Goal: Task Accomplishment & Management: Use online tool/utility

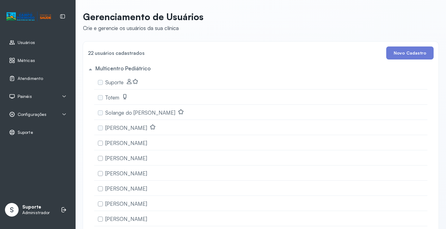
click at [29, 99] on div "Painéis" at bounding box center [20, 96] width 23 height 6
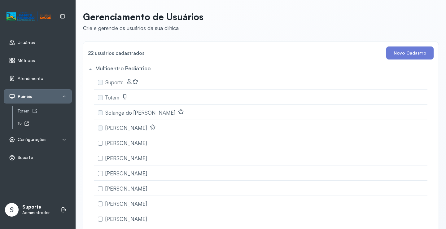
click at [27, 121] on icon at bounding box center [26, 123] width 5 height 5
click at [32, 108] on link "Totem" at bounding box center [45, 111] width 54 height 8
click at [30, 83] on div "Atendimento" at bounding box center [38, 78] width 68 height 14
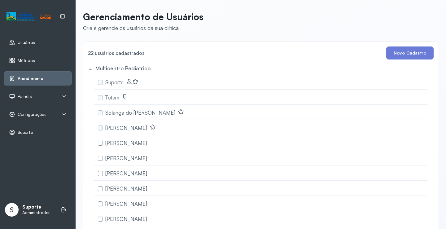
click at [33, 78] on span "Atendimento" at bounding box center [31, 78] width 26 height 5
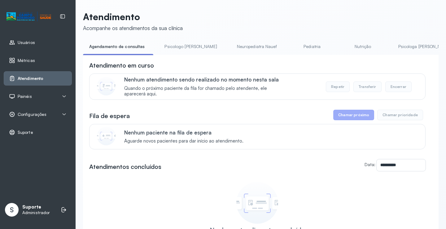
click at [186, 48] on link "Psicologo Pedro" at bounding box center [190, 47] width 65 height 10
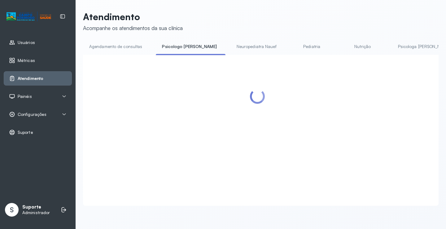
click at [124, 43] on link "Agendamento de consultas" at bounding box center [115, 47] width 65 height 10
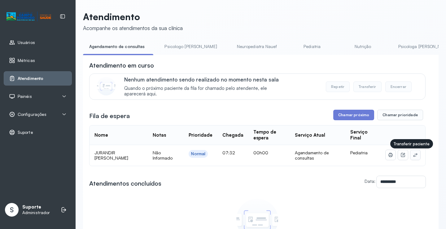
click at [416, 157] on td at bounding box center [403, 155] width 45 height 21
click at [410, 156] on button at bounding box center [415, 155] width 10 height 10
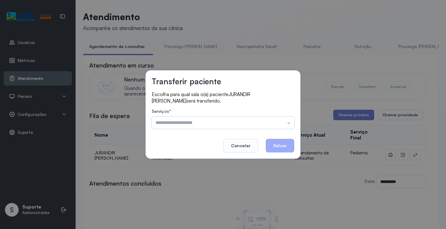
click at [279, 120] on input "text" at bounding box center [223, 122] width 142 height 12
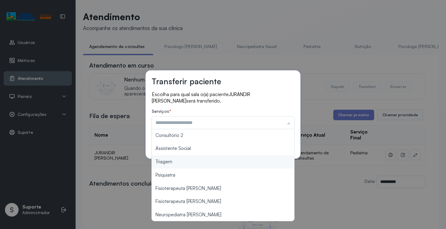
scroll to position [94, 0]
type input "*******"
click at [210, 164] on div "Transferir paciente Escolha para qual sala o(a) paciente JURANDIR BERNARDO DOS …" at bounding box center [223, 114] width 446 height 229
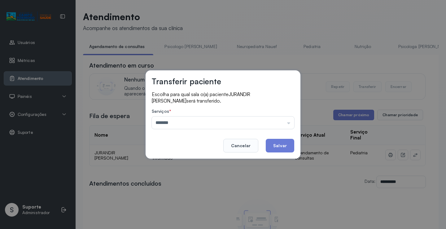
click at [277, 145] on button "Salvar" at bounding box center [280, 146] width 28 height 14
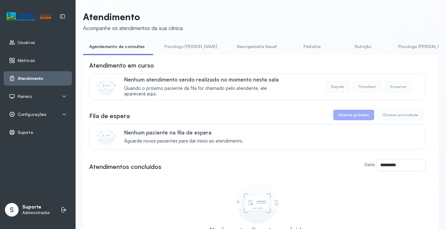
click at [191, 46] on link "Psicologo Pedro" at bounding box center [190, 47] width 65 height 10
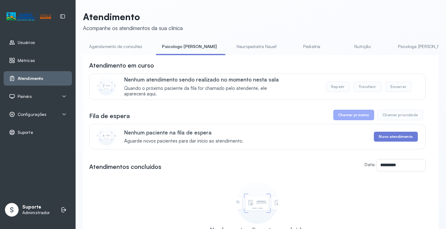
click at [129, 50] on link "Agendamento de consultas" at bounding box center [115, 47] width 65 height 10
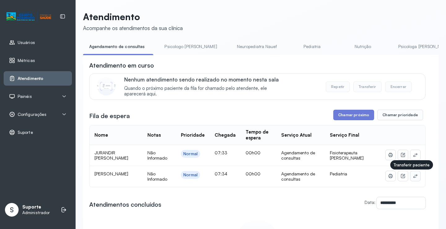
click at [413, 178] on icon at bounding box center [415, 175] width 5 height 5
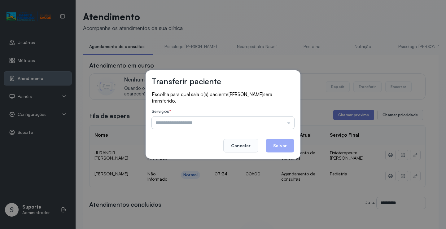
click at [282, 125] on input "text" at bounding box center [223, 122] width 142 height 12
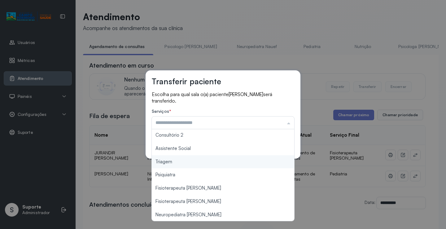
scroll to position [94, 0]
type input "*******"
drag, startPoint x: 185, startPoint y: 163, endPoint x: 291, endPoint y: 142, distance: 107.6
click at [188, 163] on div "Transferir paciente Escolha para qual sala o(a) paciente ALICE BATISTA DOS SANT…" at bounding box center [223, 114] width 446 height 229
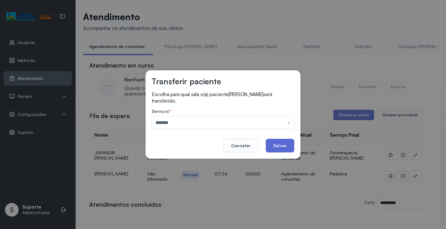
click at [283, 143] on button "Salvar" at bounding box center [280, 146] width 28 height 14
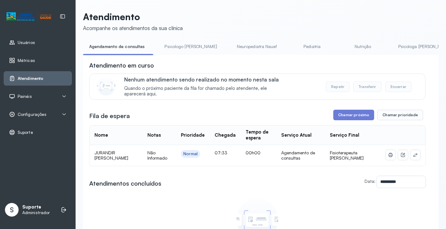
click at [182, 40] on div "**********" at bounding box center [261, 156] width 356 height 290
click at [183, 45] on link "Psicologo Pedro" at bounding box center [190, 47] width 65 height 10
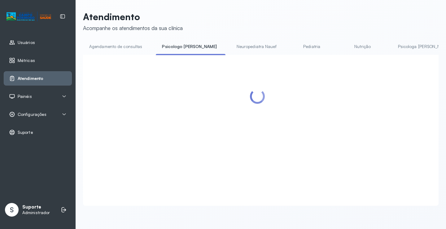
click at [132, 45] on link "Agendamento de consultas" at bounding box center [115, 47] width 65 height 10
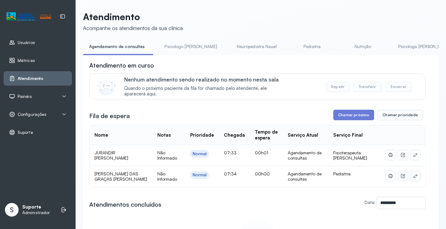
drag, startPoint x: 412, startPoint y: 178, endPoint x: 407, endPoint y: 174, distance: 6.8
click at [410, 174] on button at bounding box center [415, 176] width 10 height 10
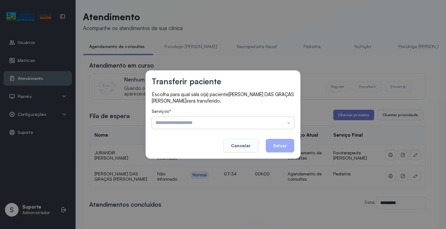
click at [270, 121] on input "text" at bounding box center [223, 122] width 142 height 12
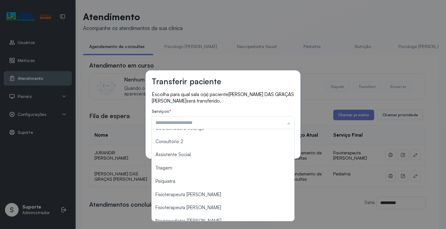
scroll to position [94, 0]
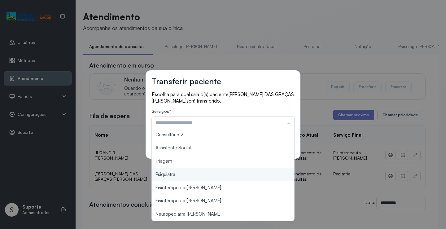
type input "*******"
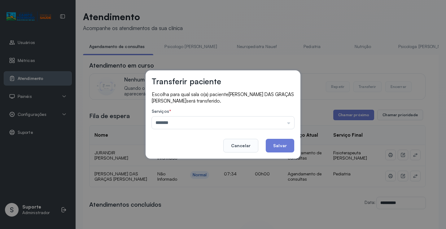
drag, startPoint x: 193, startPoint y: 162, endPoint x: 253, endPoint y: 149, distance: 61.2
click at [195, 161] on div "Transferir paciente Escolha para qual sala o(a) paciente MARIA DAS GRAÇAS FELIX…" at bounding box center [223, 114] width 446 height 229
click at [276, 147] on button "Salvar" at bounding box center [280, 146] width 28 height 14
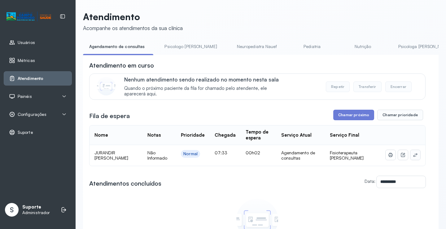
click at [413, 157] on icon at bounding box center [415, 155] width 4 height 4
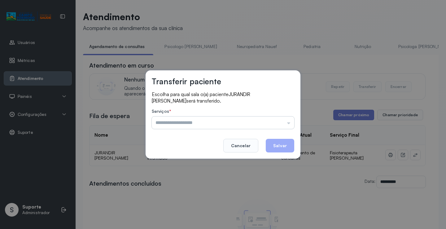
click at [283, 121] on input "text" at bounding box center [223, 122] width 142 height 12
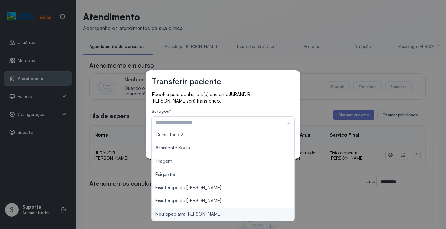
type input "**********"
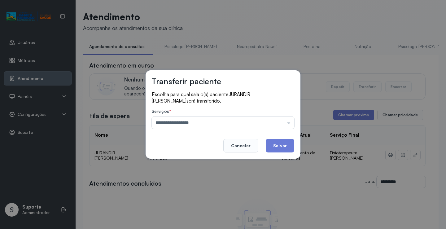
click at [196, 216] on div "**********" at bounding box center [223, 114] width 446 height 229
click at [283, 149] on button "Salvar" at bounding box center [280, 146] width 28 height 14
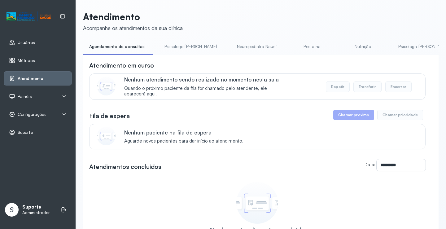
click at [177, 49] on link "Psicologo Pedro" at bounding box center [190, 47] width 65 height 10
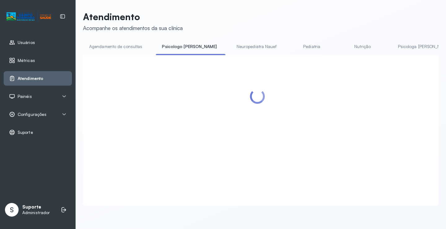
click at [127, 46] on link "Agendamento de consultas" at bounding box center [115, 47] width 65 height 10
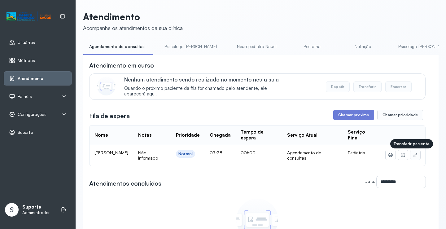
click at [413, 156] on icon at bounding box center [415, 154] width 5 height 5
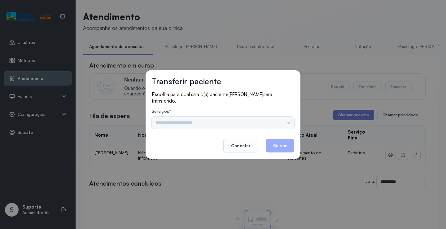
click at [274, 125] on div "Psicologo Pedro Neuropediatra Nauef Pediatria Nutrição Psicologa Alana Fisioter…" at bounding box center [223, 122] width 142 height 12
click at [283, 121] on input "text" at bounding box center [223, 122] width 142 height 12
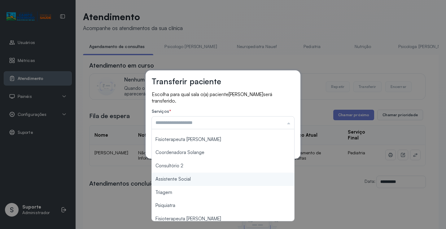
scroll to position [94, 0]
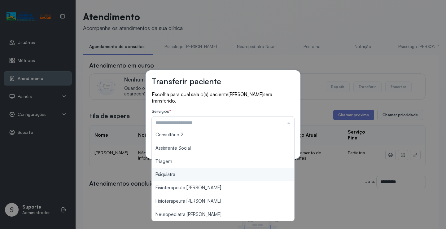
type input "*******"
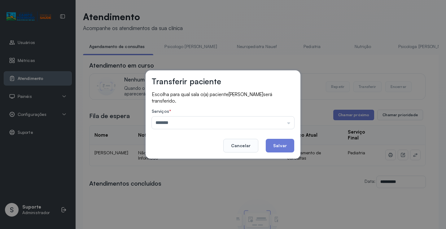
click at [200, 164] on div "Transferir paciente Escolha para qual sala o(a) paciente LAÍS VITÓRIA MIRANDA F…" at bounding box center [223, 114] width 446 height 229
click at [278, 145] on button "Salvar" at bounding box center [280, 146] width 28 height 14
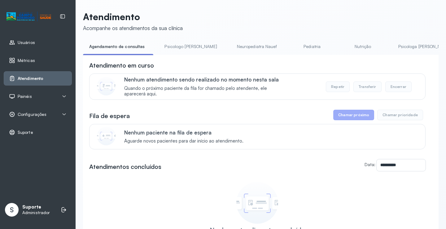
drag, startPoint x: 191, startPoint y: 53, endPoint x: 187, endPoint y: 47, distance: 6.9
click at [189, 50] on li "Psicologo Pedro" at bounding box center [191, 49] width 67 height 14
click at [183, 46] on link "Psicologo Pedro" at bounding box center [190, 47] width 65 height 10
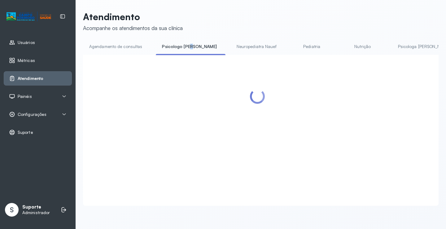
click at [122, 42] on link "Agendamento de consultas" at bounding box center [115, 47] width 65 height 10
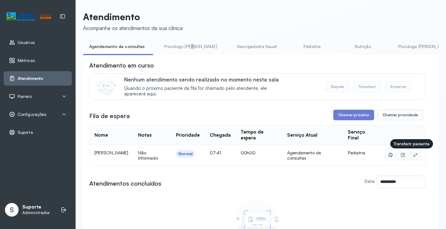
click at [414, 158] on button at bounding box center [415, 155] width 10 height 10
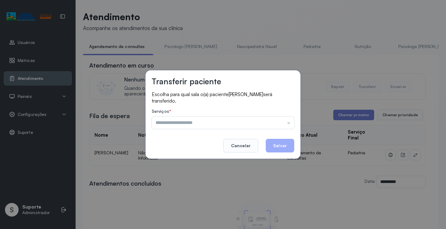
click at [289, 114] on label "Serviços *" at bounding box center [223, 112] width 142 height 7
drag, startPoint x: 286, startPoint y: 119, endPoint x: 209, endPoint y: 134, distance: 78.4
click at [285, 119] on input "text" at bounding box center [223, 122] width 142 height 12
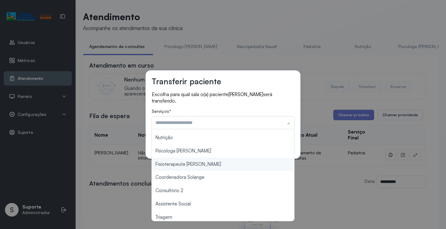
scroll to position [62, 0]
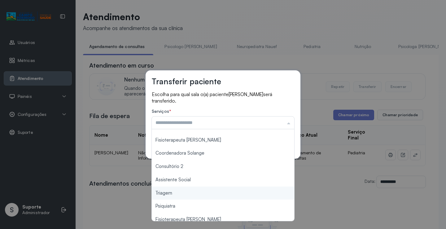
type input "*******"
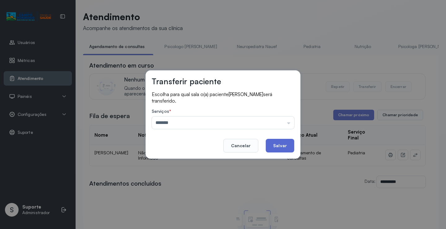
drag, startPoint x: 173, startPoint y: 196, endPoint x: 275, endPoint y: 142, distance: 115.4
click at [173, 195] on div "Transferir paciente Escolha para qual sala o(a) paciente FELIPE DIAS SANTOS ser…" at bounding box center [223, 114] width 446 height 229
drag, startPoint x: 284, startPoint y: 137, endPoint x: 280, endPoint y: 146, distance: 9.7
click at [282, 142] on footer "Cancelar Salvar" at bounding box center [223, 141] width 142 height 22
click at [280, 146] on button "Salvar" at bounding box center [280, 146] width 28 height 14
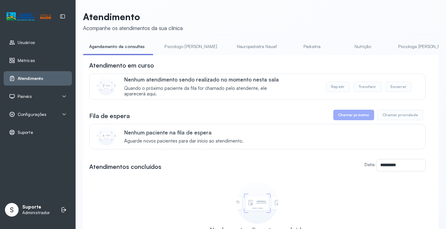
click at [183, 47] on link "Psicologo Pedro" at bounding box center [190, 47] width 65 height 10
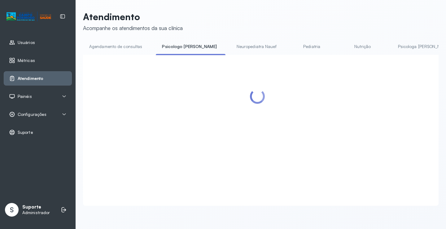
click at [121, 50] on link "Agendamento de consultas" at bounding box center [115, 47] width 65 height 10
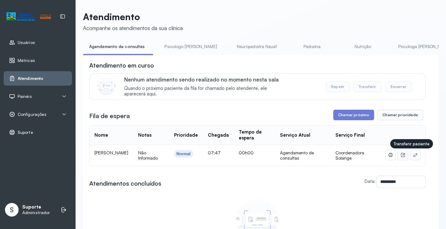
click at [413, 156] on icon at bounding box center [415, 155] width 4 height 4
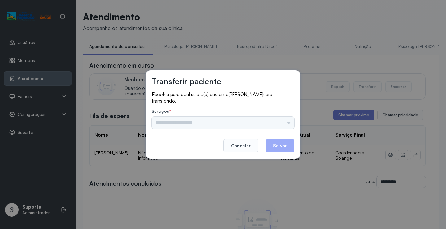
click at [265, 122] on div "Serviços * Psicologo Pedro Neuropediatra Nauef Pediatria Nutrição Psicologa Ala…" at bounding box center [223, 119] width 142 height 20
drag, startPoint x: 263, startPoint y: 122, endPoint x: 252, endPoint y: 131, distance: 13.9
click at [263, 123] on input "text" at bounding box center [223, 122] width 142 height 12
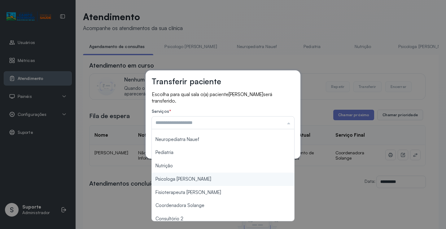
scroll to position [0, 0]
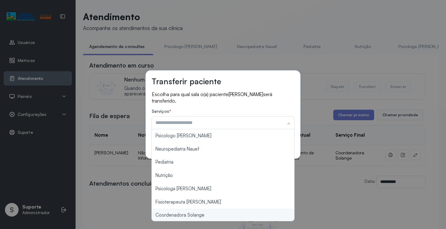
type input "**********"
click at [198, 213] on div "**********" at bounding box center [223, 114] width 446 height 229
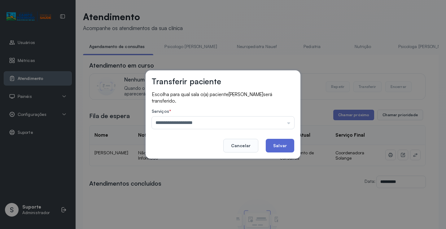
click at [275, 145] on button "Salvar" at bounding box center [280, 146] width 28 height 14
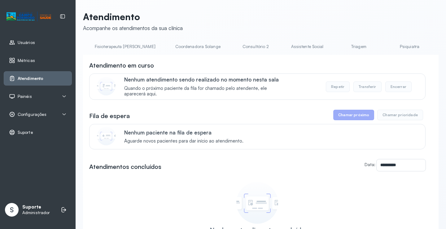
scroll to position [0, 389]
click at [323, 46] on link "Triagem" at bounding box center [344, 47] width 43 height 10
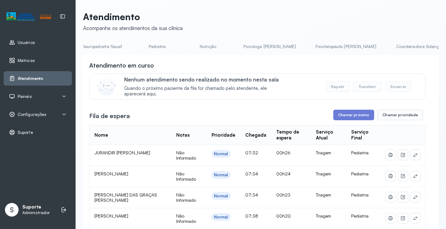
scroll to position [0, 0]
click at [238, 45] on link "Neuropediatra Nauef" at bounding box center [254, 47] width 52 height 10
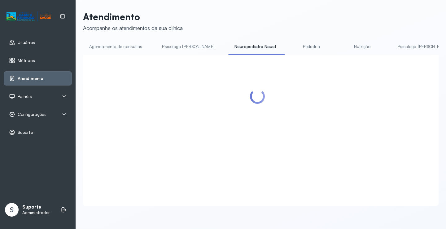
click at [290, 45] on link "Pediatria" at bounding box center [311, 47] width 43 height 10
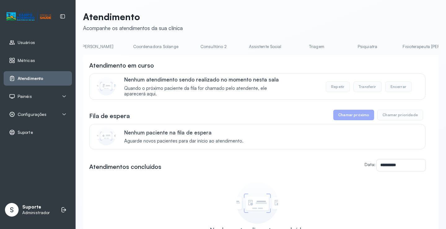
scroll to position [0, 419]
click at [292, 45] on link "Triagem" at bounding box center [313, 47] width 43 height 10
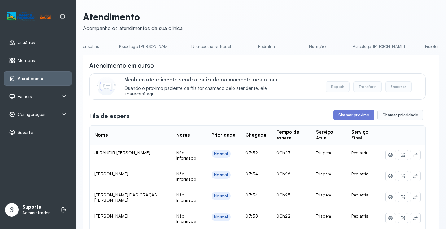
scroll to position [0, 0]
click at [109, 43] on link "Agendamento de consultas" at bounding box center [115, 47] width 65 height 10
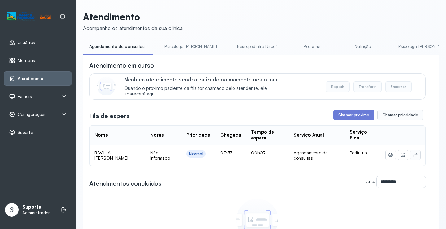
click at [413, 156] on icon at bounding box center [415, 154] width 5 height 5
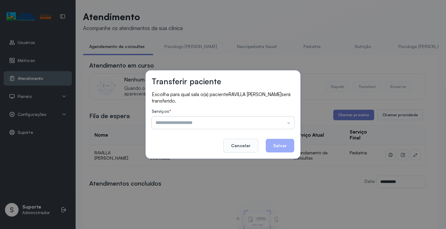
click at [280, 125] on input "text" at bounding box center [223, 122] width 142 height 12
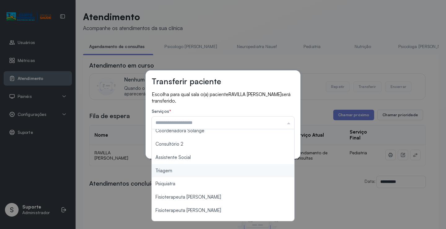
scroll to position [94, 0]
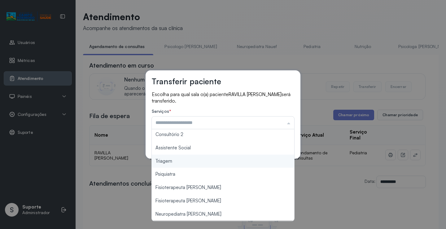
type input "*******"
click at [207, 163] on div "Transferir paciente Escolha para qual sala o(a) paciente RAVILLA SOPHYA DE OLIV…" at bounding box center [223, 114] width 446 height 229
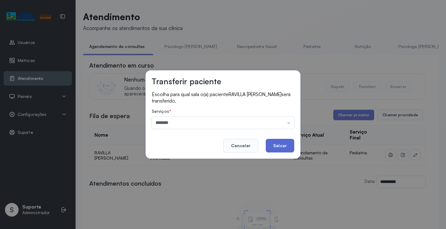
click at [283, 142] on button "Salvar" at bounding box center [280, 146] width 28 height 14
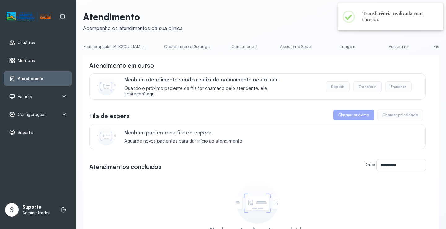
scroll to position [0, 472]
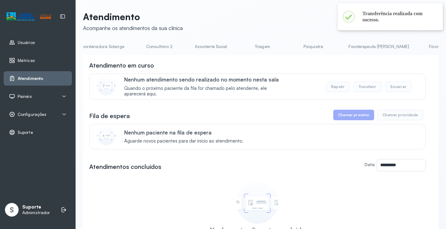
click at [241, 47] on link "Triagem" at bounding box center [262, 47] width 43 height 10
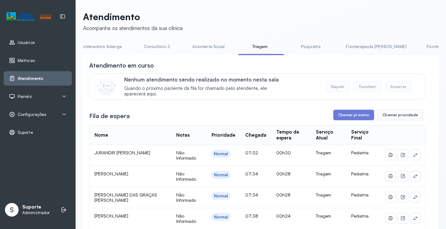
drag, startPoint x: 245, startPoint y: 46, endPoint x: 238, endPoint y: 46, distance: 7.1
click at [289, 46] on link "Psiquiatra" at bounding box center [310, 47] width 43 height 10
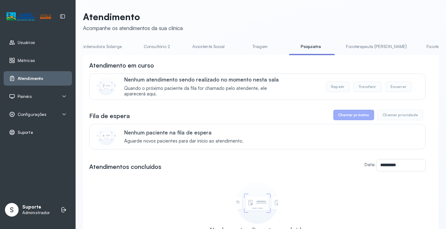
click at [238, 46] on link "Triagem" at bounding box center [259, 47] width 43 height 10
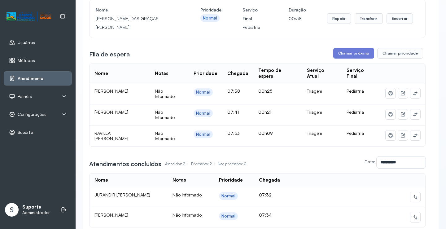
scroll to position [0, 0]
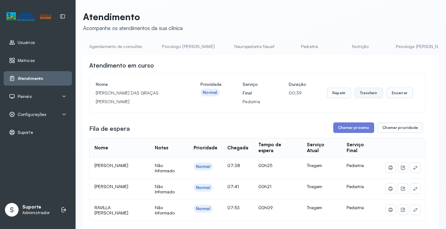
click at [366, 92] on button "Transferir" at bounding box center [369, 93] width 28 height 11
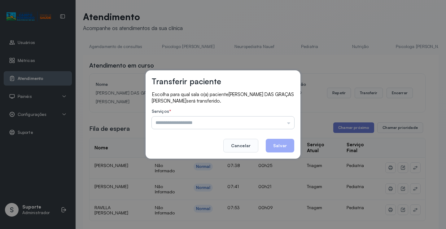
click at [274, 124] on input "text" at bounding box center [223, 122] width 142 height 12
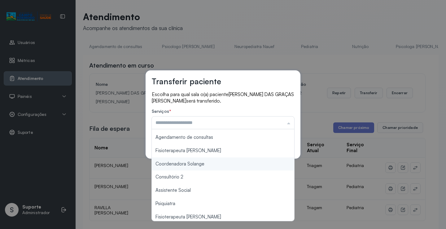
scroll to position [63, 0]
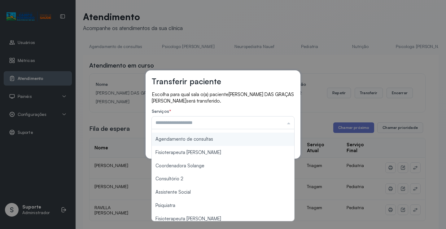
type input "**********"
click at [225, 141] on div "**********" at bounding box center [223, 114] width 155 height 89
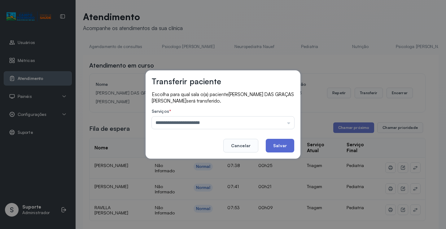
click at [278, 143] on button "Salvar" at bounding box center [280, 146] width 28 height 14
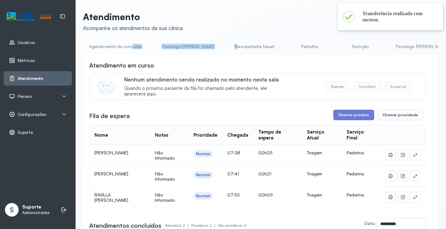
drag, startPoint x: 214, startPoint y: 55, endPoint x: 128, endPoint y: 53, distance: 86.1
click at [128, 53] on ul "Agendamento de consultas Psicologo Pedro Neuropediatra Nauef Pediatria Nutrição…" at bounding box center [261, 49] width 356 height 14
click at [124, 48] on link "Agendamento de consultas" at bounding box center [115, 47] width 65 height 10
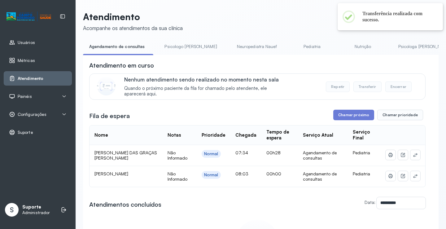
click at [224, 31] on header "Atendimento Acompanhe os atendimentos da sua clínica" at bounding box center [261, 21] width 356 height 20
click at [413, 157] on icon at bounding box center [415, 154] width 5 height 5
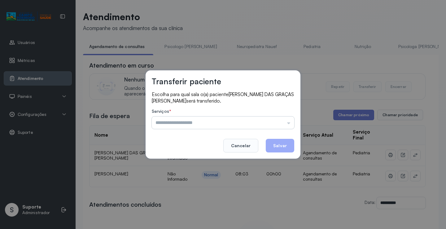
click at [274, 120] on input "text" at bounding box center [223, 122] width 142 height 12
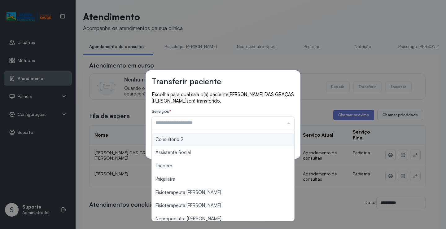
scroll to position [94, 0]
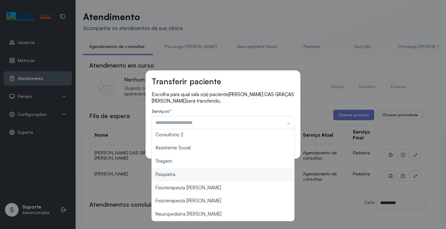
type input "*******"
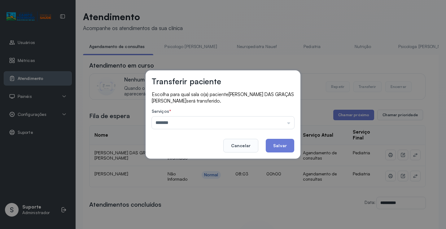
click at [196, 160] on div "Transferir paciente Escolha para qual sala o(a) paciente MARIA DAS GRAÇAS FELIX…" at bounding box center [223, 114] width 446 height 229
click at [280, 142] on button "Salvar" at bounding box center [280, 146] width 28 height 14
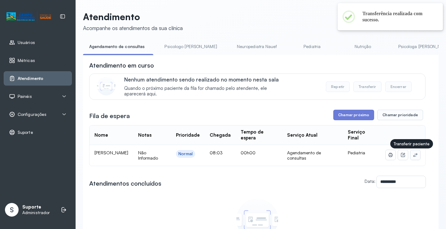
click at [410, 152] on button at bounding box center [415, 155] width 10 height 10
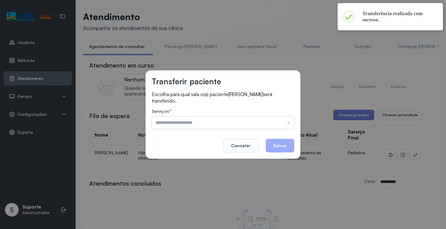
click at [265, 125] on input "text" at bounding box center [223, 122] width 142 height 12
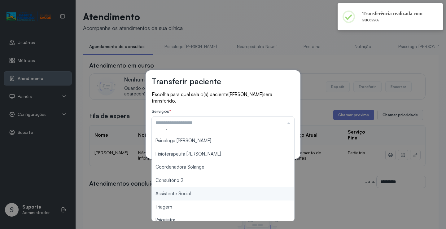
scroll to position [63, 0]
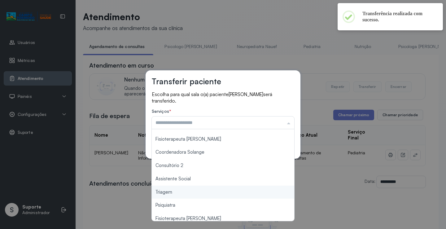
type input "*******"
click at [180, 191] on div "Transferir paciente Escolha para qual sala o(a) paciente ENZO GABRIEL COSTA SOU…" at bounding box center [223, 114] width 446 height 229
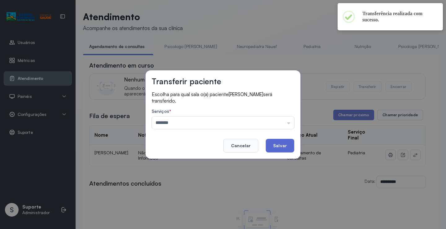
click at [272, 147] on button "Salvar" at bounding box center [280, 146] width 28 height 14
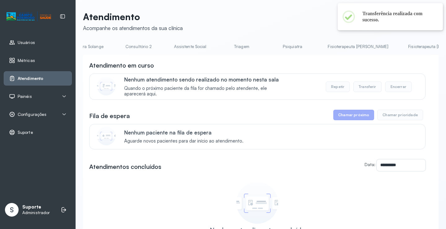
click at [220, 45] on link "Triagem" at bounding box center [241, 47] width 43 height 10
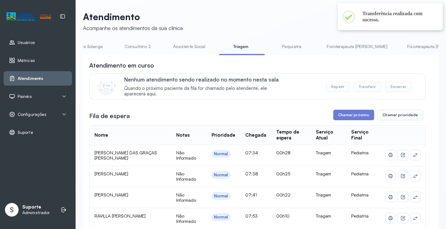
scroll to position [165, 0]
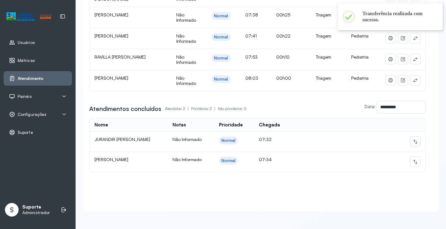
click at [413, 139] on icon at bounding box center [415, 141] width 5 height 5
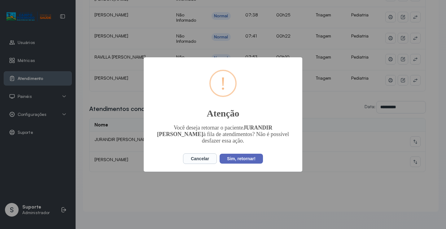
click at [250, 159] on button "Sim, retornar!" at bounding box center [241, 159] width 43 height 10
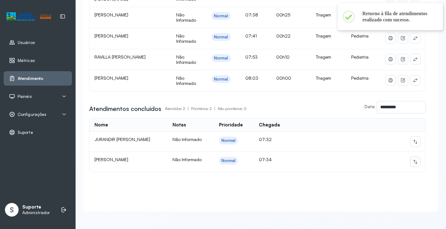
click at [413, 159] on icon at bounding box center [415, 161] width 5 height 5
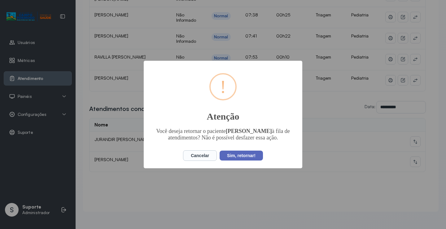
click at [242, 157] on button "Sim, retornar!" at bounding box center [241, 156] width 43 height 10
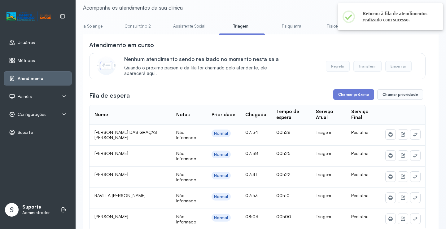
scroll to position [0, 0]
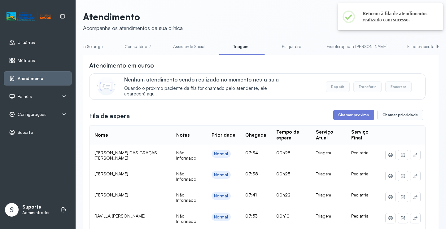
click at [270, 45] on link "Psiquiatra" at bounding box center [291, 47] width 43 height 10
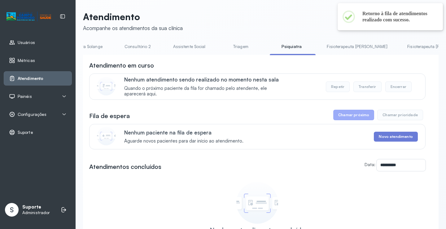
click at [219, 47] on link "Triagem" at bounding box center [240, 47] width 43 height 10
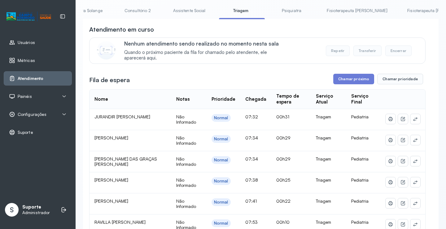
scroll to position [31, 0]
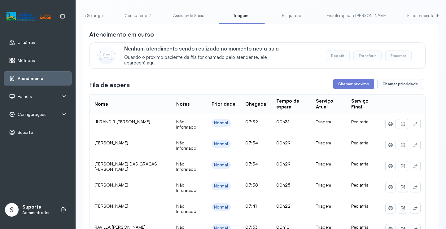
click at [34, 116] on span "Configurações" at bounding box center [32, 114] width 29 height 5
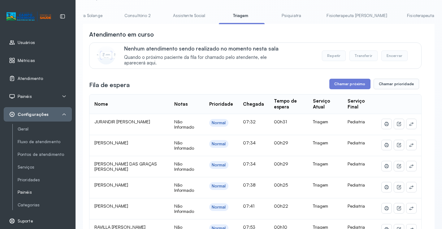
click at [26, 191] on link "Painéis" at bounding box center [45, 192] width 54 height 5
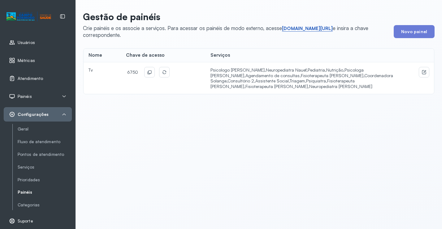
click at [295, 28] on link "short.sysvale.com/tv" at bounding box center [307, 28] width 51 height 6
click at [151, 74] on button at bounding box center [150, 72] width 10 height 10
click at [35, 78] on span "Atendimento" at bounding box center [30, 78] width 25 height 5
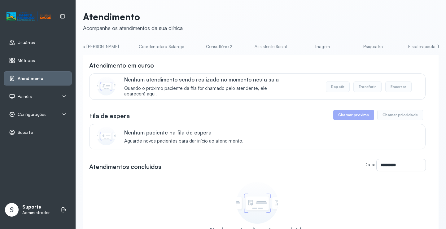
scroll to position [0, 417]
click at [296, 45] on link "Triagem" at bounding box center [317, 47] width 43 height 10
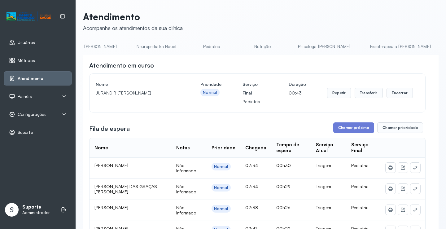
scroll to position [0, 0]
click at [115, 39] on div "Atendimento Acompanhe os atendimentos da sua clínica Agendamento de consultas P…" at bounding box center [261, 215] width 356 height 408
click at [115, 45] on link "Agendamento de consultas" at bounding box center [115, 47] width 65 height 10
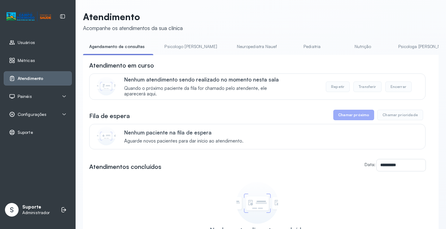
drag, startPoint x: 174, startPoint y: 48, endPoint x: 112, endPoint y: 45, distance: 62.3
click at [174, 48] on link "Psicologo Pedro" at bounding box center [190, 47] width 65 height 10
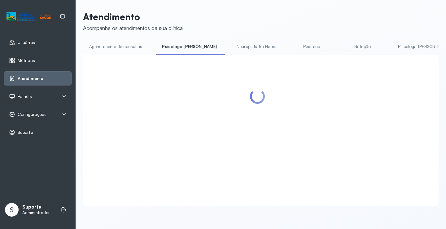
click at [109, 45] on link "Agendamento de consultas" at bounding box center [115, 47] width 65 height 10
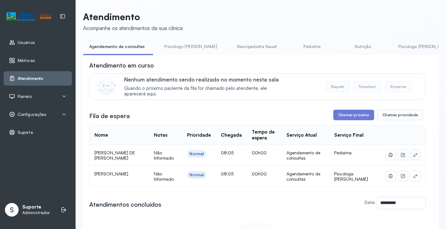
click at [413, 155] on icon at bounding box center [415, 154] width 5 height 5
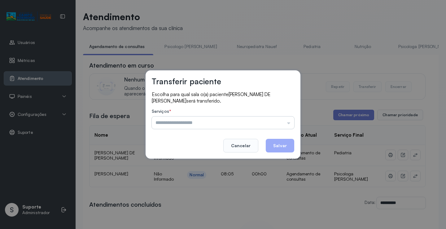
click at [274, 121] on input "text" at bounding box center [223, 122] width 142 height 12
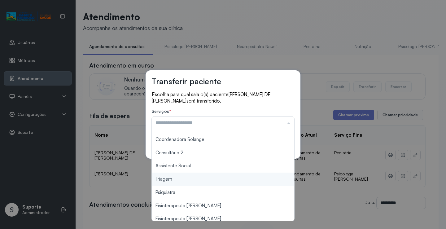
scroll to position [94, 0]
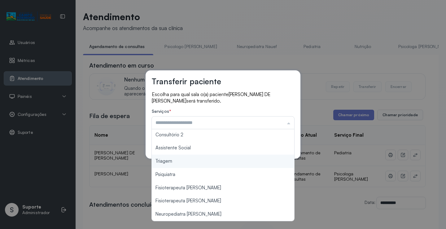
type input "*******"
click at [183, 158] on div "Transferir paciente Escolha para qual sala o(a) paciente LIZ EMENUELLY DE JESUS…" at bounding box center [223, 114] width 155 height 89
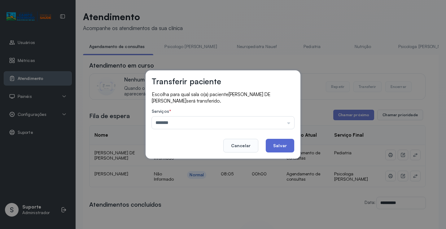
click at [282, 139] on button "Salvar" at bounding box center [280, 146] width 28 height 14
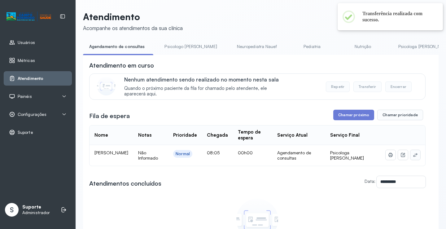
click at [413, 154] on icon at bounding box center [415, 154] width 5 height 5
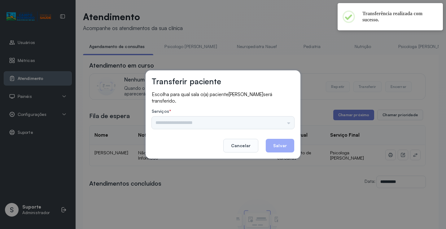
click at [255, 118] on input "text" at bounding box center [223, 122] width 142 height 12
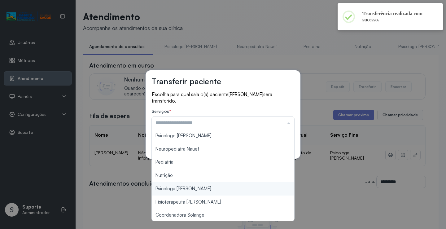
type input "**********"
drag, startPoint x: 205, startPoint y: 190, endPoint x: 272, endPoint y: 162, distance: 72.5
click at [208, 188] on div "**********" at bounding box center [223, 114] width 446 height 229
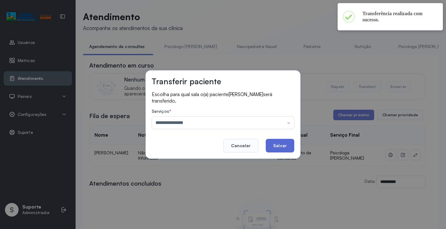
click at [279, 148] on button "Salvar" at bounding box center [280, 146] width 28 height 14
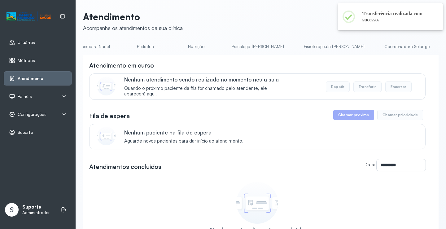
scroll to position [0, 164]
click at [228, 43] on link "Psicologa Alana" at bounding box center [260, 47] width 65 height 10
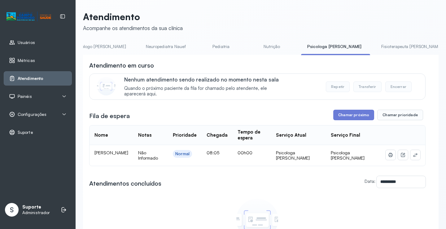
scroll to position [0, 0]
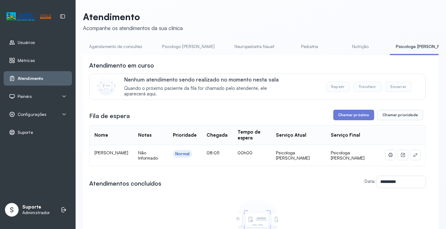
click at [119, 48] on link "Agendamento de consultas" at bounding box center [115, 47] width 65 height 10
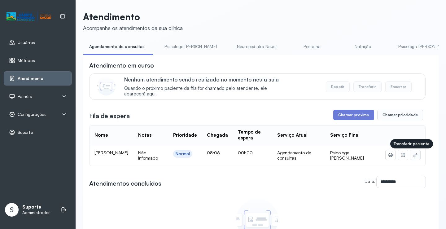
click at [413, 155] on icon at bounding box center [415, 154] width 5 height 5
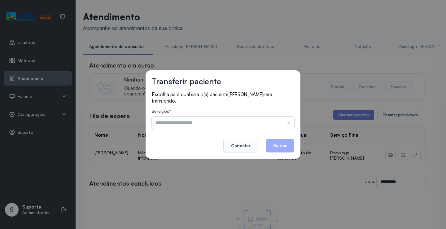
click at [276, 120] on input "text" at bounding box center [223, 122] width 142 height 12
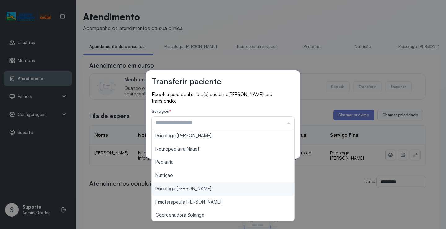
type input "**********"
drag, startPoint x: 190, startPoint y: 188, endPoint x: 281, endPoint y: 138, distance: 104.7
click at [192, 187] on div "**********" at bounding box center [223, 114] width 446 height 229
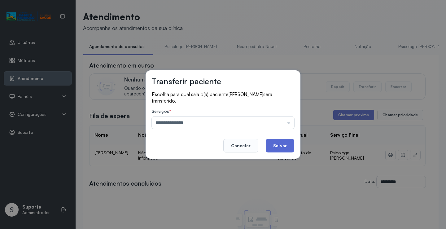
click at [283, 142] on button "Salvar" at bounding box center [280, 146] width 28 height 14
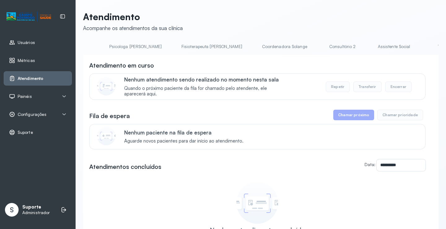
scroll to position [0, 305]
click at [408, 44] on link "Triagem" at bounding box center [429, 47] width 43 height 10
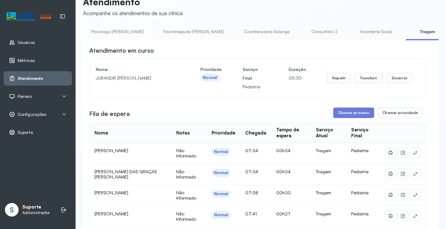
scroll to position [0, 0]
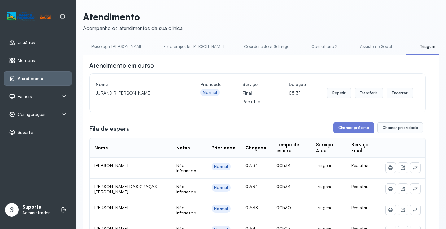
click at [354, 44] on link "Assistente Social" at bounding box center [376, 47] width 45 height 10
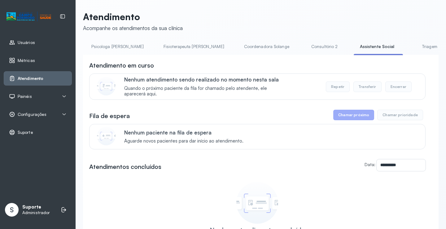
click at [408, 45] on link "Triagem" at bounding box center [429, 47] width 43 height 10
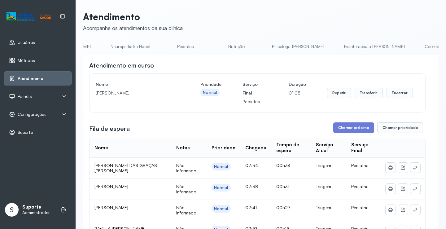
scroll to position [0, 40]
click at [251, 43] on link "Pediatria" at bounding box center [269, 47] width 43 height 10
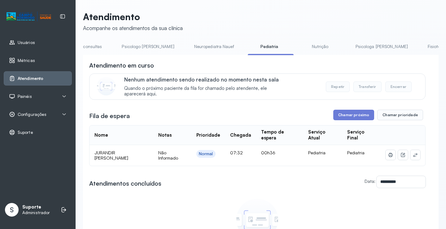
scroll to position [0, 0]
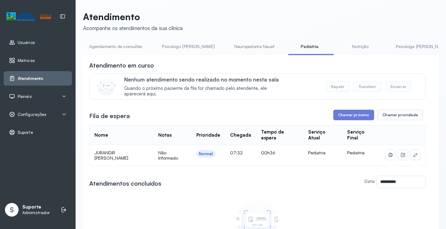
click at [112, 45] on link "Agendamento de consultas" at bounding box center [115, 47] width 65 height 10
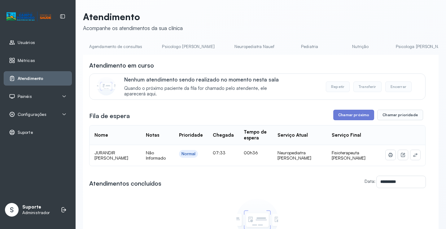
click at [121, 49] on link "Agendamento de consultas" at bounding box center [115, 47] width 65 height 10
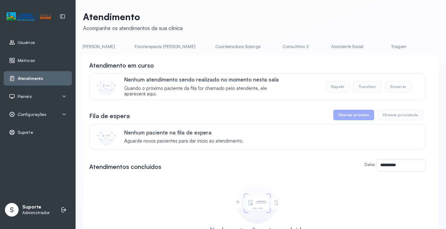
scroll to position [0, 349]
click at [364, 42] on link "Triagem" at bounding box center [385, 47] width 43 height 10
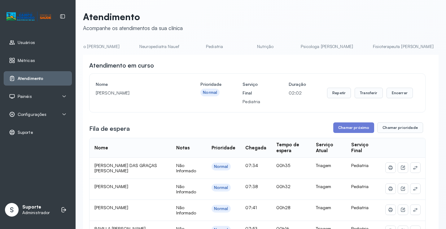
scroll to position [0, 0]
click at [119, 45] on link "Agendamento de consultas" at bounding box center [115, 47] width 65 height 10
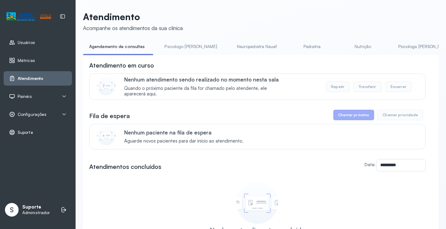
drag, startPoint x: 177, startPoint y: 40, endPoint x: 168, endPoint y: 44, distance: 9.6
click at [177, 42] on div "**********" at bounding box center [261, 147] width 356 height 273
drag, startPoint x: 161, startPoint y: 46, endPoint x: 100, endPoint y: 4, distance: 74.4
click at [160, 46] on link "Psicologo Pedro" at bounding box center [190, 47] width 65 height 10
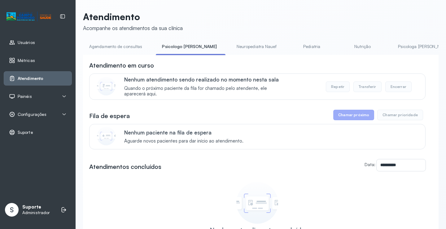
click at [112, 47] on link "Agendamento de consultas" at bounding box center [115, 47] width 65 height 10
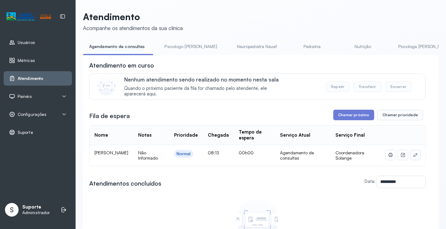
click at [414, 155] on button at bounding box center [415, 155] width 10 height 10
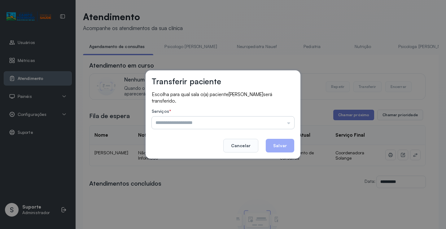
click at [276, 118] on input "text" at bounding box center [223, 122] width 142 height 12
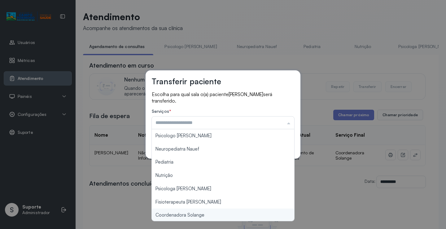
type input "**********"
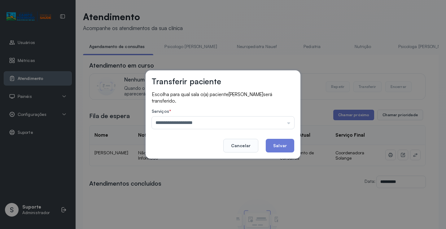
drag, startPoint x: 196, startPoint y: 216, endPoint x: 233, endPoint y: 196, distance: 41.9
click at [198, 216] on div "**********" at bounding box center [223, 114] width 446 height 229
click at [274, 147] on button "Salvar" at bounding box center [280, 146] width 28 height 14
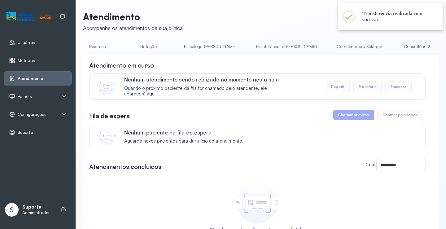
scroll to position [0, 220]
click at [325, 44] on link "Coordenadora Solange" at bounding box center [354, 47] width 58 height 10
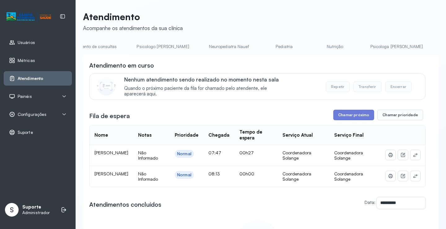
scroll to position [0, 0]
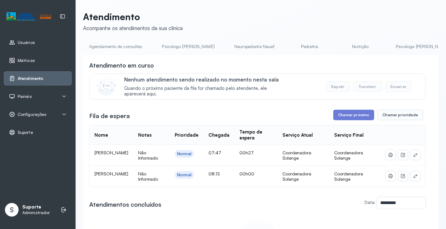
click at [128, 45] on link "Agendamento de consultas" at bounding box center [115, 47] width 65 height 10
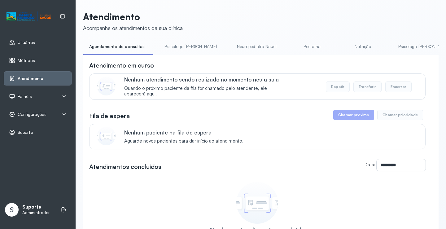
click at [169, 45] on link "Psicologo Pedro" at bounding box center [190, 47] width 65 height 10
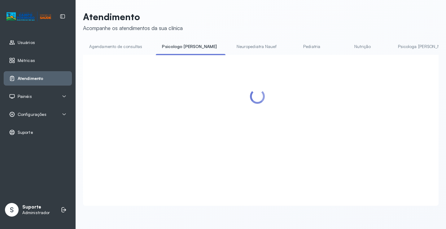
click at [129, 45] on link "Agendamento de consultas" at bounding box center [115, 47] width 65 height 10
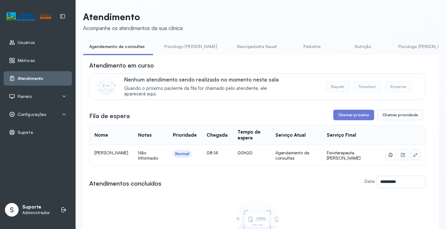
click at [413, 155] on icon at bounding box center [415, 154] width 5 height 5
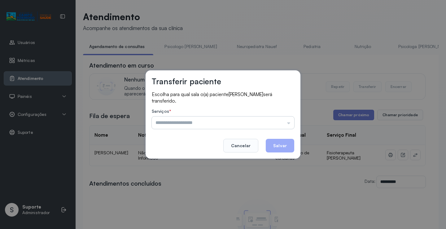
click at [289, 120] on input "text" at bounding box center [223, 122] width 142 height 12
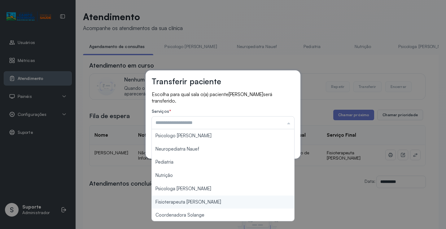
type input "**********"
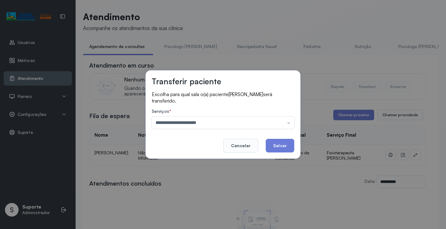
click at [191, 199] on div "**********" at bounding box center [223, 114] width 446 height 229
click at [286, 147] on button "Salvar" at bounding box center [280, 146] width 28 height 14
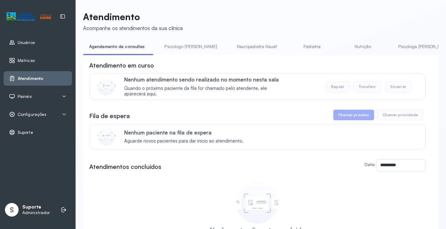
click at [182, 45] on link "Psicologo Pedro" at bounding box center [190, 47] width 65 height 10
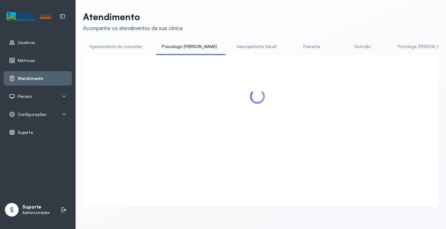
click at [118, 45] on link "Agendamento de consultas" at bounding box center [115, 47] width 65 height 10
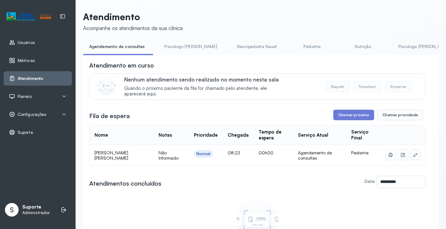
click at [413, 157] on icon at bounding box center [415, 155] width 4 height 4
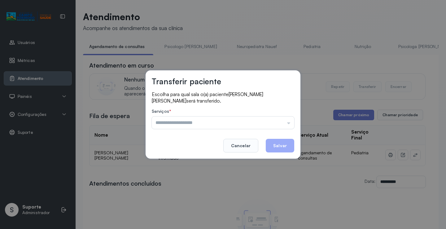
click at [276, 115] on label "Serviços *" at bounding box center [223, 112] width 142 height 7
drag, startPoint x: 272, startPoint y: 116, endPoint x: 271, endPoint y: 122, distance: 5.7
click at [272, 120] on div "Serviços * Psicologo Pedro Neuropediatra Nauef Pediatria Nutrição Psicologa Ala…" at bounding box center [223, 119] width 142 height 20
click at [271, 122] on input "text" at bounding box center [223, 122] width 142 height 12
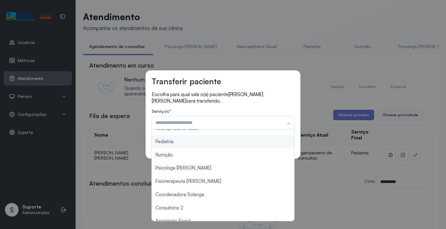
scroll to position [62, 0]
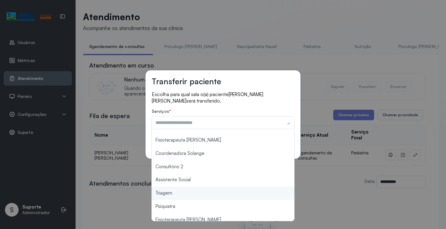
type input "*******"
click at [182, 196] on div "Transferir paciente Escolha para qual sala o(a) paciente LORENA VITORIA FEREIRA…" at bounding box center [223, 114] width 446 height 229
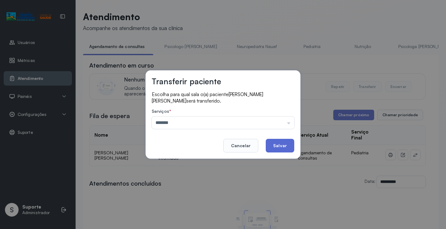
click at [278, 147] on button "Salvar" at bounding box center [280, 146] width 28 height 14
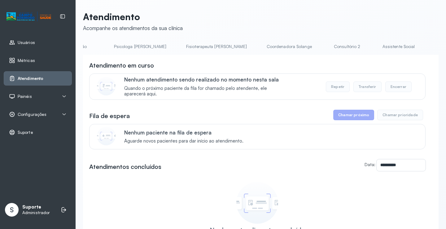
scroll to position [0, 286]
click at [427, 47] on link "Triagem" at bounding box center [448, 47] width 43 height 10
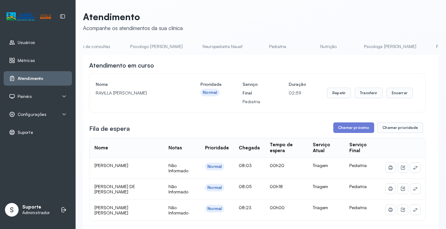
scroll to position [0, 0]
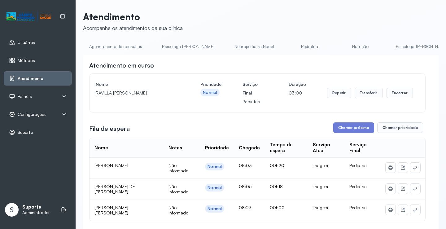
click at [115, 49] on link "Agendamento de consultas" at bounding box center [115, 47] width 65 height 10
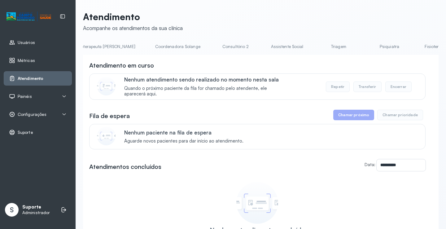
scroll to position [0, 397]
click at [316, 45] on link "Triagem" at bounding box center [337, 47] width 43 height 10
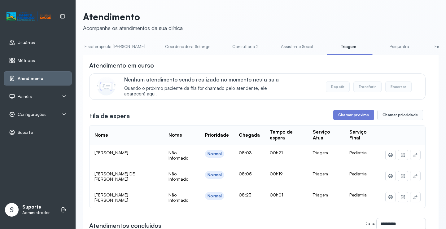
scroll to position [0, 279]
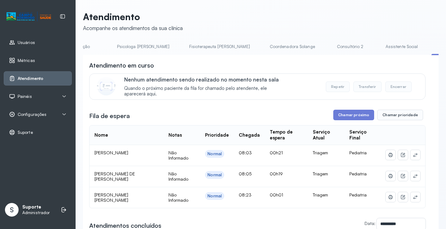
click at [183, 47] on link "Fisioterapeuta Janusia" at bounding box center [219, 47] width 73 height 10
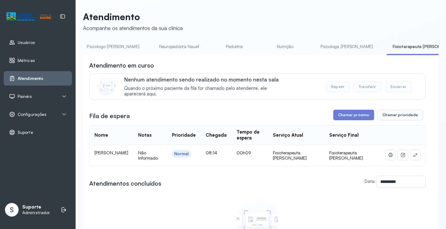
scroll to position [0, 0]
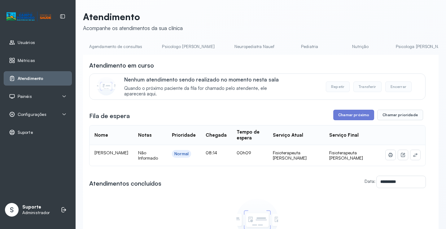
click at [127, 46] on link "Agendamento de consultas" at bounding box center [115, 47] width 65 height 10
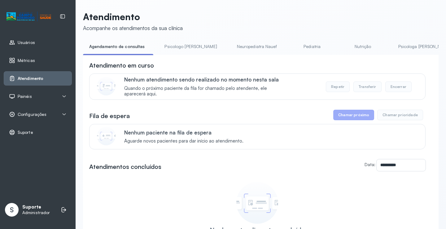
click at [172, 46] on link "Psicologo Pedro" at bounding box center [190, 47] width 65 height 10
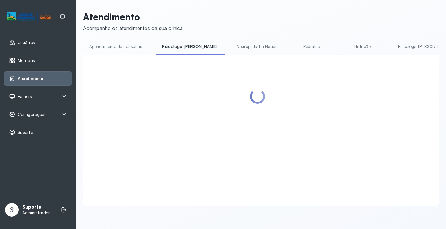
click at [132, 42] on link "Agendamento de consultas" at bounding box center [115, 47] width 65 height 10
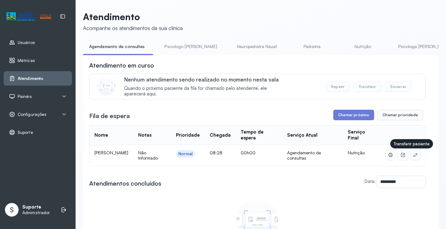
click at [413, 156] on button at bounding box center [415, 155] width 10 height 10
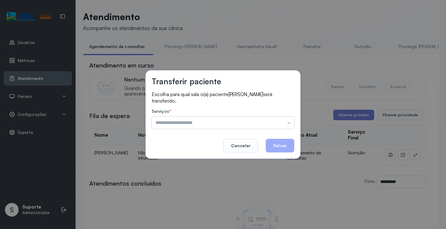
click at [268, 120] on input "text" at bounding box center [223, 122] width 142 height 12
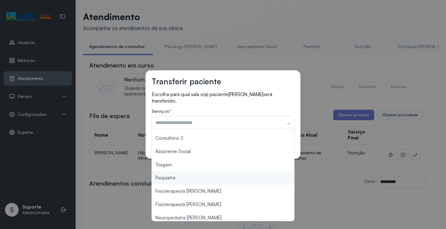
scroll to position [93, 0]
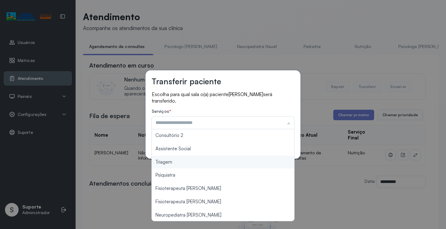
type input "*******"
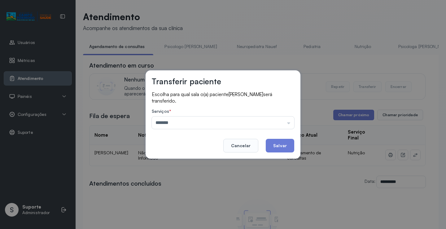
click at [199, 166] on div "Transferir paciente Escolha para qual sala o(a) paciente Noahn Almeida de Carva…" at bounding box center [223, 114] width 446 height 229
click at [271, 145] on button "Salvar" at bounding box center [280, 146] width 28 height 14
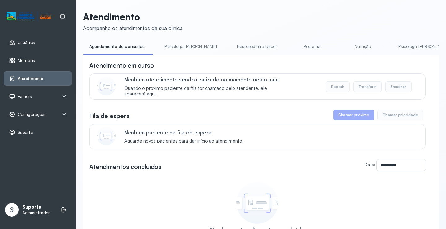
click at [174, 51] on link "Psicologo Pedro" at bounding box center [190, 47] width 65 height 10
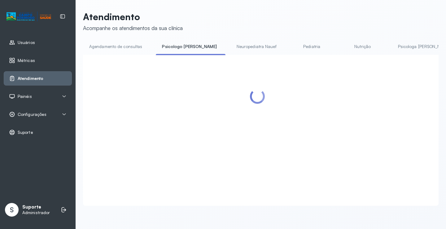
click at [117, 43] on link "Agendamento de consultas" at bounding box center [115, 47] width 65 height 10
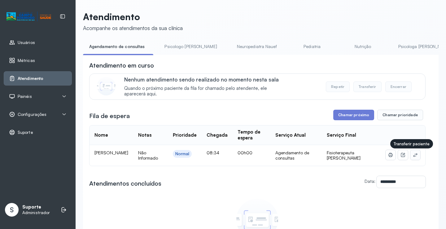
click at [413, 155] on icon at bounding box center [415, 154] width 5 height 5
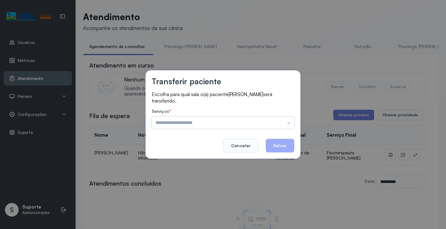
click at [276, 125] on input "text" at bounding box center [223, 122] width 142 height 12
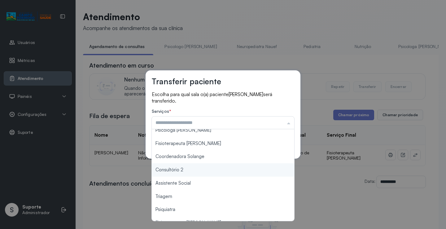
scroll to position [32, 0]
type input "**********"
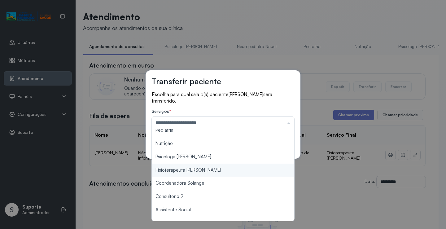
click at [200, 170] on div "**********" at bounding box center [223, 114] width 446 height 229
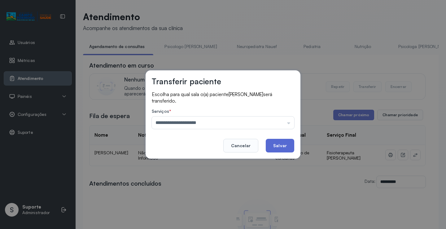
click at [278, 142] on button "Salvar" at bounding box center [280, 146] width 28 height 14
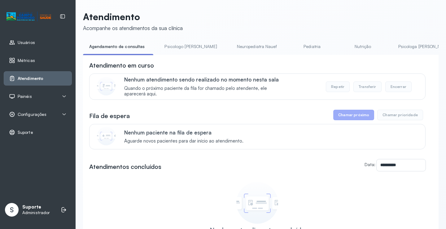
click at [177, 42] on link "Psicologo Pedro" at bounding box center [190, 47] width 65 height 10
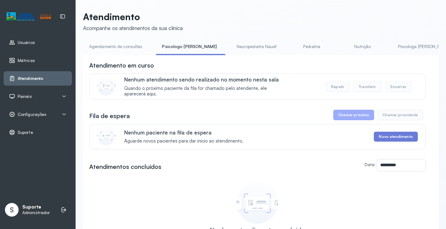
click at [126, 46] on link "Agendamento de consultas" at bounding box center [115, 47] width 65 height 10
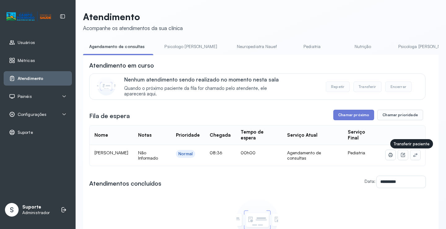
click at [413, 155] on icon at bounding box center [415, 154] width 5 height 5
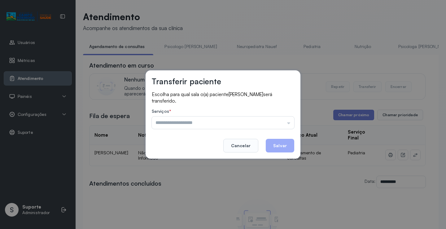
click at [258, 127] on input "text" at bounding box center [223, 122] width 142 height 12
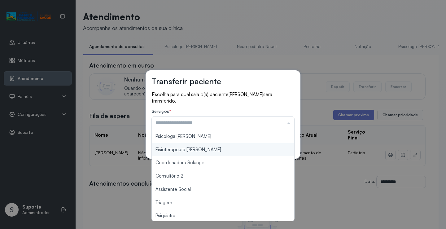
scroll to position [93, 0]
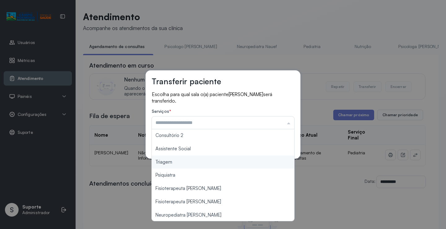
type input "*******"
click at [182, 160] on div "Transferir paciente Escolha para qual sala o(a) paciente SERENNA SILVA RIOS ser…" at bounding box center [223, 114] width 446 height 229
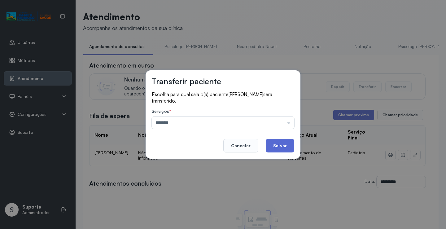
click at [279, 146] on button "Salvar" at bounding box center [280, 146] width 28 height 14
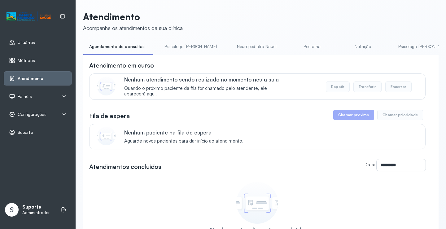
click at [175, 48] on link "Psicologo Pedro" at bounding box center [190, 47] width 65 height 10
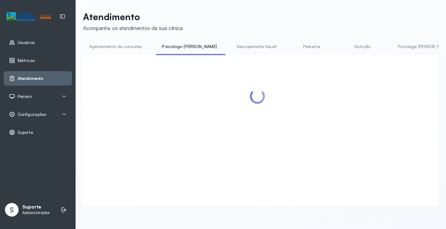
click at [131, 46] on link "Agendamento de consultas" at bounding box center [115, 47] width 65 height 10
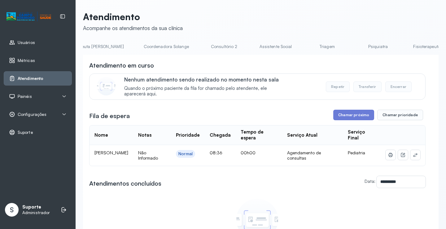
scroll to position [0, 401]
click at [312, 43] on link "Triagem" at bounding box center [333, 47] width 43 height 10
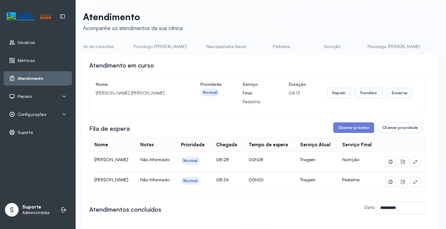
scroll to position [0, 0]
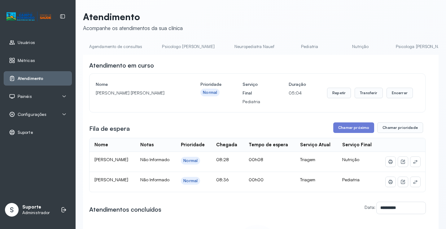
click at [129, 42] on link "Agendamento de consultas" at bounding box center [115, 47] width 65 height 10
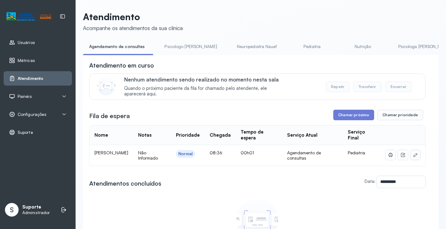
click at [413, 156] on icon at bounding box center [415, 154] width 5 height 5
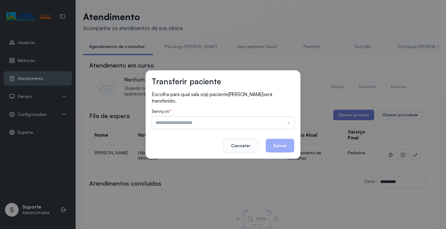
click at [284, 123] on input "text" at bounding box center [223, 122] width 142 height 12
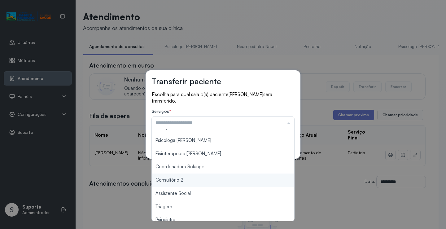
scroll to position [62, 0]
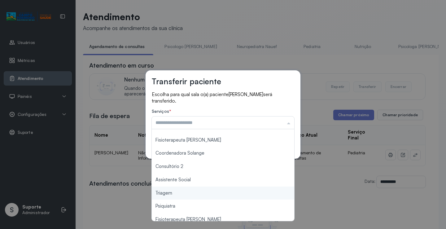
type input "*******"
click at [181, 193] on div "Transferir paciente Escolha para qual sala o(a) paciente ISAAC DE SOUZA AMORIM …" at bounding box center [223, 114] width 446 height 229
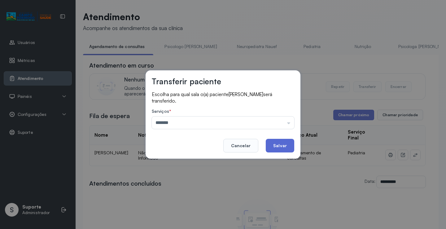
click at [282, 141] on button "Salvar" at bounding box center [280, 146] width 28 height 14
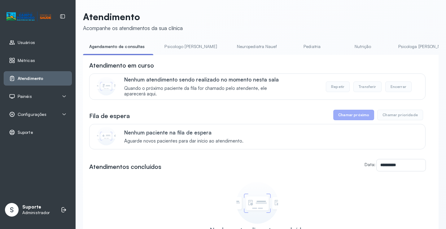
click at [185, 51] on link "Psicologo Pedro" at bounding box center [190, 47] width 65 height 10
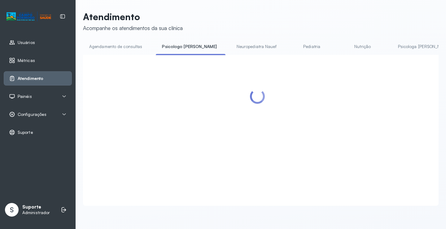
click at [126, 44] on link "Agendamento de consultas" at bounding box center [115, 47] width 65 height 10
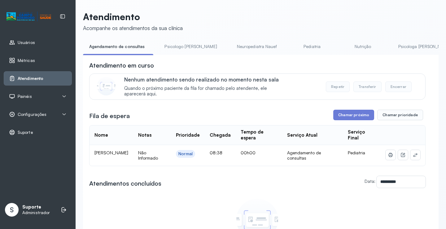
click at [409, 148] on td at bounding box center [403, 155] width 45 height 21
click at [414, 160] on button at bounding box center [415, 155] width 10 height 10
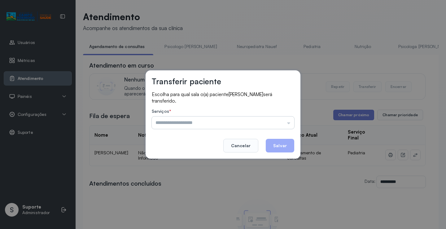
click at [257, 122] on input "text" at bounding box center [223, 122] width 142 height 12
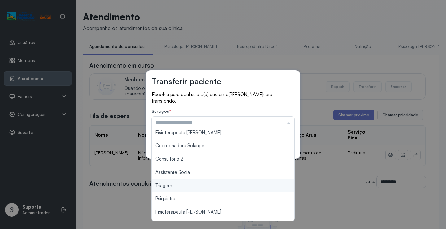
scroll to position [94, 0]
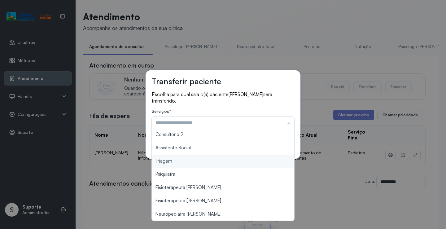
type input "*******"
click at [193, 160] on div "Transferir paciente Escolha para qual sala o(a) paciente MARIA CARMEN RODRIGUES…" at bounding box center [223, 114] width 446 height 229
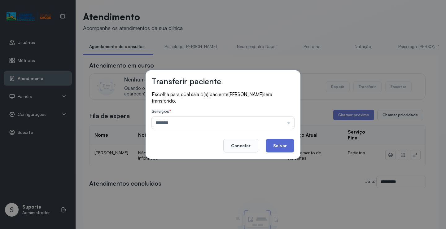
click at [283, 145] on button "Salvar" at bounding box center [280, 146] width 28 height 14
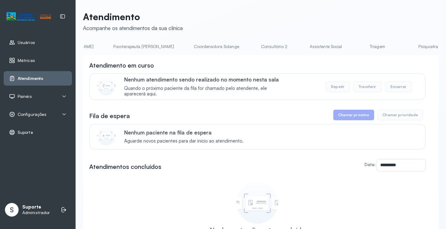
scroll to position [0, 368]
click at [344, 46] on link "Triagem" at bounding box center [365, 47] width 43 height 10
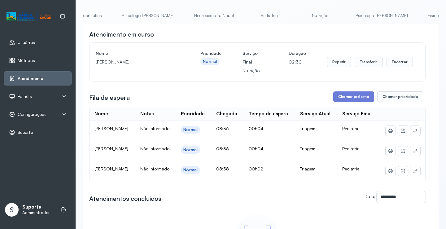
scroll to position [0, 0]
click at [112, 14] on link "Agendamento de consultas" at bounding box center [115, 16] width 65 height 10
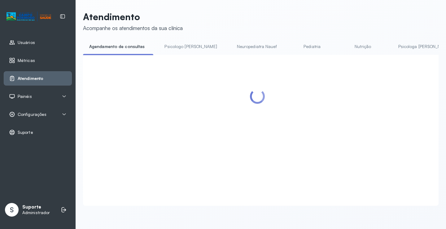
scroll to position [31, 0]
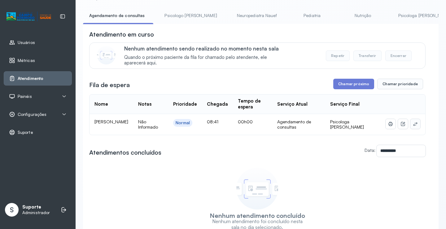
click at [410, 127] on button at bounding box center [415, 124] width 10 height 10
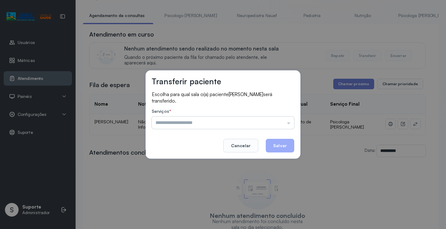
click at [269, 122] on input "text" at bounding box center [223, 122] width 142 height 12
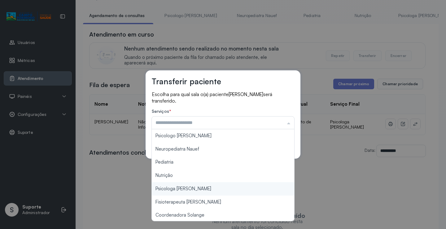
type input "**********"
drag, startPoint x: 190, startPoint y: 188, endPoint x: 199, endPoint y: 182, distance: 11.0
click at [192, 184] on div "**********" at bounding box center [223, 114] width 446 height 229
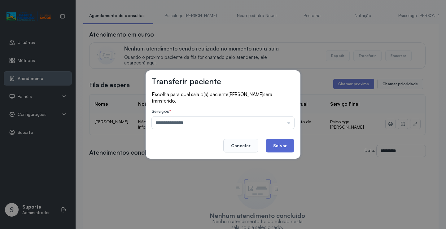
click at [285, 142] on button "Salvar" at bounding box center [280, 146] width 28 height 14
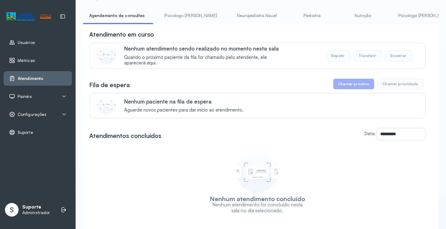
click at [166, 16] on link "Psicologo Pedro" at bounding box center [190, 16] width 65 height 10
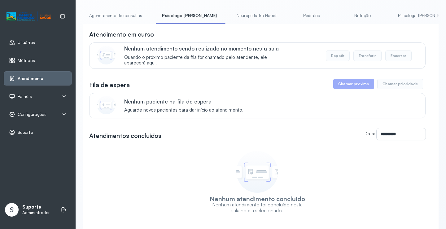
click at [119, 17] on link "Agendamento de consultas" at bounding box center [115, 16] width 65 height 10
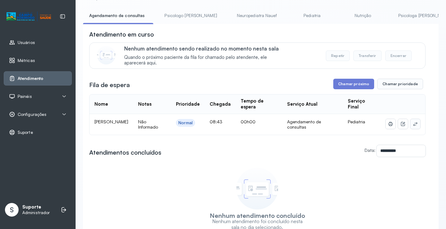
click at [413, 126] on icon at bounding box center [415, 123] width 5 height 5
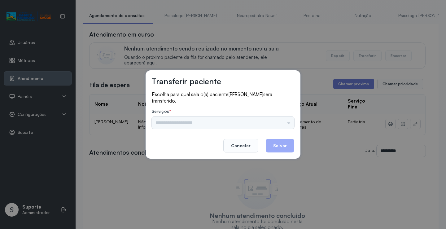
click at [279, 116] on div "Serviços * Psicologo Pedro Neuropediatra Nauef Pediatria Nutrição Psicologa Ala…" at bounding box center [223, 119] width 142 height 20
click at [279, 117] on input "text" at bounding box center [223, 122] width 142 height 12
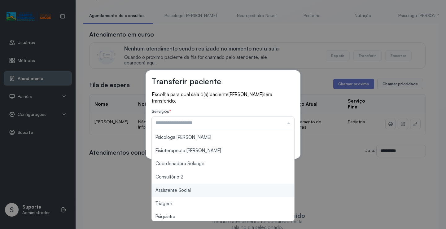
scroll to position [94, 0]
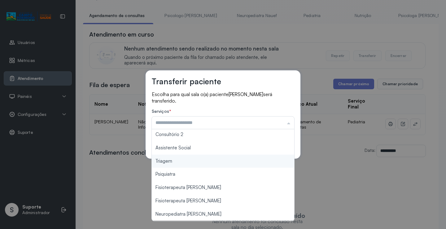
type input "*******"
click at [178, 161] on div "Transferir paciente Escolha para qual sala o(a) paciente BERNARDO CARVALHO FREI…" at bounding box center [223, 114] width 446 height 229
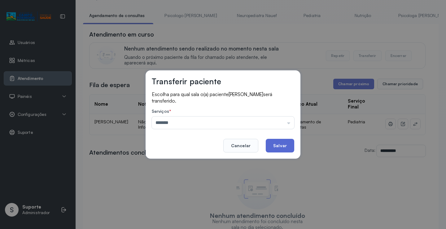
click at [272, 144] on button "Salvar" at bounding box center [280, 146] width 28 height 14
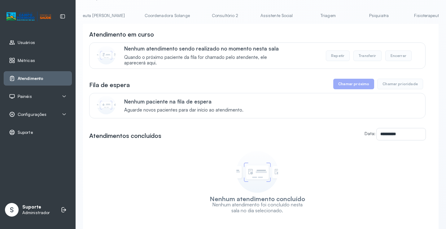
scroll to position [0, 412]
click at [300, 15] on link "Triagem" at bounding box center [321, 16] width 43 height 10
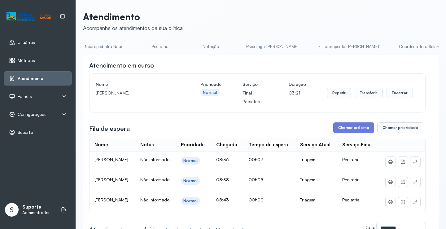
scroll to position [0, 149]
click at [190, 49] on link "Nutrição" at bounding box center [211, 47] width 43 height 10
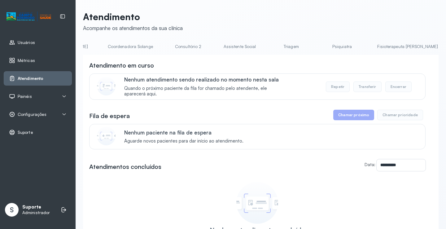
scroll to position [0, 491]
click at [219, 49] on link "Triagem" at bounding box center [240, 47] width 43 height 10
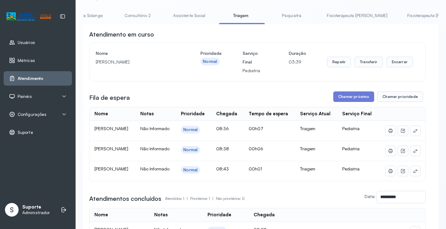
scroll to position [116, 0]
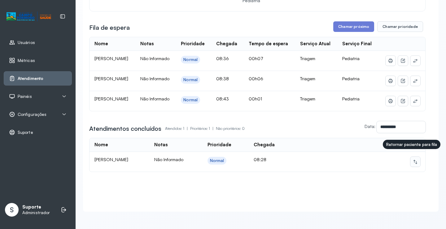
click at [414, 159] on button at bounding box center [415, 162] width 10 height 10
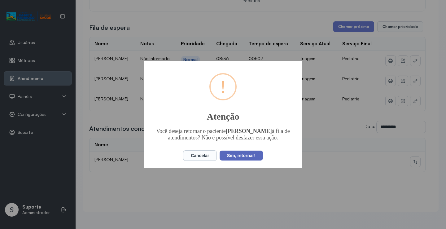
click at [243, 158] on button "Sim, retornar!" at bounding box center [241, 156] width 43 height 10
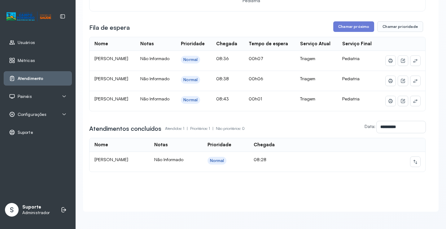
scroll to position [23, 0]
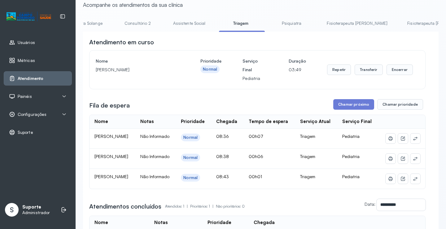
click at [221, 15] on div "**********" at bounding box center [261, 138] width 356 height 301
click at [270, 18] on link "Psiquiatra" at bounding box center [291, 23] width 43 height 10
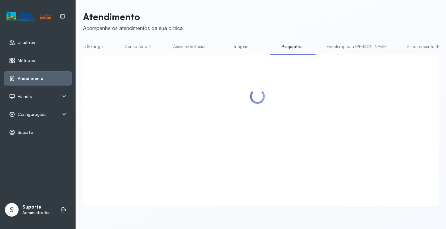
scroll to position [0, 0]
click at [219, 42] on link "Triagem" at bounding box center [240, 47] width 43 height 10
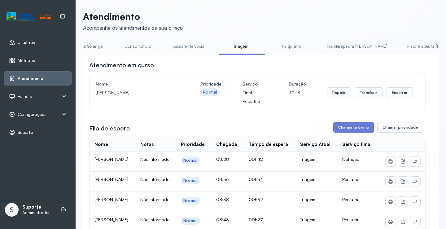
scroll to position [0, 0]
click at [270, 43] on link "Psiquiatra" at bounding box center [291, 47] width 43 height 10
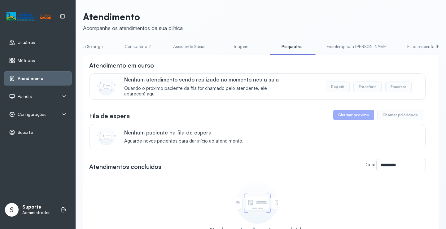
click at [219, 46] on link "Triagem" at bounding box center [240, 47] width 43 height 10
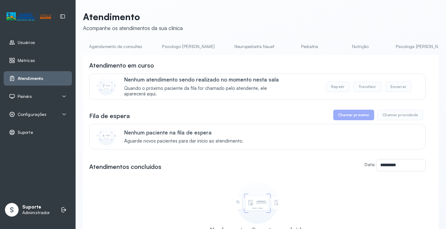
click at [111, 48] on link "Agendamento de consultas" at bounding box center [115, 47] width 65 height 10
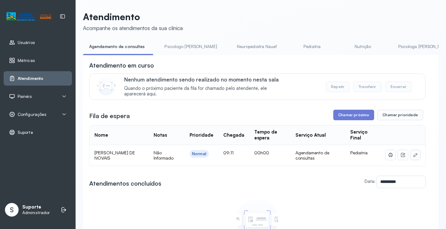
click at [414, 155] on button at bounding box center [415, 155] width 10 height 10
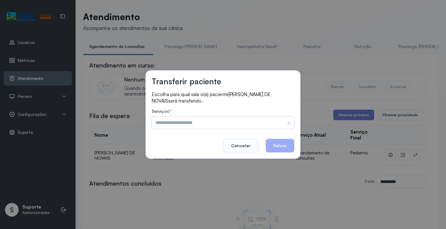
click at [269, 121] on input "text" at bounding box center [223, 122] width 142 height 12
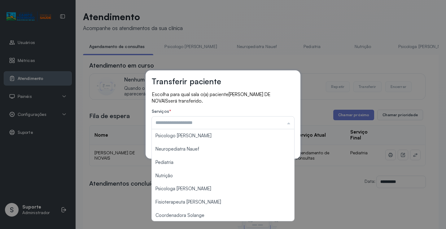
scroll to position [94, 0]
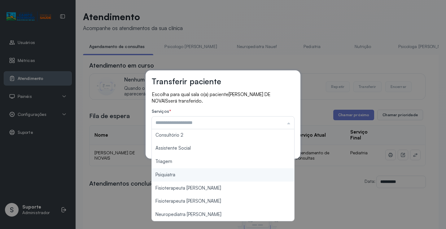
type input "*******"
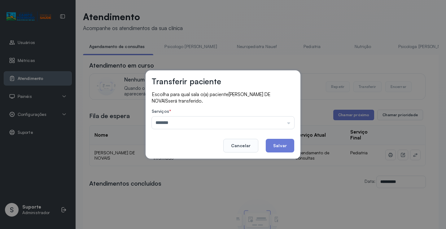
click at [182, 164] on div "Transferir paciente Escolha para qual sala o(a) paciente MARINA BATISTA DE NOVA…" at bounding box center [223, 114] width 446 height 229
click at [285, 141] on button "Salvar" at bounding box center [280, 146] width 28 height 14
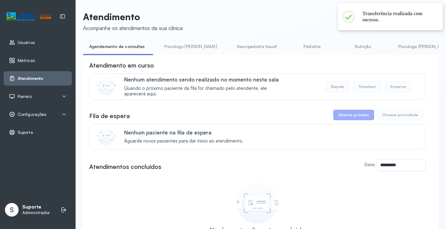
click at [291, 45] on link "Pediatria" at bounding box center [312, 47] width 43 height 10
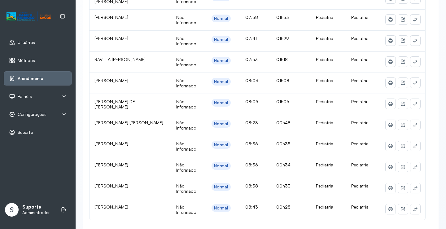
scroll to position [124, 0]
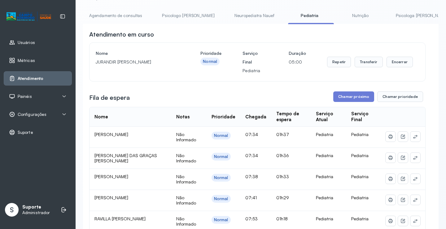
click at [128, 17] on link "Agendamento de consultas" at bounding box center [115, 16] width 65 height 10
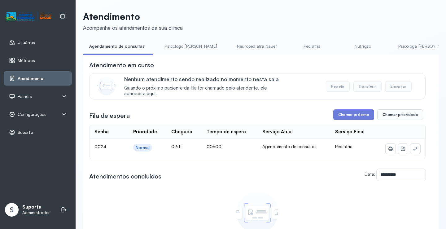
scroll to position [31, 0]
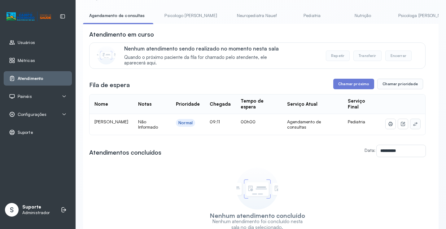
click at [413, 128] on button at bounding box center [415, 124] width 10 height 10
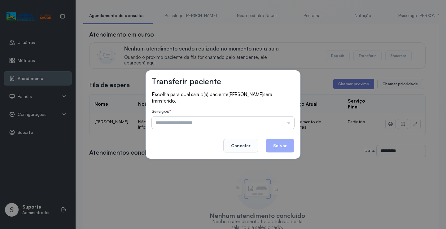
click at [259, 121] on input "text" at bounding box center [223, 122] width 142 height 12
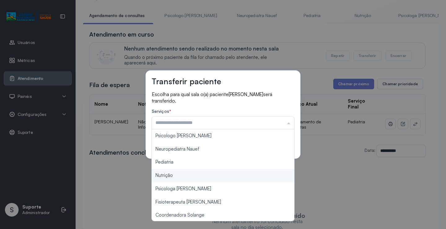
scroll to position [94, 0]
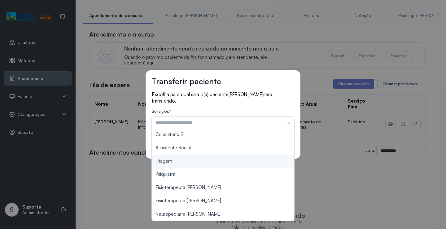
type input "*******"
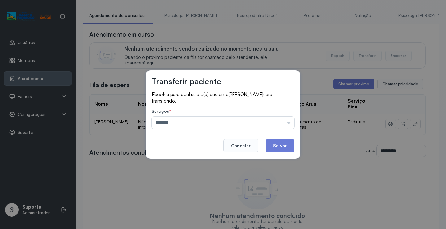
drag, startPoint x: 174, startPoint y: 161, endPoint x: 265, endPoint y: 130, distance: 95.5
click at [181, 158] on div "Transferir paciente Escolha para qual sala o(a) paciente MARIA LAURA ARAUJO DA …" at bounding box center [223, 114] width 155 height 88
click at [281, 142] on button "Salvar" at bounding box center [280, 146] width 28 height 14
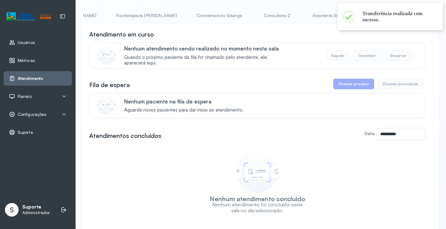
scroll to position [0, 356]
click at [357, 13] on link "Triagem" at bounding box center [378, 16] width 43 height 10
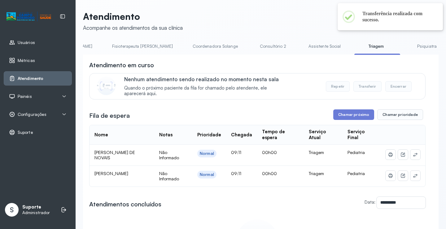
scroll to position [31, 0]
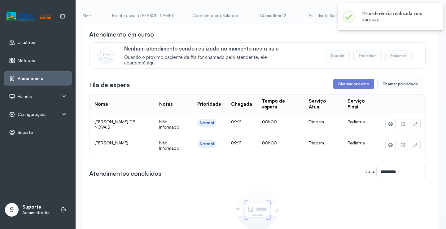
click at [413, 124] on icon at bounding box center [415, 123] width 5 height 5
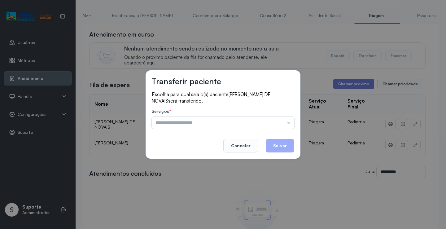
drag, startPoint x: 284, startPoint y: 124, endPoint x: 261, endPoint y: 132, distance: 24.3
click at [284, 124] on input "text" at bounding box center [223, 122] width 142 height 12
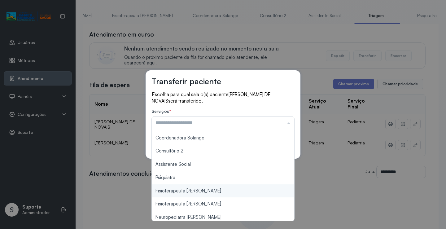
scroll to position [94, 0]
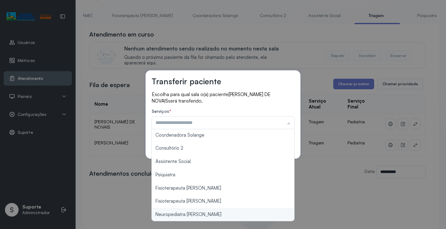
type input "**********"
drag, startPoint x: 198, startPoint y: 216, endPoint x: 251, endPoint y: 165, distance: 73.2
click at [198, 214] on div "**********" at bounding box center [223, 114] width 446 height 229
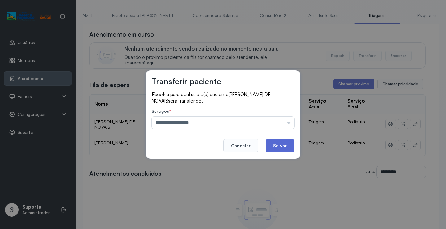
click at [279, 141] on button "Salvar" at bounding box center [280, 146] width 28 height 14
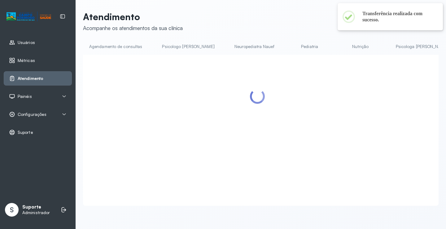
scroll to position [31, 0]
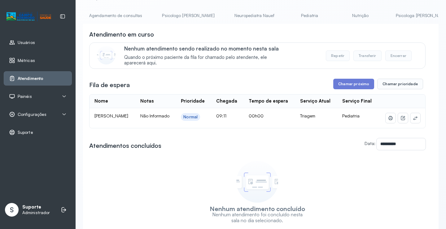
drag, startPoint x: 119, startPoint y: 18, endPoint x: 132, endPoint y: 21, distance: 13.2
click at [119, 18] on link "Agendamento de consultas" at bounding box center [115, 16] width 65 height 10
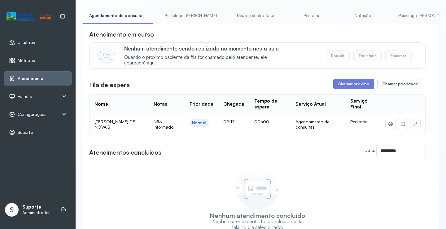
click at [413, 125] on icon at bounding box center [415, 123] width 5 height 5
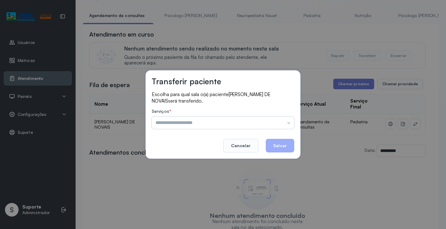
click at [266, 124] on input "text" at bounding box center [223, 122] width 142 height 12
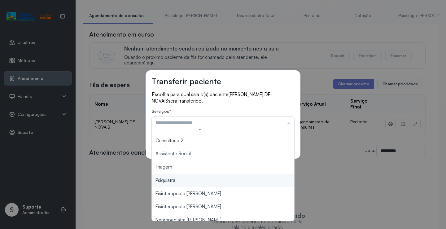
scroll to position [93, 0]
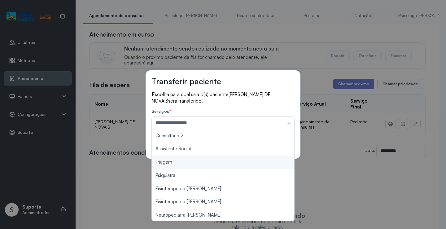
click at [193, 152] on div "**********" at bounding box center [223, 114] width 155 height 89
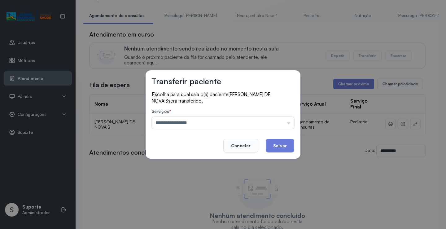
click at [214, 115] on div "**********" at bounding box center [223, 119] width 142 height 20
click at [212, 124] on input "**********" at bounding box center [223, 122] width 142 height 12
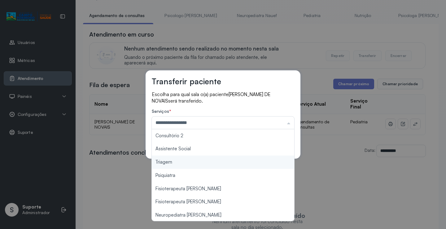
type input "*******"
click at [188, 163] on div "Transferir paciente Escolha para qual sala o(a) paciente MARINA BATISTA DE NOVA…" at bounding box center [223, 114] width 446 height 229
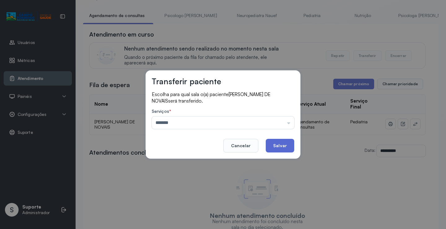
click at [280, 147] on button "Salvar" at bounding box center [280, 146] width 28 height 14
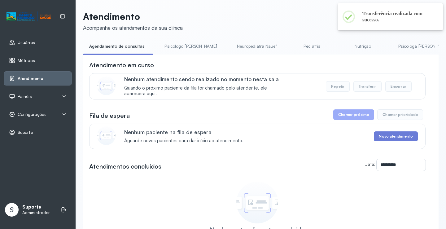
scroll to position [31, 0]
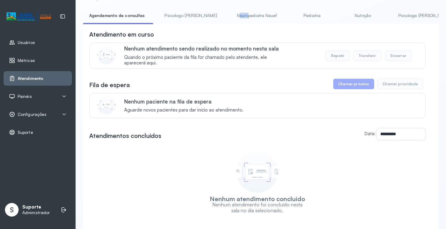
drag, startPoint x: 215, startPoint y: 24, endPoint x: 224, endPoint y: 24, distance: 9.0
click at [224, 24] on div "Agendamento de consultas Psicologo Pedro Neuropediatra Nauef Pediatria Nutrição…" at bounding box center [261, 18] width 356 height 14
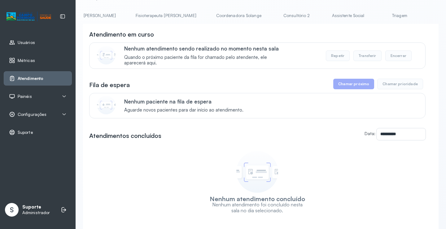
scroll to position [0, 359]
click at [354, 17] on link "Triagem" at bounding box center [375, 16] width 43 height 10
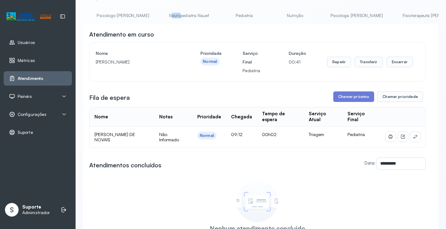
scroll to position [0, 52]
click at [236, 12] on link "Pediatria" at bounding box center [257, 16] width 43 height 10
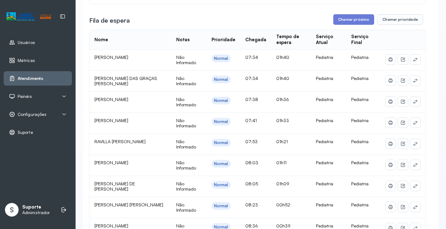
scroll to position [124, 0]
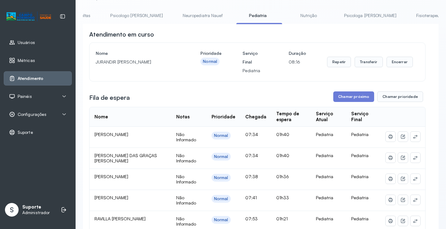
click at [188, 11] on link "Neuropediatra Nauef" at bounding box center [203, 16] width 52 height 10
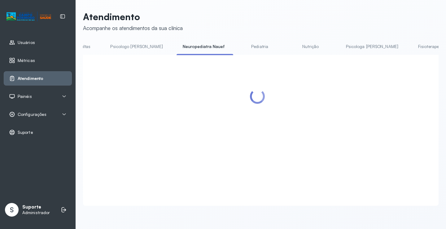
scroll to position [31, 0]
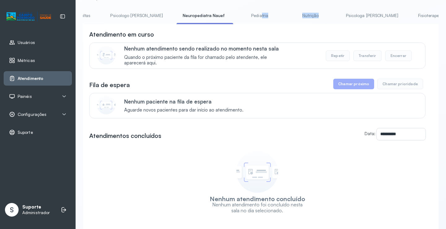
drag, startPoint x: 237, startPoint y: 24, endPoint x: 323, endPoint y: 24, distance: 86.4
click at [323, 24] on ul "Agendamento de consultas Psicologo Pedro Neuropediatra Nauef Pediatria Nutrição…" at bounding box center [209, 18] width 356 height 14
click at [340, 24] on li "Psicologa Alana" at bounding box center [373, 18] width 67 height 14
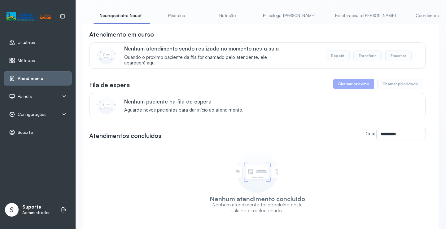
scroll to position [0, 7]
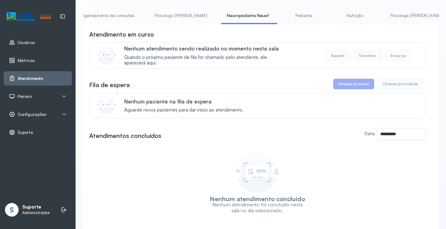
click at [114, 16] on link "Agendamento de consultas" at bounding box center [108, 16] width 65 height 10
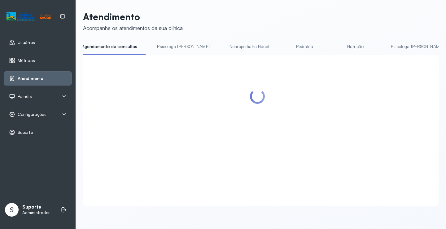
scroll to position [31, 0]
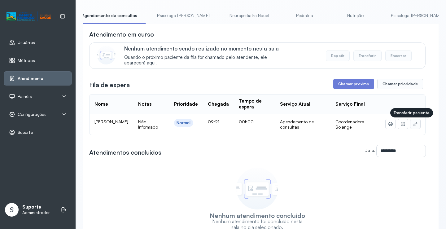
click at [413, 126] on icon at bounding box center [415, 123] width 5 height 5
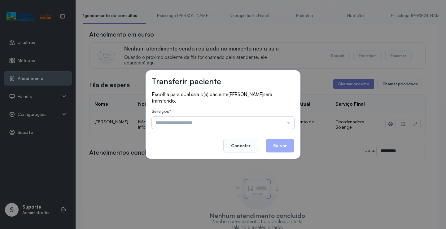
click at [274, 120] on input "text" at bounding box center [223, 122] width 142 height 12
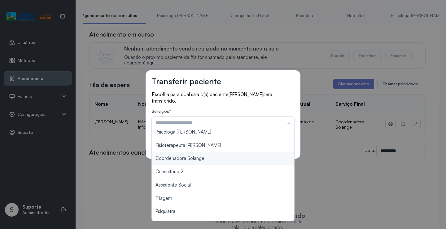
scroll to position [62, 0]
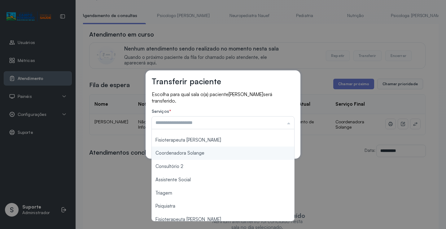
type input "**********"
click at [201, 154] on div "**********" at bounding box center [223, 114] width 155 height 88
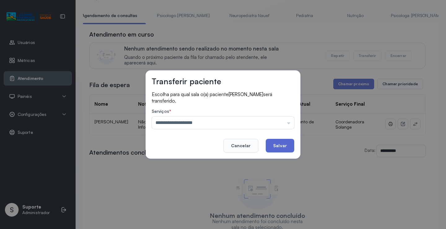
click at [285, 148] on button "Salvar" at bounding box center [280, 146] width 28 height 14
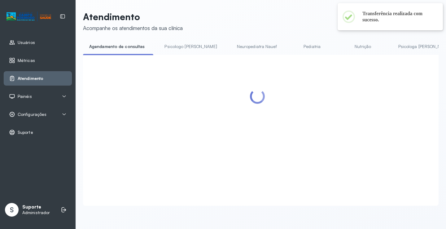
scroll to position [31, 0]
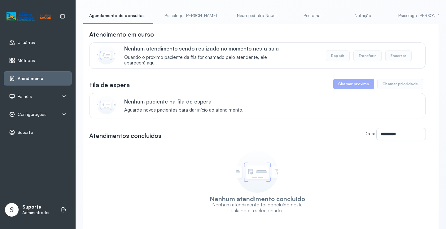
click at [186, 14] on link "Psicologo Pedro" at bounding box center [190, 16] width 65 height 10
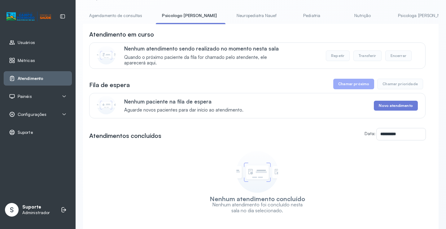
click at [125, 37] on h3 "Atendimento em curso" at bounding box center [121, 34] width 65 height 9
click at [119, 21] on li "Agendamento de consultas" at bounding box center [117, 18] width 68 height 14
click at [117, 14] on link "Agendamento de consultas" at bounding box center [115, 16] width 65 height 10
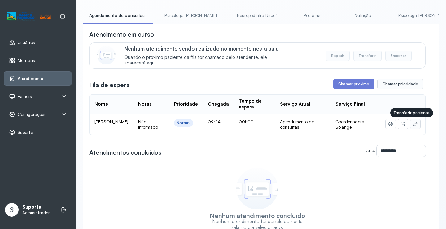
click at [413, 126] on icon at bounding box center [415, 123] width 5 height 5
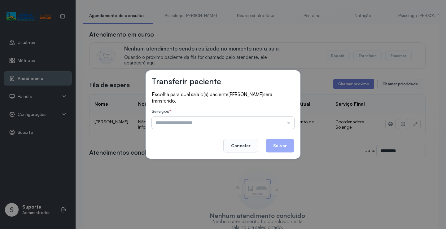
click at [282, 121] on input "text" at bounding box center [223, 122] width 142 height 12
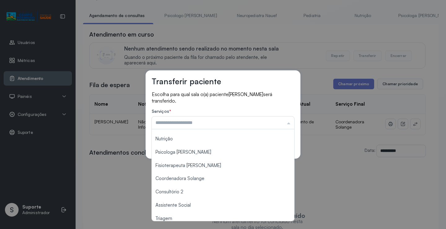
scroll to position [32, 0]
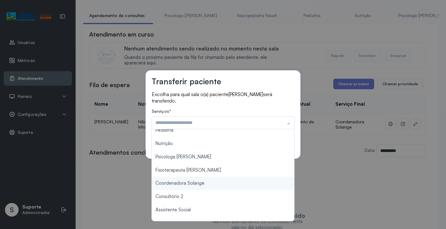
type input "**********"
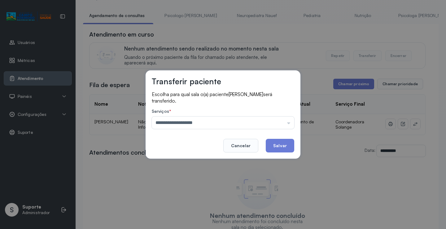
click at [200, 182] on div "**********" at bounding box center [223, 114] width 446 height 229
click at [281, 146] on button "Salvar" at bounding box center [280, 146] width 28 height 14
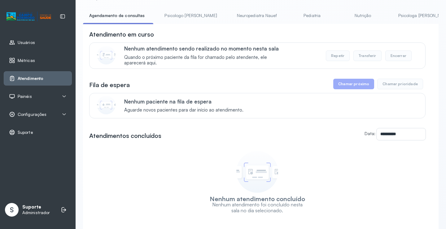
scroll to position [31, 0]
click at [184, 16] on link "Psicologo Pedro" at bounding box center [190, 16] width 65 height 10
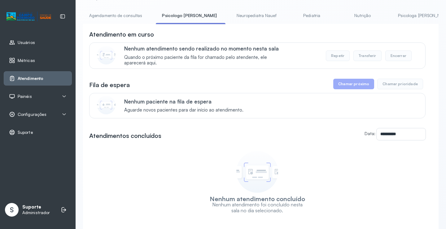
click at [124, 17] on link "Agendamento de consultas" at bounding box center [115, 16] width 65 height 10
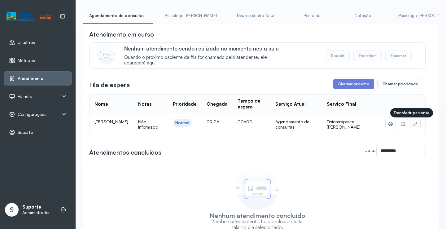
click at [414, 123] on button at bounding box center [415, 124] width 10 height 10
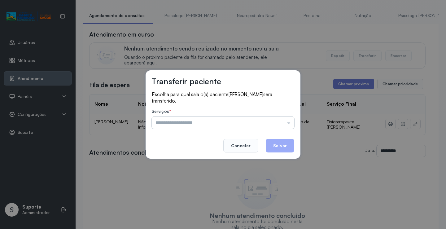
click at [281, 124] on input "text" at bounding box center [223, 122] width 142 height 12
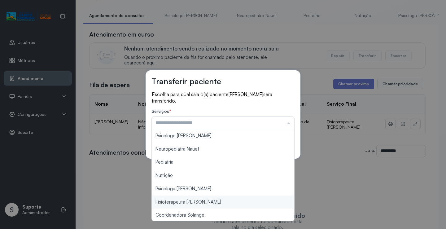
type input "**********"
drag, startPoint x: 207, startPoint y: 202, endPoint x: 256, endPoint y: 159, distance: 65.6
click at [208, 201] on div "**********" at bounding box center [223, 114] width 446 height 229
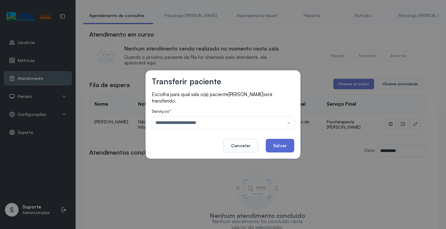
click at [274, 142] on button "Salvar" at bounding box center [280, 146] width 28 height 14
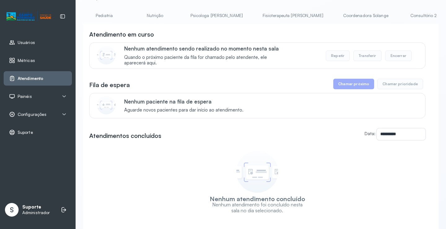
scroll to position [0, 188]
click at [277, 19] on link "Fisioterapeuta Janusia" at bounding box center [313, 16] width 73 height 10
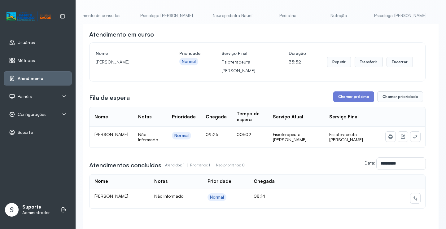
scroll to position [0, 0]
click at [112, 16] on link "Agendamento de consultas" at bounding box center [115, 16] width 65 height 10
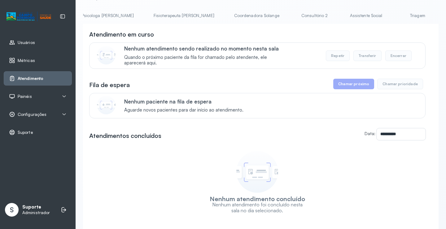
scroll to position [0, 279]
click at [382, 15] on link "Assistente Social" at bounding box center [404, 16] width 45 height 10
click at [236, 13] on link "Psicologa Alana" at bounding box center [268, 16] width 65 height 10
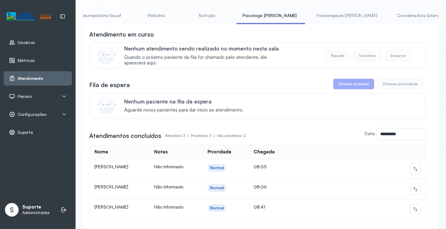
scroll to position [0, 0]
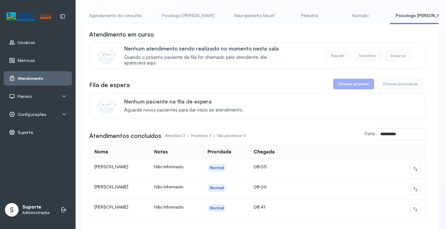
drag, startPoint x: 116, startPoint y: 15, endPoint x: 142, endPoint y: 20, distance: 26.7
click at [116, 15] on link "Agendamento de consultas" at bounding box center [115, 16] width 65 height 10
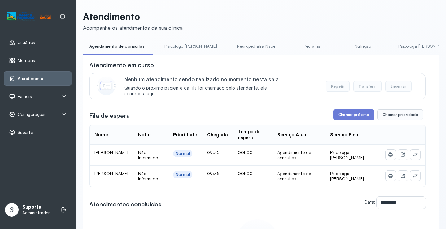
scroll to position [31, 0]
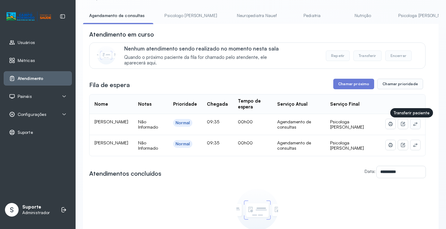
click at [413, 125] on icon at bounding box center [415, 123] width 5 height 5
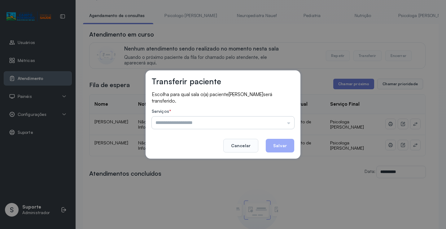
click at [282, 119] on input "text" at bounding box center [223, 122] width 142 height 12
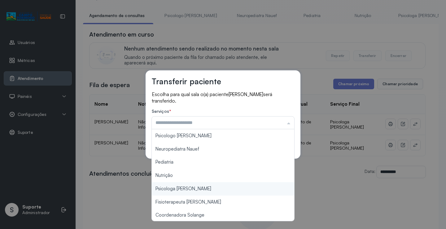
type input "**********"
drag, startPoint x: 197, startPoint y: 191, endPoint x: 254, endPoint y: 160, distance: 64.8
click at [197, 191] on div "**********" at bounding box center [223, 114] width 446 height 229
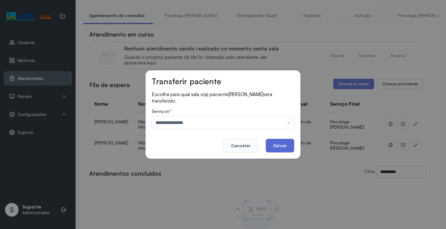
click at [274, 148] on button "Salvar" at bounding box center [280, 146] width 28 height 14
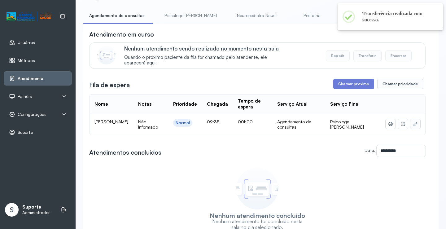
click at [414, 125] on button at bounding box center [415, 124] width 10 height 10
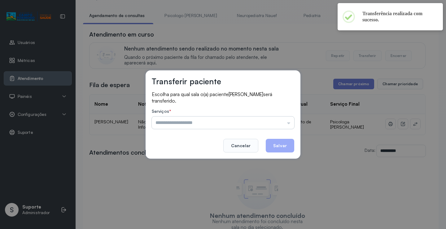
click at [263, 119] on input "text" at bounding box center [223, 122] width 142 height 12
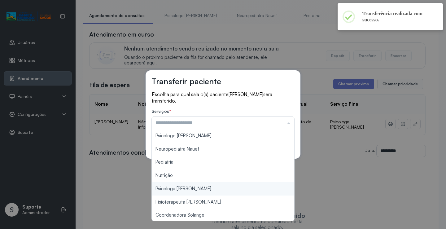
type input "**********"
drag, startPoint x: 198, startPoint y: 190, endPoint x: 237, endPoint y: 163, distance: 46.8
click at [199, 188] on div "**********" at bounding box center [223, 114] width 446 height 229
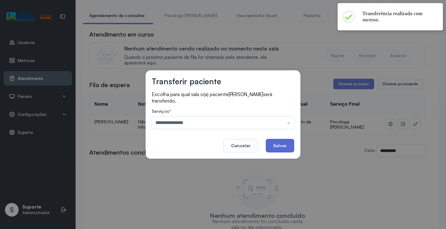
click at [278, 151] on button "Salvar" at bounding box center [280, 146] width 28 height 14
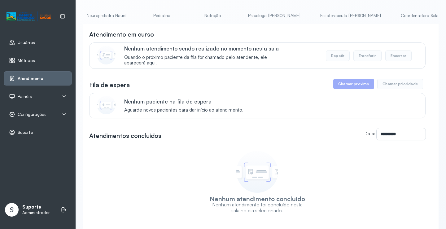
scroll to position [0, 147]
click at [252, 17] on link "Psicologa Alana" at bounding box center [277, 16] width 65 height 10
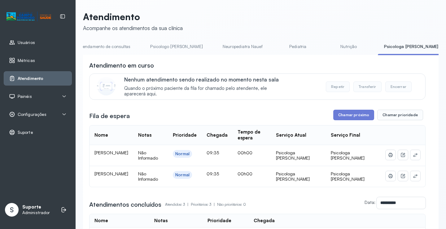
scroll to position [0, 0]
click at [117, 49] on link "Agendamento de consultas" at bounding box center [115, 47] width 65 height 10
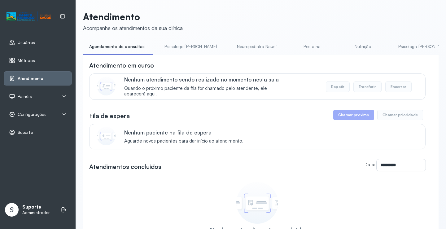
click at [170, 42] on link "Psicologo Pedro" at bounding box center [190, 47] width 65 height 10
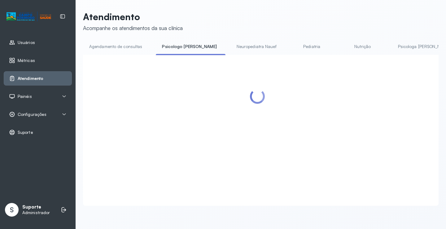
click at [133, 48] on link "Agendamento de consultas" at bounding box center [115, 47] width 65 height 10
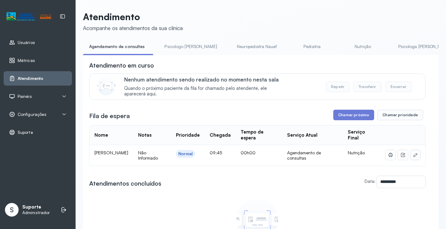
click at [415, 153] on button at bounding box center [415, 155] width 10 height 10
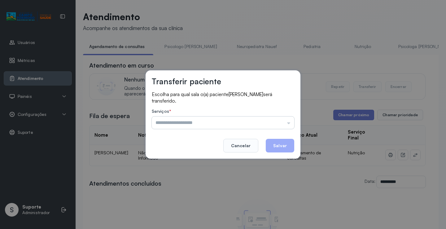
drag, startPoint x: 251, startPoint y: 120, endPoint x: 232, endPoint y: 126, distance: 19.9
click at [251, 121] on input "text" at bounding box center [223, 122] width 142 height 12
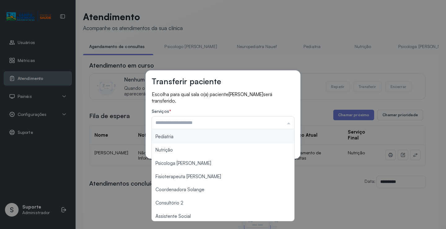
scroll to position [94, 0]
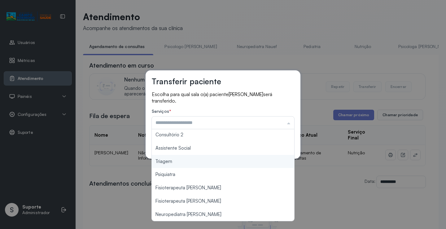
type input "*******"
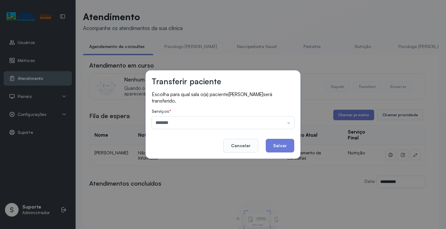
drag, startPoint x: 199, startPoint y: 163, endPoint x: 266, endPoint y: 138, distance: 71.5
click at [200, 162] on div "Transferir paciente Escolha para qual sala o(a) paciente Miguel Paixao dos Sant…" at bounding box center [223, 114] width 446 height 229
click at [278, 147] on button "Salvar" at bounding box center [280, 146] width 28 height 14
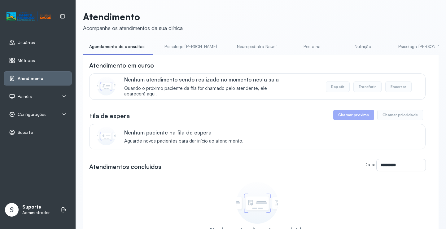
click at [177, 47] on link "Psicologo Pedro" at bounding box center [190, 47] width 65 height 10
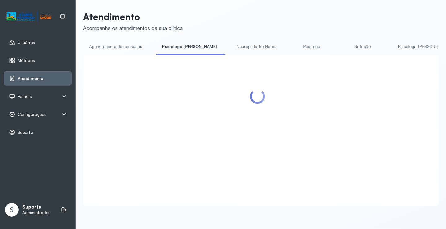
click at [126, 48] on link "Agendamento de consultas" at bounding box center [115, 47] width 65 height 10
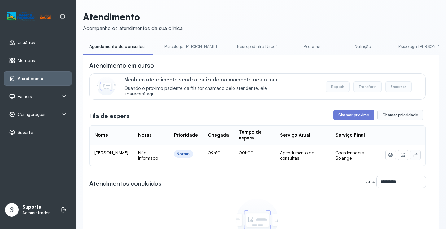
click at [413, 155] on icon at bounding box center [415, 154] width 5 height 5
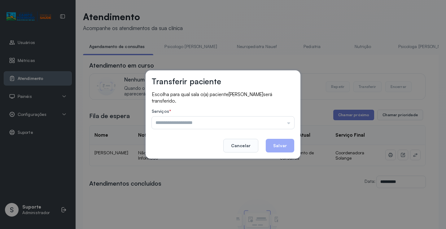
click at [266, 115] on label "Serviços *" at bounding box center [223, 112] width 142 height 7
click at [267, 119] on input "text" at bounding box center [223, 122] width 142 height 12
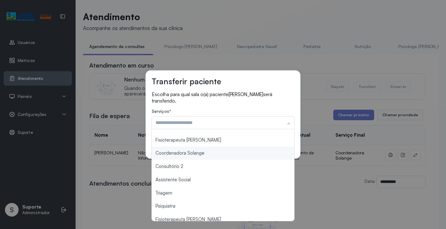
scroll to position [0, 0]
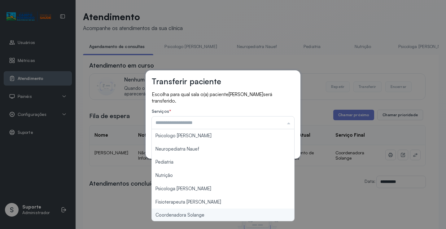
type input "**********"
click at [205, 217] on div "**********" at bounding box center [223, 114] width 446 height 229
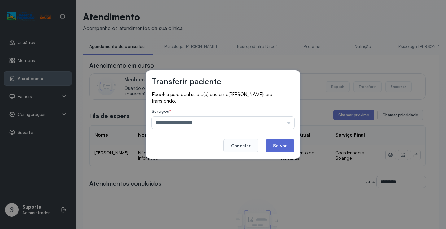
click at [280, 144] on button "Salvar" at bounding box center [280, 146] width 28 height 14
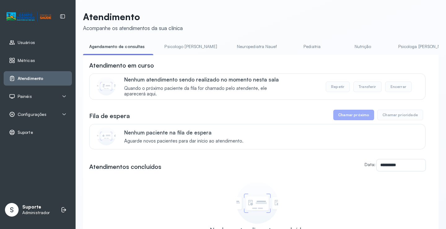
click at [341, 51] on link "Nutrição" at bounding box center [362, 47] width 43 height 10
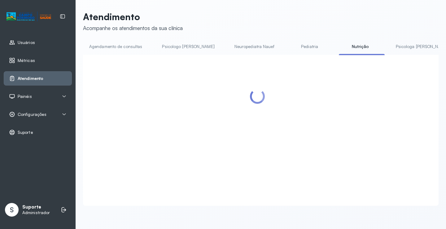
click at [339, 48] on link "Nutrição" at bounding box center [360, 47] width 43 height 10
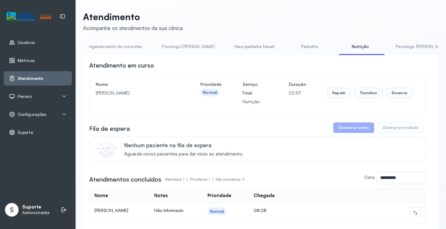
click at [112, 49] on link "Agendamento de consultas" at bounding box center [115, 47] width 65 height 10
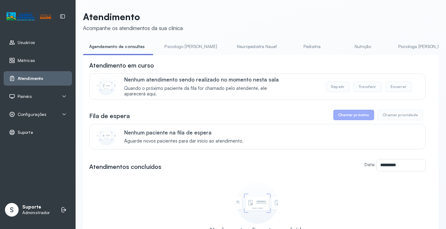
click at [186, 42] on link "Psicologo Pedro" at bounding box center [190, 47] width 65 height 10
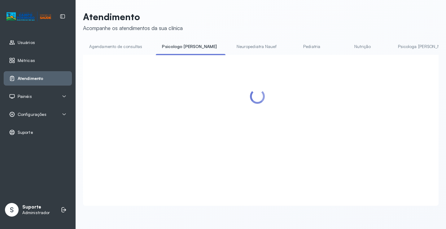
click at [127, 48] on link "Agendamento de consultas" at bounding box center [115, 47] width 65 height 10
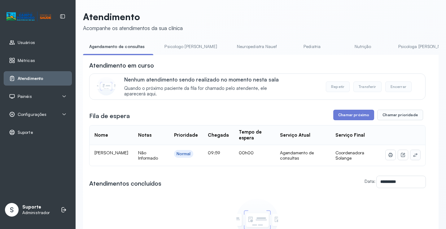
click at [413, 154] on icon at bounding box center [415, 154] width 5 height 5
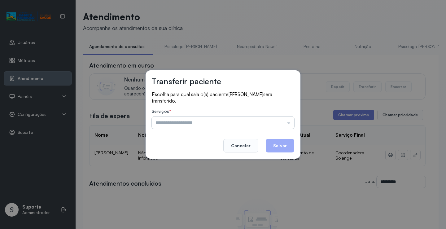
drag, startPoint x: 284, startPoint y: 121, endPoint x: 265, endPoint y: 121, distance: 18.9
click at [284, 121] on input "text" at bounding box center [223, 122] width 142 height 12
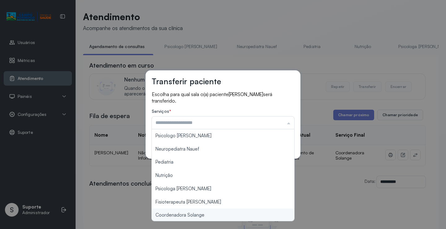
type input "**********"
click at [199, 216] on div "**********" at bounding box center [223, 114] width 446 height 229
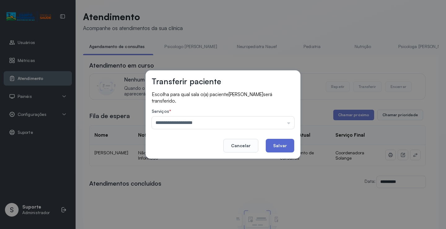
click at [280, 142] on button "Salvar" at bounding box center [280, 146] width 28 height 14
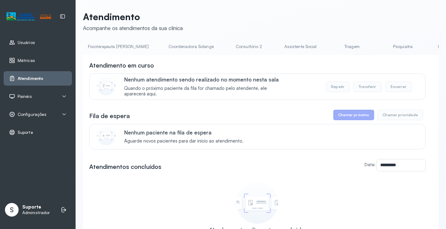
scroll to position [0, 385]
click at [328, 46] on link "Triagem" at bounding box center [349, 47] width 43 height 10
click at [305, 47] on link "Coordenadora Solange" at bounding box center [334, 47] width 58 height 10
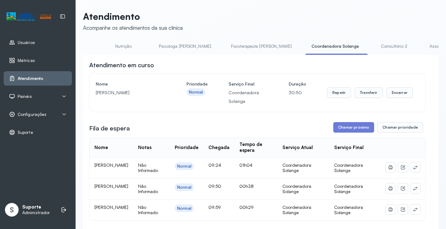
scroll to position [0, 0]
click at [373, 44] on link "Consultório 2" at bounding box center [394, 47] width 43 height 10
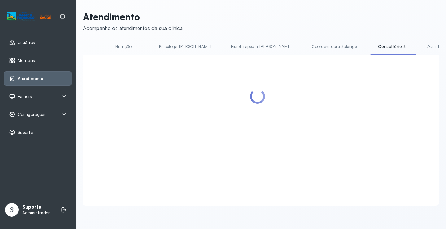
click at [305, 46] on link "Coordenadora Solange" at bounding box center [334, 47] width 58 height 10
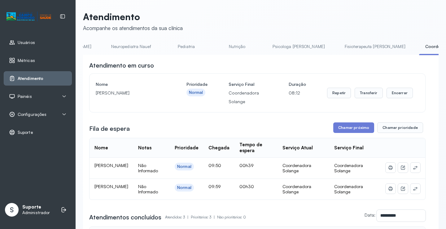
scroll to position [0, 77]
click at [212, 43] on link "Pediatria" at bounding box center [232, 47] width 43 height 10
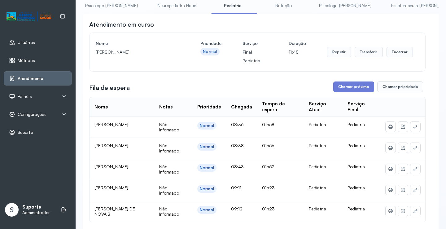
scroll to position [0, 0]
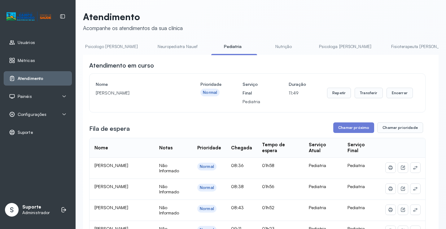
drag, startPoint x: 265, startPoint y: 45, endPoint x: 258, endPoint y: 44, distance: 7.4
click at [264, 44] on link "Nutrição" at bounding box center [283, 47] width 43 height 10
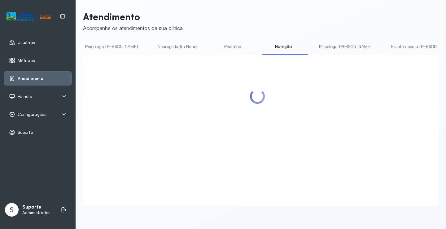
click at [211, 49] on link "Pediatria" at bounding box center [232, 47] width 43 height 10
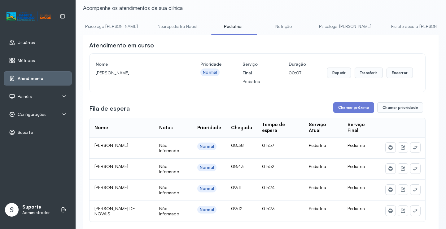
scroll to position [31, 0]
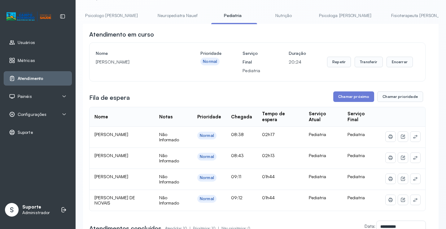
click at [99, 14] on link "Psicologo Pedro" at bounding box center [111, 16] width 65 height 10
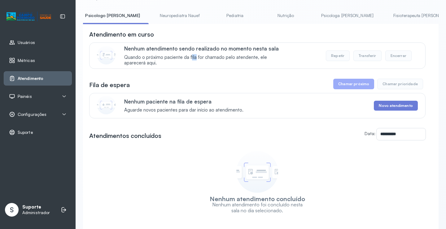
drag, startPoint x: 194, startPoint y: 55, endPoint x: 190, endPoint y: 55, distance: 4.0
click at [191, 55] on div "Nenhum atendimento sendo realizado no momento nesta sala Quando o próximo pacie…" at bounding box center [206, 55] width 164 height 21
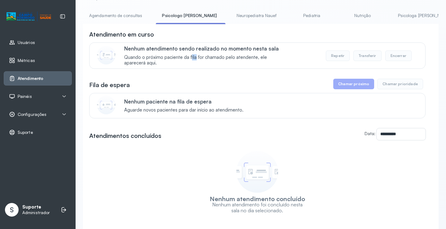
click at [119, 13] on link "Agendamento de consultas" at bounding box center [115, 16] width 65 height 10
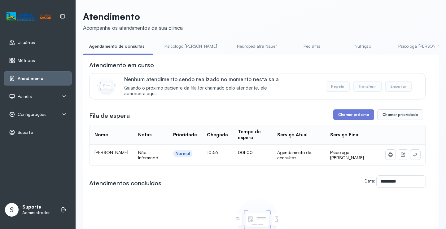
scroll to position [31, 0]
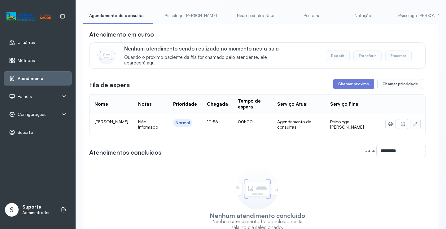
click at [414, 123] on button at bounding box center [415, 124] width 10 height 10
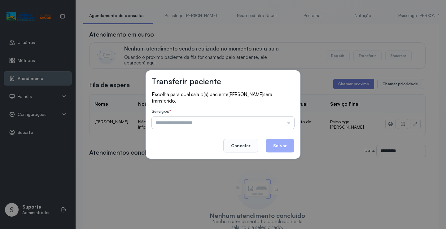
click at [270, 123] on input "text" at bounding box center [223, 122] width 142 height 12
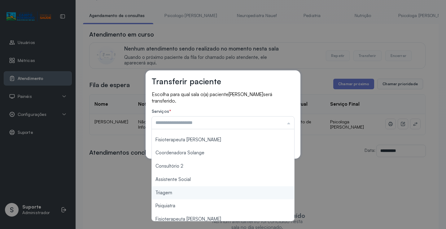
scroll to position [32, 0]
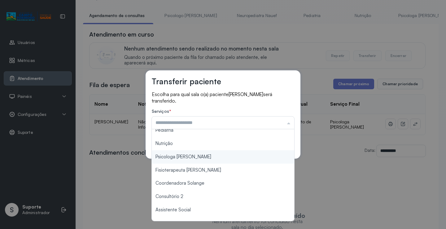
type input "**********"
click at [205, 161] on div "**********" at bounding box center [223, 114] width 446 height 229
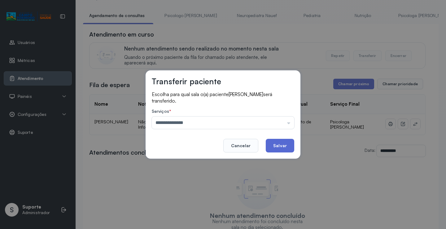
click at [287, 147] on button "Salvar" at bounding box center [280, 146] width 28 height 14
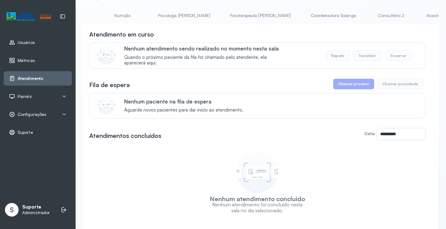
scroll to position [0, 243]
click at [302, 14] on link "Coordenadora Solange" at bounding box center [331, 16] width 58 height 10
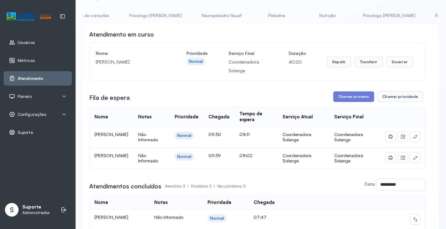
scroll to position [0, 0]
click at [116, 15] on link "Agendamento de consultas" at bounding box center [115, 16] width 65 height 10
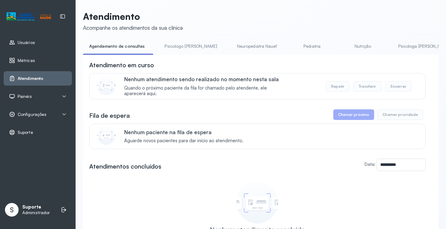
scroll to position [31, 0]
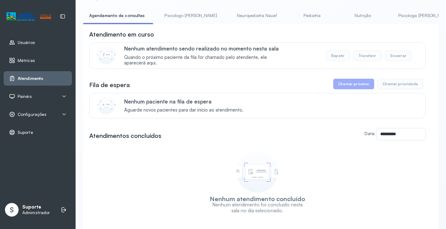
click at [178, 14] on link "Psicologo Pedro" at bounding box center [190, 16] width 65 height 10
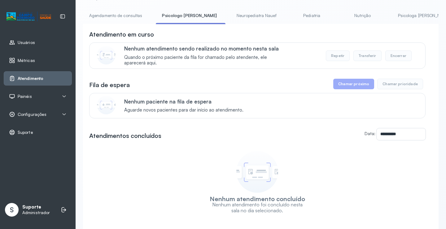
click at [131, 14] on link "Agendamento de consultas" at bounding box center [115, 16] width 65 height 10
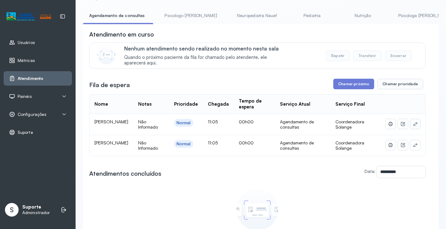
click at [414, 125] on button at bounding box center [415, 124] width 10 height 10
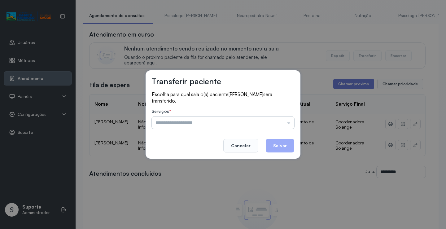
click at [279, 124] on input "text" at bounding box center [223, 122] width 142 height 12
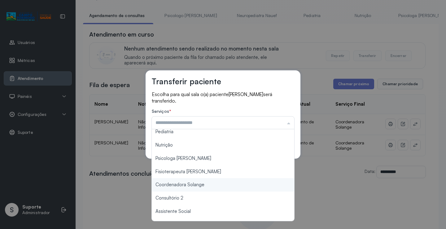
scroll to position [0, 0]
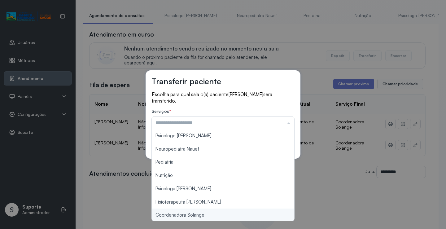
type input "**********"
click at [186, 213] on div "**********" at bounding box center [223, 114] width 446 height 229
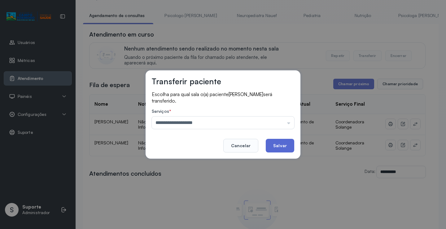
click at [285, 148] on button "Salvar" at bounding box center [280, 146] width 28 height 14
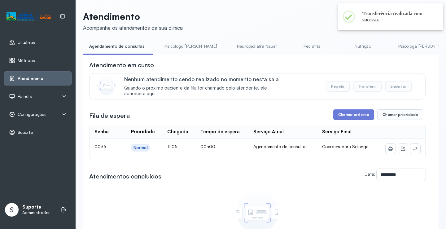
scroll to position [31, 0]
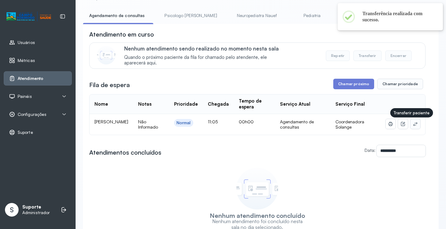
click at [413, 125] on icon at bounding box center [415, 123] width 5 height 5
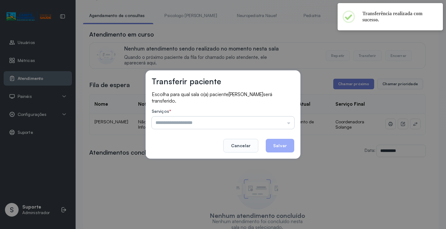
click at [265, 124] on input "text" at bounding box center [223, 122] width 142 height 12
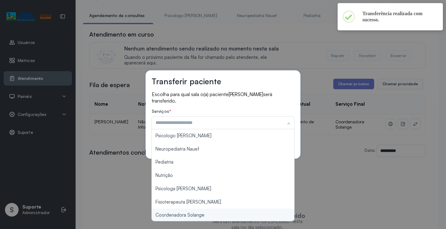
type input "**********"
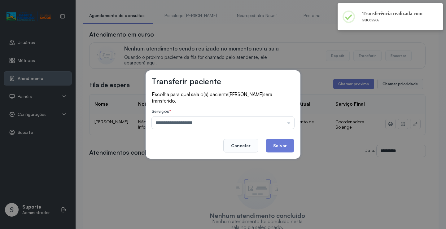
click at [189, 216] on div "**********" at bounding box center [223, 114] width 446 height 229
click at [287, 140] on button "Salvar" at bounding box center [280, 146] width 28 height 14
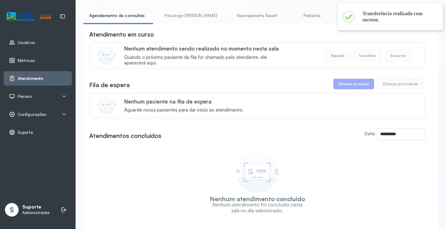
click at [291, 18] on link "Pediatria" at bounding box center [312, 16] width 43 height 10
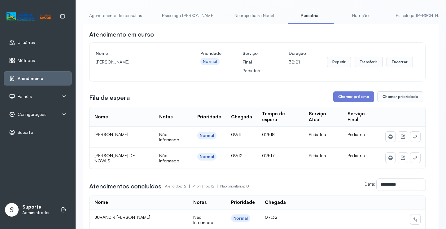
click at [312, 20] on ul "Agendamento de consultas Psicologo Pedro Neuropediatra Nauef Pediatria Nutrição…" at bounding box center [261, 18] width 356 height 14
click at [342, 18] on link "Nutrição" at bounding box center [360, 16] width 43 height 10
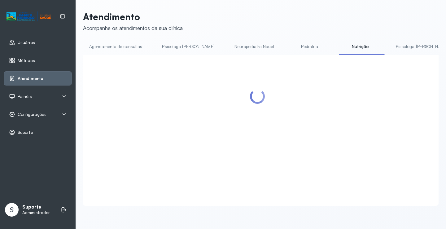
click at [288, 42] on link "Pediatria" at bounding box center [309, 47] width 43 height 10
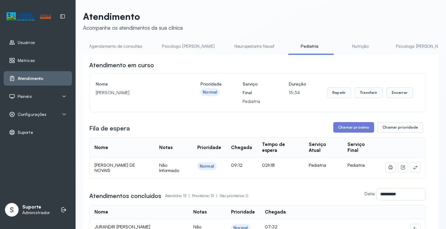
click at [115, 47] on link "Agendamento de consultas" at bounding box center [115, 46] width 65 height 10
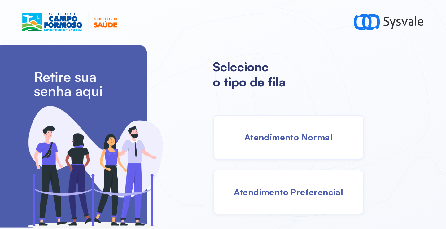
click at [274, 125] on div "Atendimento Normal" at bounding box center [288, 137] width 151 height 45
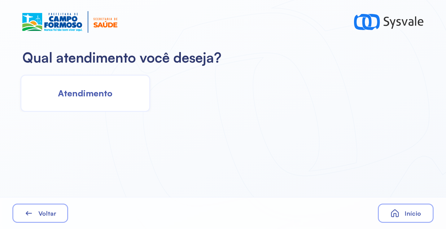
click at [109, 93] on span "Atendimento" at bounding box center [85, 93] width 55 height 11
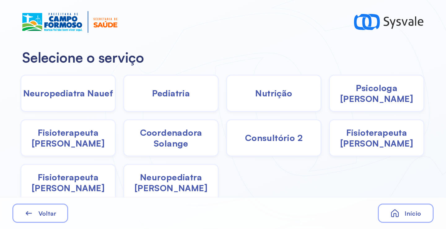
click at [133, 92] on div "Pediatria" at bounding box center [170, 93] width 95 height 37
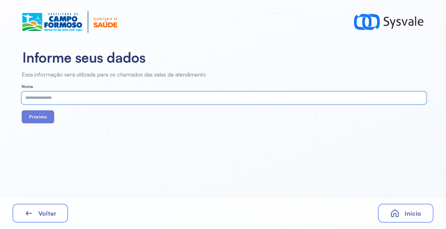
paste input "**********"
type input "**********"
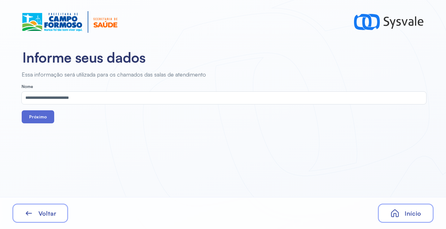
drag, startPoint x: 30, startPoint y: 106, endPoint x: 33, endPoint y: 111, distance: 5.7
click at [31, 108] on form "**********" at bounding box center [224, 103] width 405 height 39
click at [46, 113] on button "Próximo" at bounding box center [38, 116] width 33 height 13
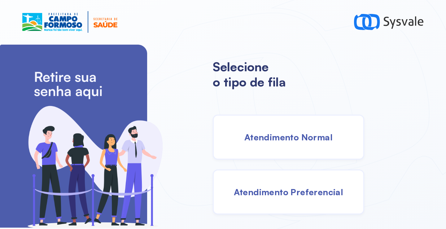
click at [282, 128] on div "Atendimento Normal" at bounding box center [288, 137] width 151 height 45
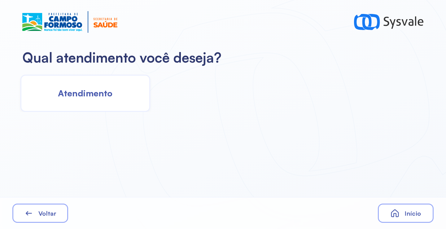
click at [126, 94] on div "Atendimento" at bounding box center [85, 93] width 130 height 37
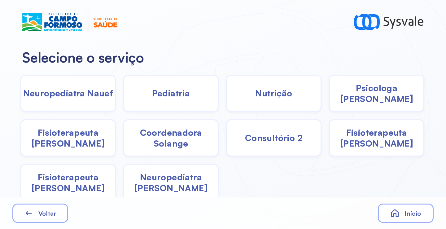
click at [61, 142] on span "Fisioterapeuta [PERSON_NAME]" at bounding box center [68, 138] width 94 height 22
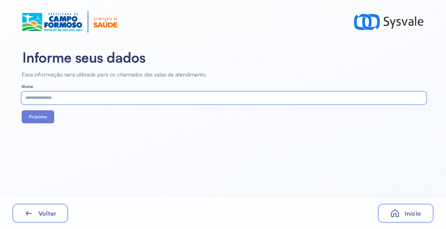
paste input "**********"
type input "**********"
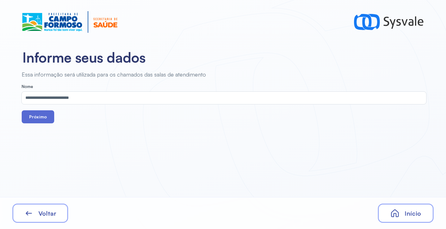
click at [50, 113] on button "Próximo" at bounding box center [38, 116] width 33 height 13
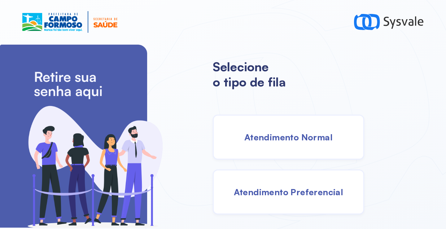
click at [287, 129] on div "Atendimento Normal" at bounding box center [288, 137] width 151 height 45
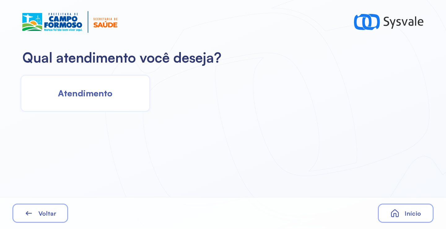
click at [85, 85] on div "Atendimento" at bounding box center [85, 93] width 130 height 37
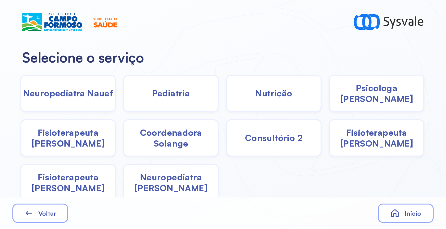
click at [191, 97] on div "Pediatria" at bounding box center [170, 93] width 95 height 37
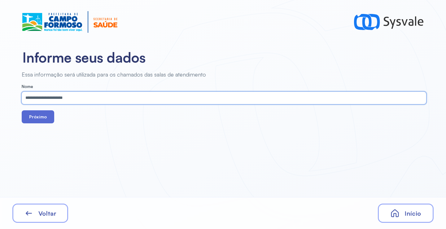
type input "**********"
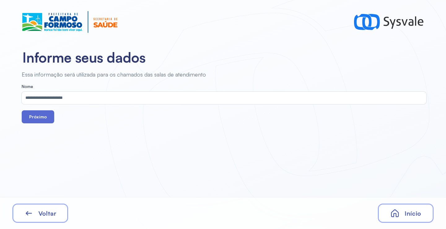
click at [38, 115] on button "Próximo" at bounding box center [38, 116] width 33 height 13
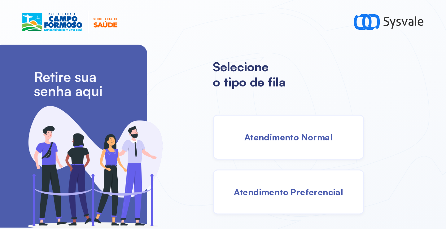
click at [257, 137] on span "Atendimento Normal" at bounding box center [288, 137] width 88 height 11
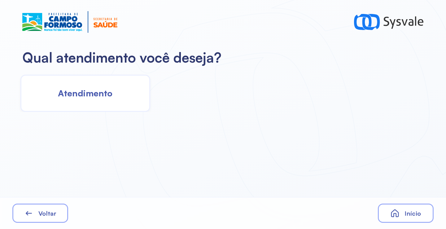
click at [32, 77] on div "Atendimento" at bounding box center [85, 93] width 130 height 37
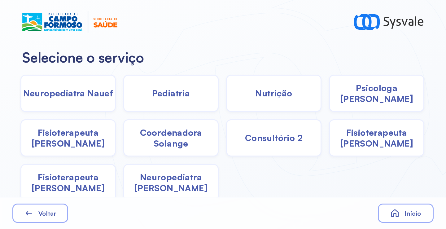
click at [152, 89] on span "Pediatria" at bounding box center [171, 93] width 38 height 11
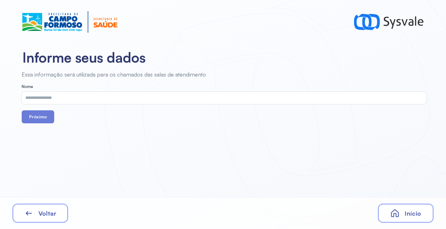
drag, startPoint x: 151, startPoint y: 91, endPoint x: 147, endPoint y: 96, distance: 5.6
drag, startPoint x: 147, startPoint y: 96, endPoint x: 144, endPoint y: 97, distance: 3.2
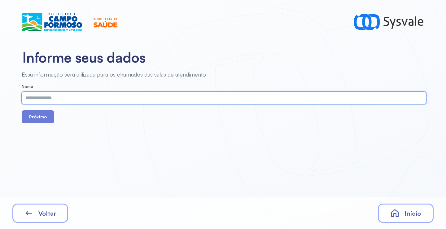
paste input "**********"
type input "**********"
click at [44, 120] on button "Próximo" at bounding box center [38, 116] width 33 height 13
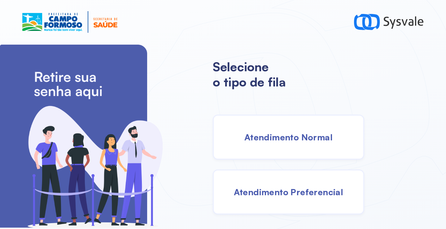
click at [287, 146] on div "Atendimento Normal" at bounding box center [288, 137] width 151 height 45
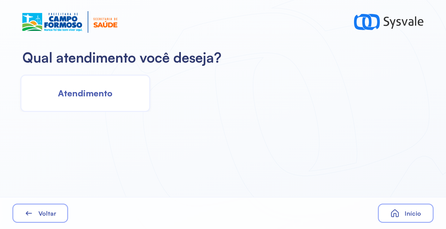
click at [71, 90] on span "Atendimento" at bounding box center [85, 93] width 55 height 11
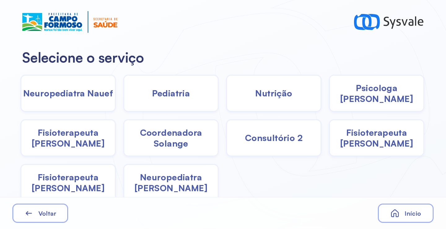
click at [187, 95] on span "Pediatria" at bounding box center [171, 93] width 38 height 11
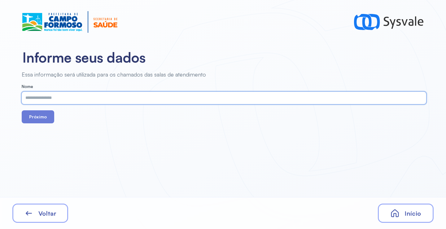
paste input "**********"
type input "**********"
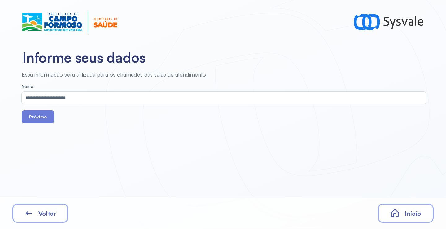
drag, startPoint x: 36, startPoint y: 118, endPoint x: 116, endPoint y: 18, distance: 128.4
click at [36, 117] on button "Próximo" at bounding box center [38, 116] width 33 height 13
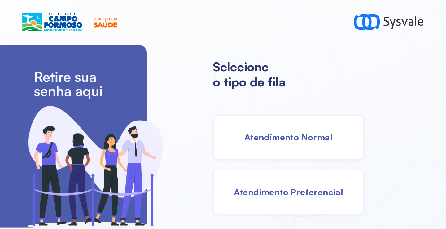
click at [287, 144] on div "Atendimento Normal" at bounding box center [288, 137] width 151 height 45
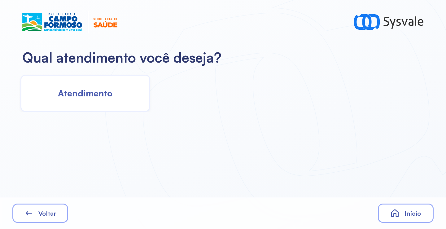
click at [127, 89] on div "Atendimento" at bounding box center [85, 93] width 130 height 37
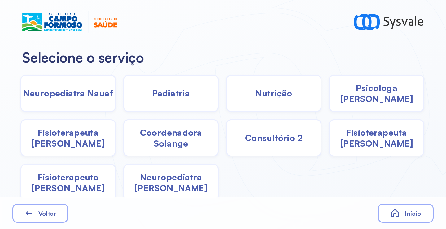
click at [137, 91] on div "Pediatria" at bounding box center [170, 93] width 95 height 37
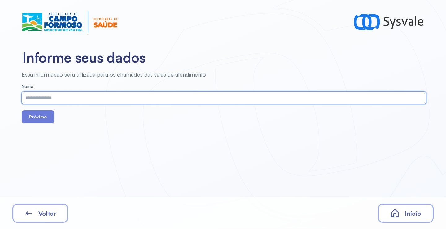
paste input "**********"
type input "**********"
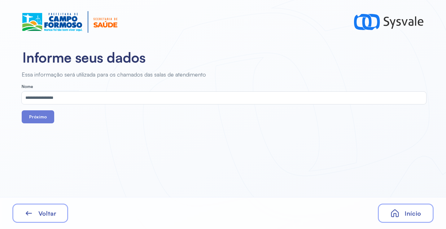
drag, startPoint x: 48, startPoint y: 120, endPoint x: 114, endPoint y: 7, distance: 130.6
click at [48, 120] on button "Próximo" at bounding box center [38, 116] width 33 height 13
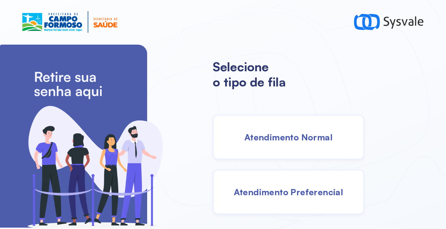
click at [271, 126] on div "Atendimento Normal" at bounding box center [288, 137] width 151 height 45
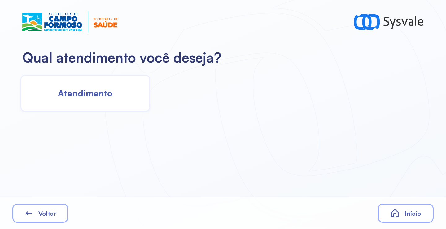
click at [82, 91] on span "Atendimento" at bounding box center [85, 93] width 55 height 11
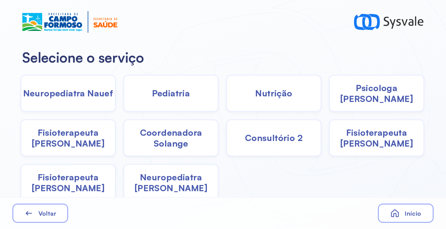
click at [172, 150] on div "Coordenadora Solange" at bounding box center [170, 137] width 95 height 37
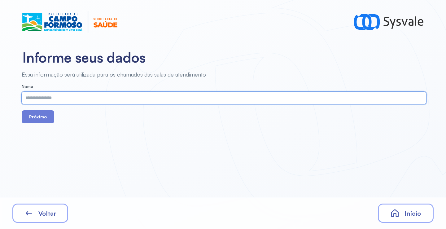
paste input "**********"
type input "**********"
click at [38, 115] on button "Próximo" at bounding box center [38, 116] width 33 height 13
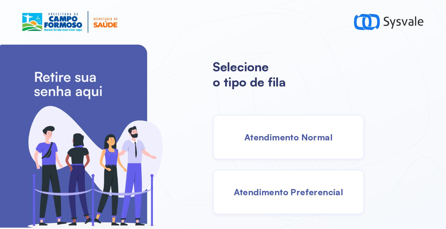
click at [268, 144] on div "Atendimento Normal" at bounding box center [288, 137] width 151 height 45
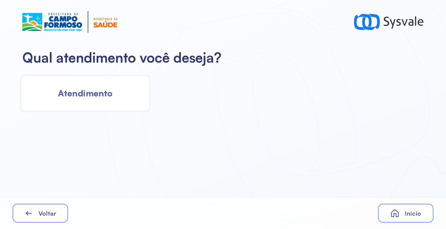
click at [95, 93] on span "Atendimento" at bounding box center [85, 93] width 55 height 11
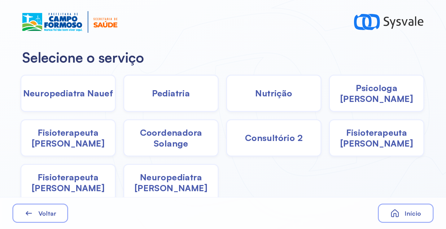
click at [178, 90] on span "Pediatria" at bounding box center [171, 93] width 38 height 11
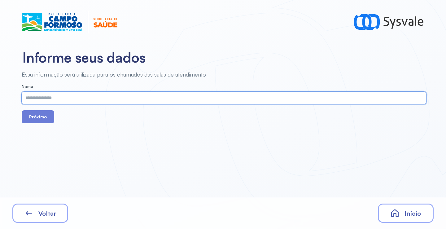
paste input "**********"
type input "**********"
click at [37, 122] on button "Próximo" at bounding box center [38, 116] width 33 height 13
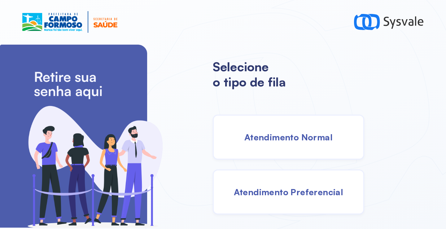
click at [302, 138] on span "Atendimento Normal" at bounding box center [288, 137] width 88 height 11
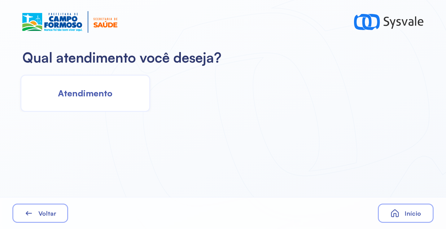
click at [119, 86] on div "Atendimento" at bounding box center [85, 93] width 130 height 37
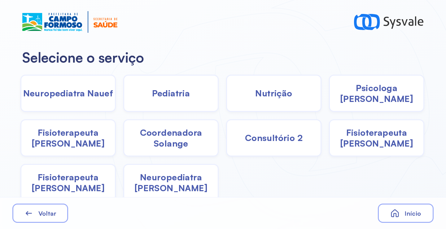
click at [186, 98] on span "Pediatria" at bounding box center [171, 93] width 38 height 11
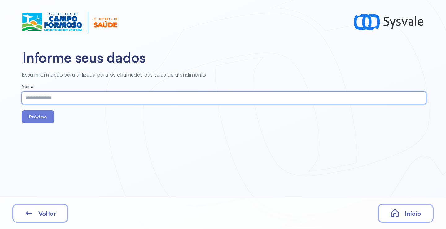
paste input "**********"
type input "**********"
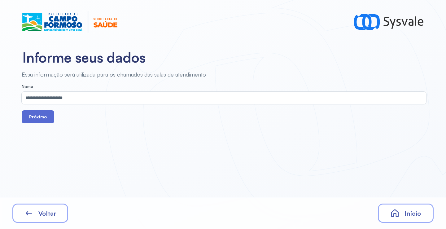
click at [42, 123] on div "**********" at bounding box center [223, 114] width 446 height 229
click at [42, 121] on button "Próximo" at bounding box center [38, 116] width 33 height 13
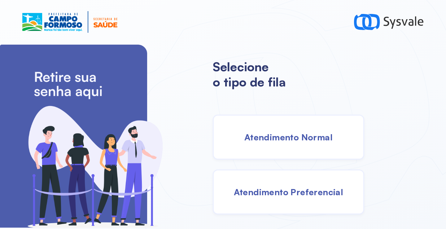
click at [296, 132] on div "Atendimento Normal" at bounding box center [288, 137] width 151 height 45
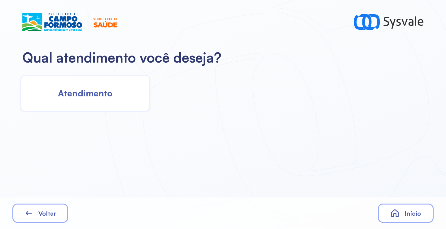
click at [95, 90] on span "Atendimento" at bounding box center [85, 93] width 55 height 11
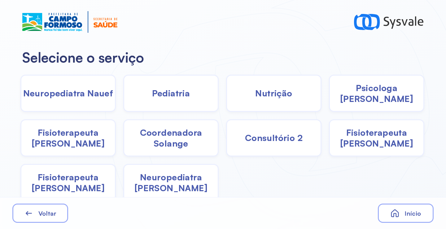
click at [174, 92] on span "Pediatria" at bounding box center [171, 93] width 38 height 11
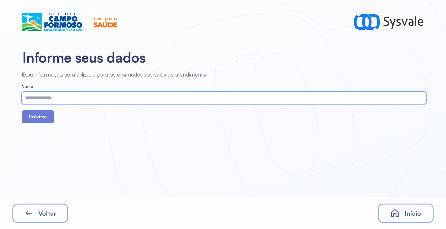
paste input "**********"
type input "**********"
drag, startPoint x: 42, startPoint y: 117, endPoint x: 56, endPoint y: 101, distance: 21.6
click at [42, 116] on button "Próximo" at bounding box center [38, 116] width 33 height 13
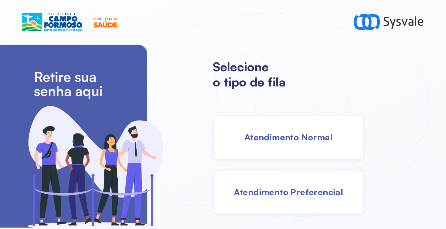
click at [281, 141] on span "Atendimento Normal" at bounding box center [288, 137] width 88 height 11
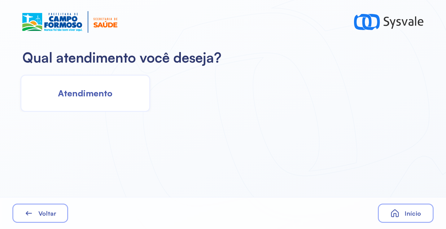
click at [117, 94] on div "Atendimento" at bounding box center [85, 93] width 130 height 37
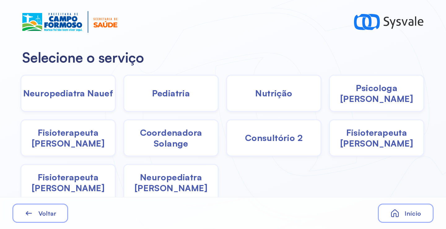
click at [365, 99] on div "Psicologa Alana" at bounding box center [376, 93] width 95 height 37
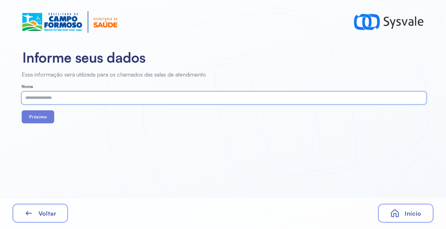
paste input "**********"
type input "**********"
click at [40, 115] on button "Próximo" at bounding box center [38, 116] width 33 height 13
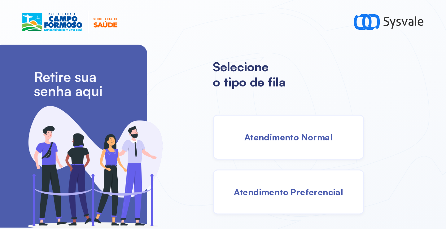
click at [278, 144] on div "Atendimento Normal" at bounding box center [288, 137] width 151 height 45
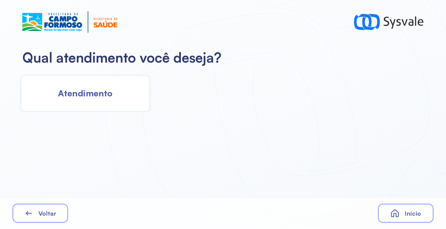
click at [85, 94] on span "Atendimento" at bounding box center [85, 93] width 55 height 11
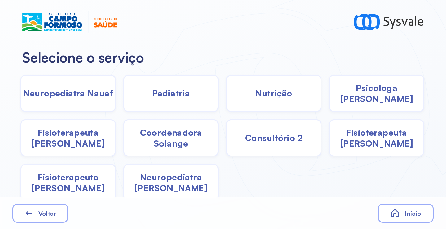
click at [366, 98] on span "Psicologa Alana" at bounding box center [377, 93] width 94 height 22
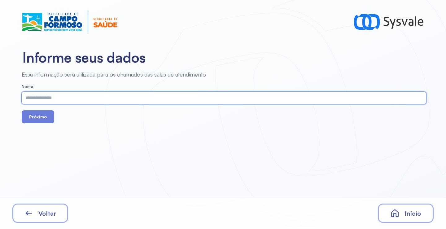
paste input "**********"
type input "**********"
click at [48, 112] on button "Próximo" at bounding box center [38, 116] width 33 height 13
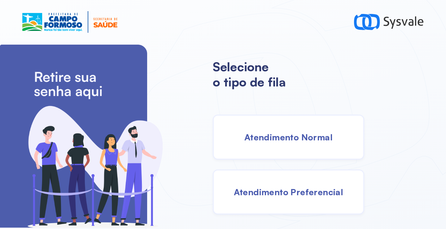
click at [289, 143] on div "Atendimento Normal" at bounding box center [288, 137] width 151 height 45
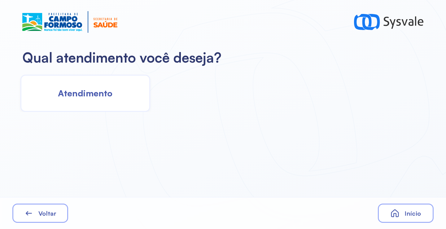
drag, startPoint x: 126, startPoint y: 112, endPoint x: 111, endPoint y: 104, distance: 17.3
click at [118, 109] on div "Qual atendimento você deseja? Atendimento Voltar Início" at bounding box center [223, 114] width 446 height 229
click at [108, 102] on div "Atendimento" at bounding box center [85, 93] width 130 height 37
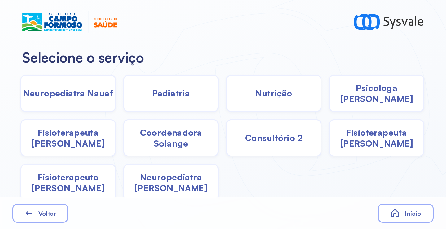
click at [144, 134] on span "Coordenadora Solange" at bounding box center [171, 138] width 94 height 22
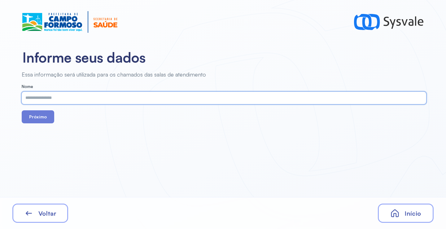
paste input "**********"
type input "**********"
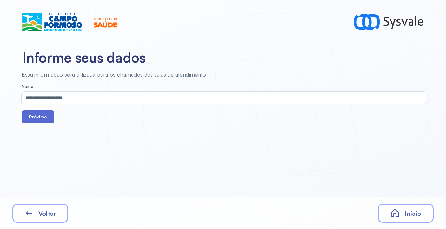
click at [39, 112] on button "Próximo" at bounding box center [38, 116] width 33 height 13
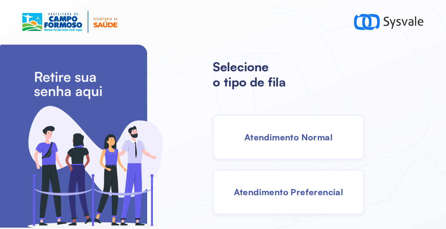
click at [273, 130] on div "Atendimento Normal" at bounding box center [288, 137] width 151 height 45
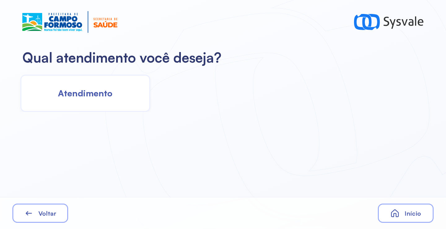
click at [84, 101] on div "Atendimento" at bounding box center [85, 93] width 130 height 37
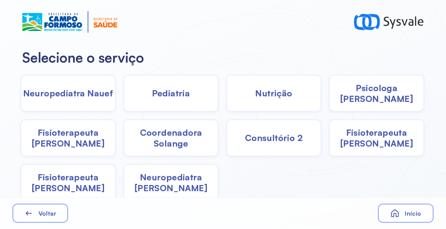
click at [73, 134] on span "Fisioterapeuta Janusia" at bounding box center [68, 138] width 94 height 22
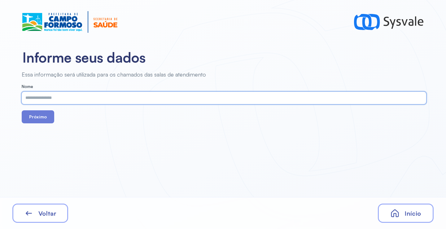
paste input "**********"
type input "**********"
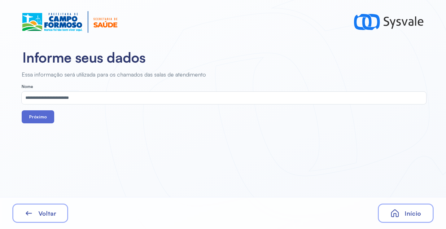
click at [45, 115] on button "Próximo" at bounding box center [38, 116] width 33 height 13
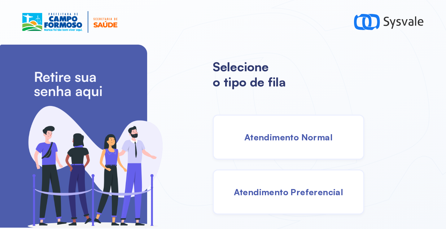
click at [269, 135] on span "Atendimento Normal" at bounding box center [288, 137] width 88 height 11
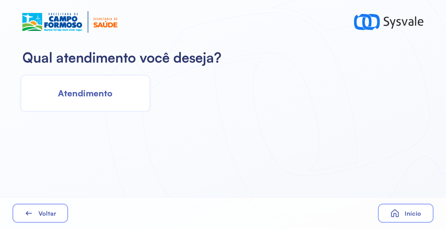
click at [124, 97] on div "Atendimento" at bounding box center [85, 93] width 130 height 37
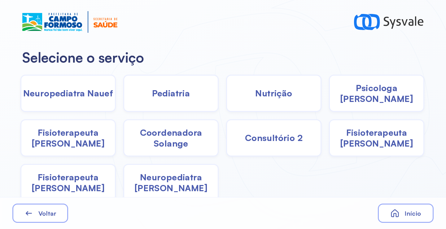
click at [176, 103] on div "Pediatria" at bounding box center [170, 93] width 95 height 37
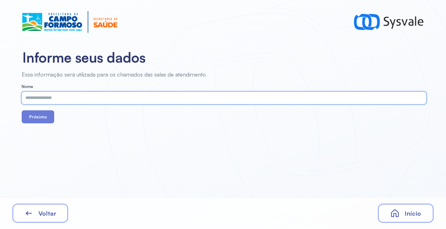
paste input "**********"
type input "**********"
click at [40, 117] on button "Próximo" at bounding box center [38, 116] width 33 height 13
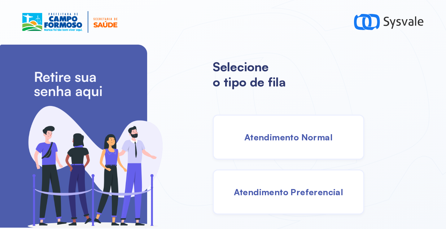
click at [276, 135] on span "Atendimento Normal" at bounding box center [288, 137] width 88 height 11
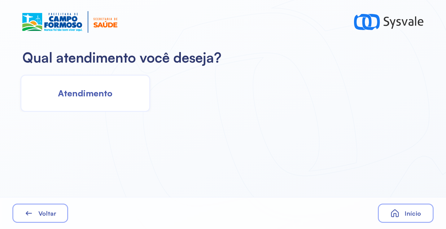
click at [138, 88] on div "Atendimento" at bounding box center [85, 93] width 130 height 37
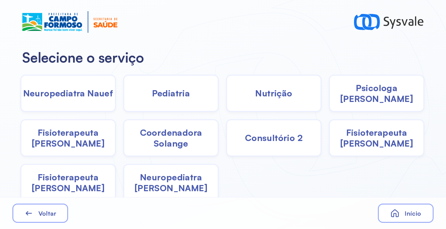
click at [268, 98] on span "Nutrição" at bounding box center [273, 93] width 37 height 11
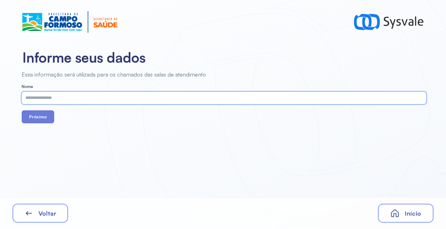
paste input "**********"
type input "**********"
click at [37, 122] on button "Próximo" at bounding box center [38, 116] width 33 height 13
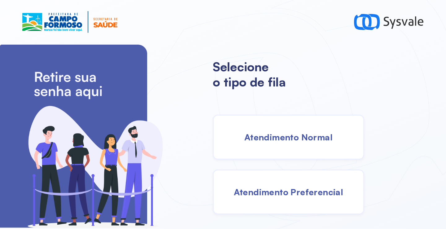
click at [264, 133] on span "Atendimento Normal" at bounding box center [288, 137] width 88 height 11
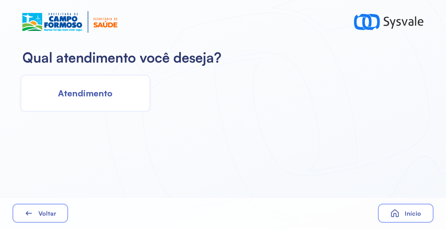
click at [122, 92] on div "Atendimento" at bounding box center [85, 93] width 130 height 37
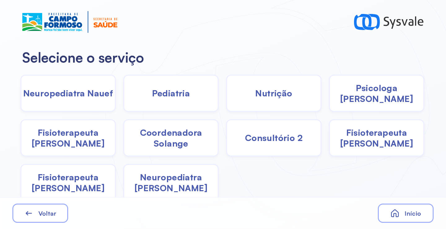
click at [96, 134] on span "Fisioterapeuta Janusia" at bounding box center [68, 138] width 94 height 22
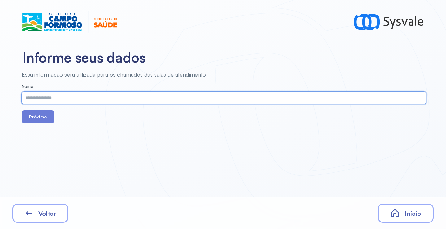
paste input "**********"
type input "**********"
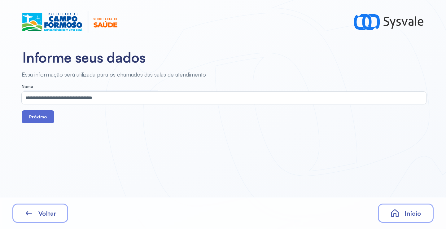
click at [44, 116] on button "Próximo" at bounding box center [38, 116] width 33 height 13
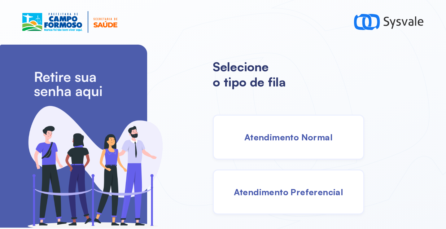
drag, startPoint x: 266, startPoint y: 134, endPoint x: 256, endPoint y: 134, distance: 9.6
click at [256, 134] on span "Atendimento Normal" at bounding box center [288, 137] width 88 height 11
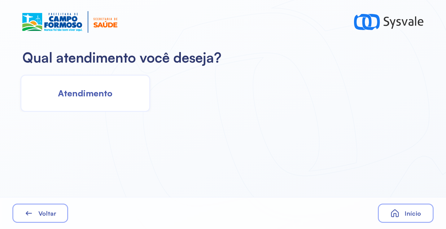
click at [114, 103] on div "Atendimento" at bounding box center [85, 93] width 130 height 37
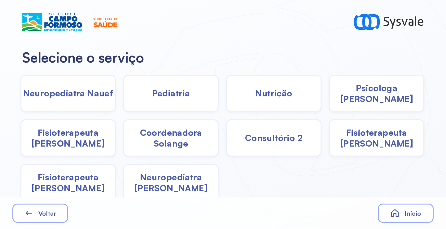
click at [157, 99] on div "Pediatria" at bounding box center [170, 93] width 95 height 37
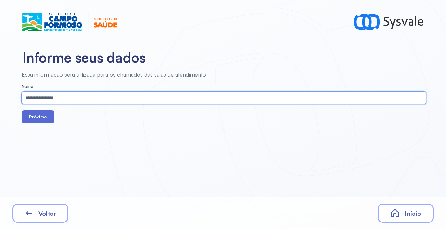
type input "**********"
click at [37, 117] on button "Próximo" at bounding box center [38, 116] width 33 height 13
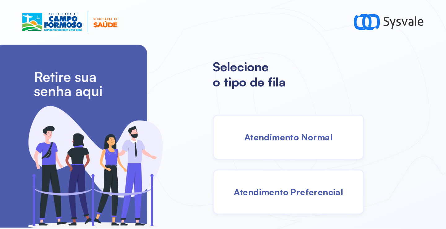
drag, startPoint x: 293, startPoint y: 134, endPoint x: 282, endPoint y: 134, distance: 11.5
click at [282, 134] on span "Atendimento Normal" at bounding box center [288, 137] width 88 height 11
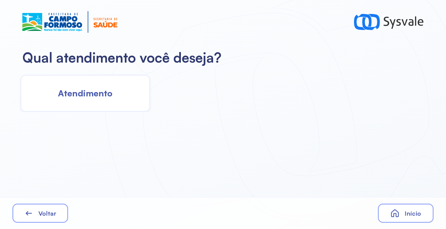
click at [111, 92] on span "Atendimento" at bounding box center [85, 93] width 55 height 11
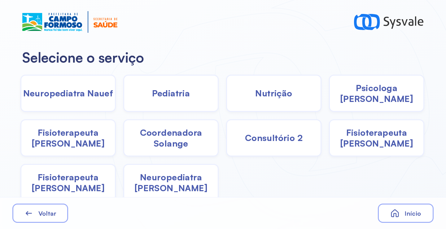
click at [180, 100] on div "Pediatria" at bounding box center [170, 93] width 95 height 37
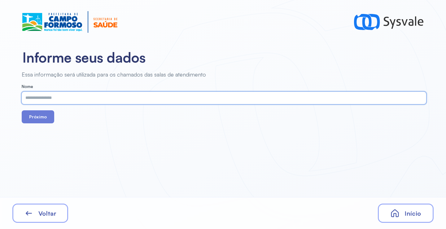
paste input "**********"
type input "**********"
drag, startPoint x: 44, startPoint y: 120, endPoint x: 105, endPoint y: 21, distance: 116.2
click at [45, 120] on button "Próximo" at bounding box center [38, 116] width 33 height 13
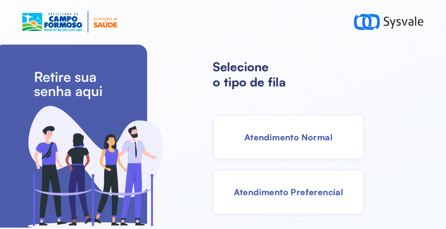
drag, startPoint x: 274, startPoint y: 149, endPoint x: 266, endPoint y: 147, distance: 8.0
click at [266, 147] on div "Atendimento Normal" at bounding box center [288, 137] width 151 height 45
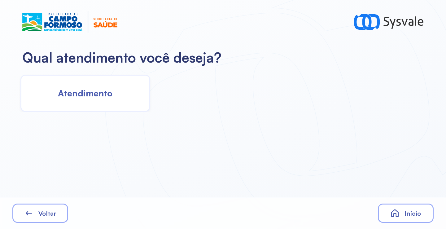
click at [98, 95] on span "Atendimento" at bounding box center [85, 93] width 55 height 11
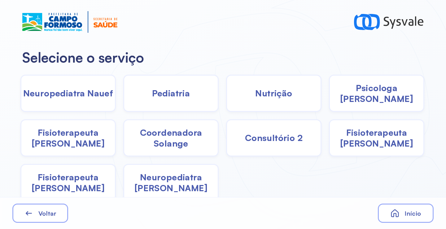
click at [149, 100] on div "Pediatria" at bounding box center [170, 93] width 95 height 37
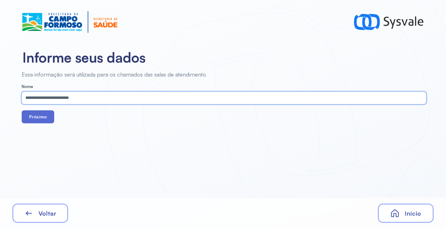
type input "**********"
click at [42, 112] on button "Próximo" at bounding box center [38, 116] width 33 height 13
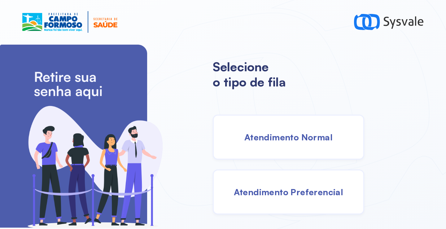
click at [285, 131] on div "Atendimento Normal" at bounding box center [288, 137] width 151 height 45
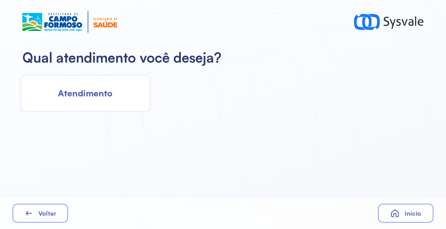
click at [116, 93] on div "Atendimento" at bounding box center [85, 93] width 130 height 37
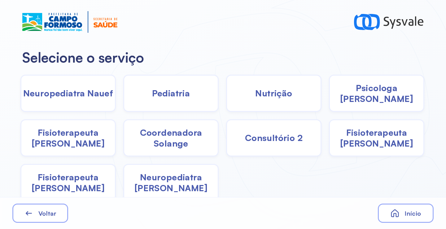
click at [375, 98] on span "Psicologa Alana" at bounding box center [377, 93] width 94 height 22
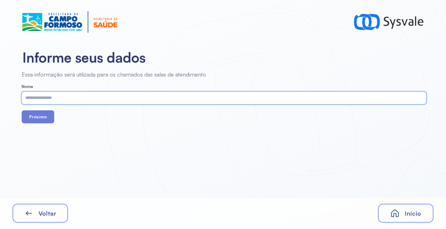
paste input "**********"
type input "**********"
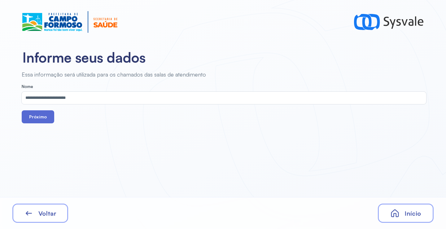
click at [38, 120] on button "Próximo" at bounding box center [38, 116] width 33 height 13
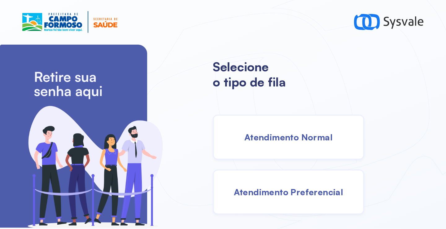
click at [237, 134] on div "Atendimento Normal" at bounding box center [288, 137] width 151 height 45
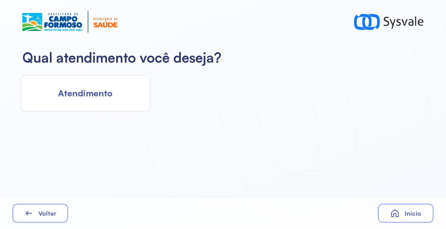
click at [105, 100] on div "Atendimento" at bounding box center [85, 93] width 130 height 37
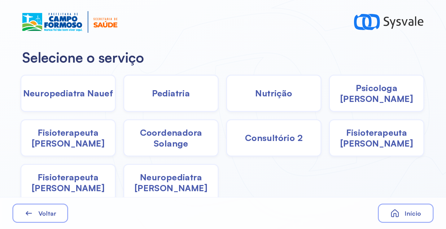
click at [177, 101] on div "Pediatria" at bounding box center [170, 93] width 95 height 37
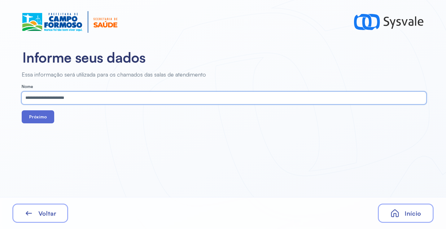
drag, startPoint x: 45, startPoint y: 116, endPoint x: 46, endPoint y: 113, distance: 3.5
click at [45, 114] on button "Próximo" at bounding box center [38, 116] width 33 height 13
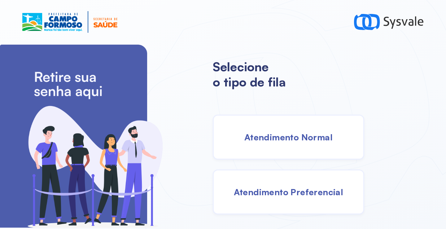
drag, startPoint x: 275, startPoint y: 143, endPoint x: 268, endPoint y: 142, distance: 7.2
click at [268, 142] on div "Atendimento Normal" at bounding box center [288, 137] width 151 height 45
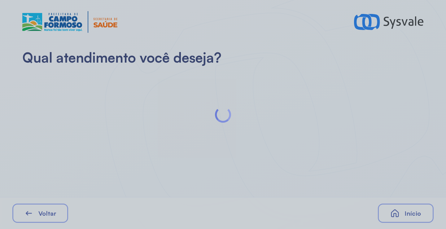
click at [97, 102] on div at bounding box center [223, 114] width 446 height 229
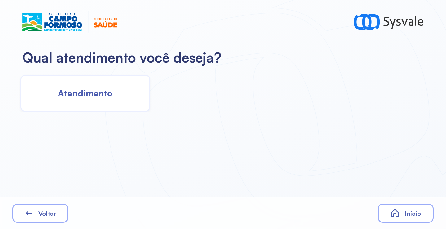
click at [110, 100] on div "Atendimento" at bounding box center [85, 93] width 130 height 37
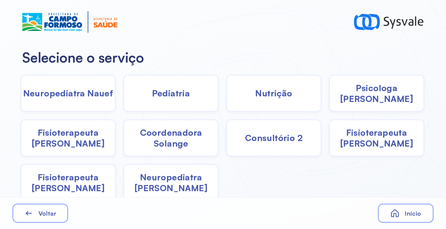
click at [176, 99] on div "Pediatria" at bounding box center [170, 93] width 95 height 37
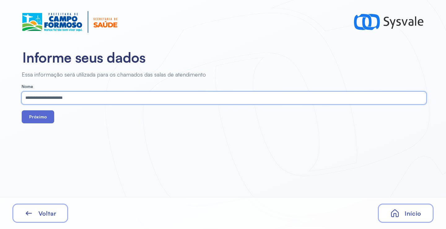
click at [41, 116] on button "Próximo" at bounding box center [38, 116] width 33 height 13
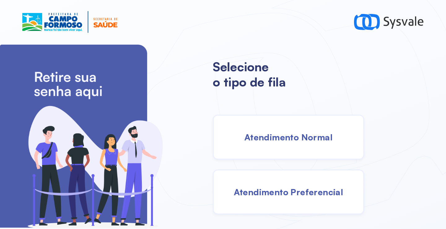
drag, startPoint x: 285, startPoint y: 140, endPoint x: 281, endPoint y: 138, distance: 4.9
click at [281, 138] on span "Atendimento Normal" at bounding box center [288, 137] width 88 height 11
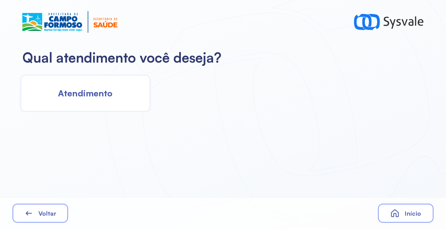
click at [115, 101] on div "Atendimento" at bounding box center [85, 93] width 130 height 37
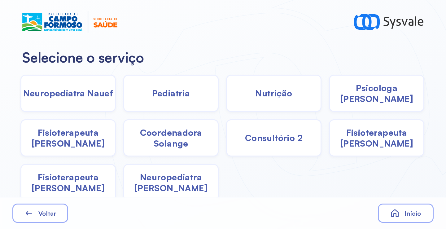
click at [172, 101] on div "Pediatria" at bounding box center [170, 93] width 95 height 37
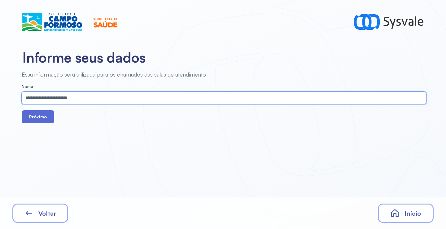
type input "**********"
click at [27, 111] on button "Próximo" at bounding box center [38, 116] width 33 height 13
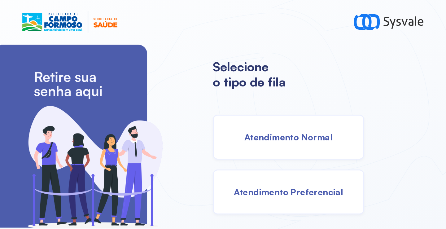
click at [282, 125] on div "Atendimento Normal" at bounding box center [288, 137] width 151 height 45
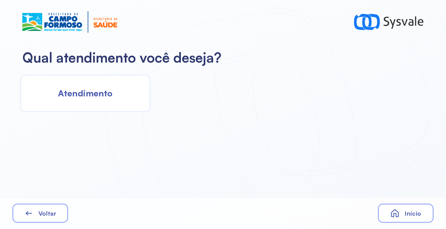
click at [102, 90] on span "Atendimento" at bounding box center [85, 93] width 55 height 11
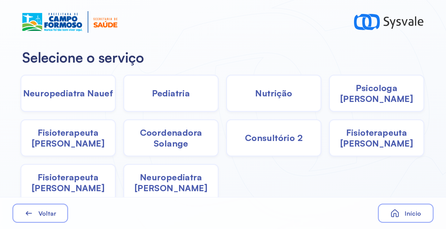
click at [167, 96] on span "Pediatria" at bounding box center [171, 93] width 38 height 11
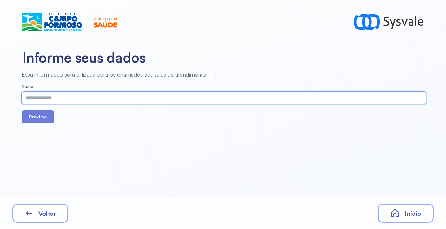
paste input "**********"
type input "**********"
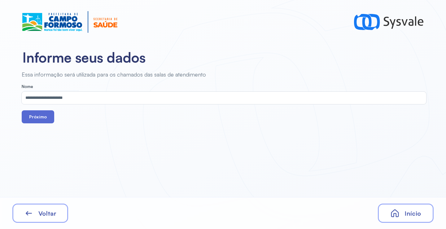
click at [36, 114] on button "Próximo" at bounding box center [38, 116] width 33 height 13
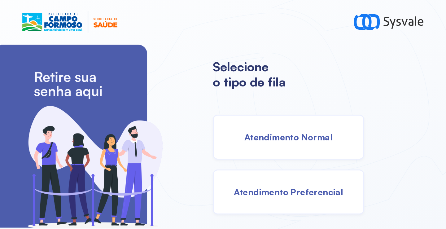
click at [307, 140] on span "Atendimento Normal" at bounding box center [288, 137] width 88 height 11
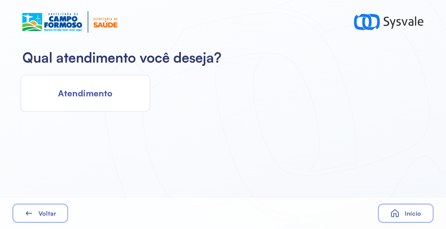
click at [84, 85] on div "Atendimento" at bounding box center [85, 93] width 130 height 37
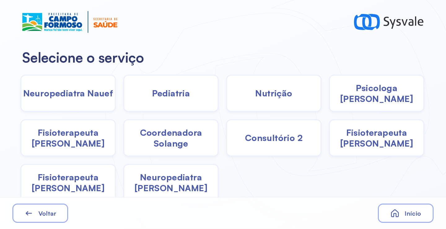
click at [165, 134] on span "Coordenadora Solange" at bounding box center [171, 138] width 94 height 22
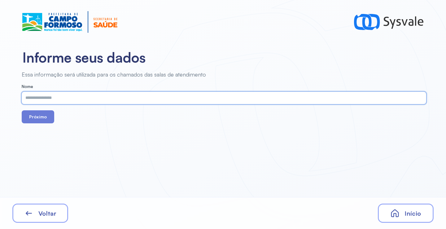
paste input "**********"
type input "**********"
click at [28, 117] on button "Próximo" at bounding box center [38, 116] width 33 height 13
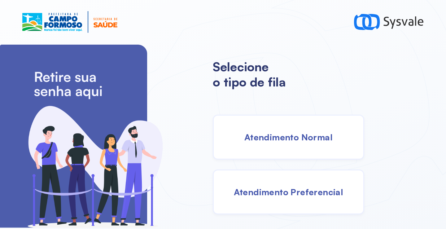
click at [277, 151] on div "Atendimento Normal" at bounding box center [288, 137] width 151 height 45
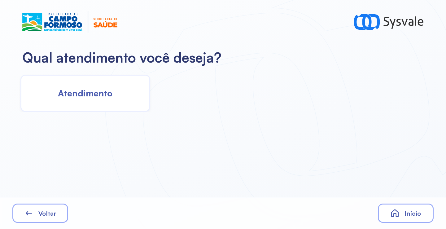
click at [90, 95] on span "Atendimento" at bounding box center [85, 93] width 55 height 11
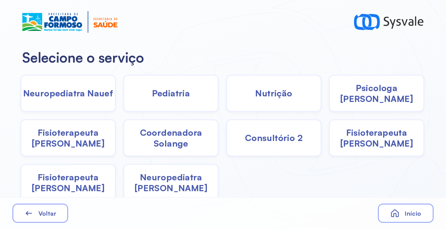
click at [171, 135] on span "Coordenadora Solange" at bounding box center [171, 138] width 94 height 22
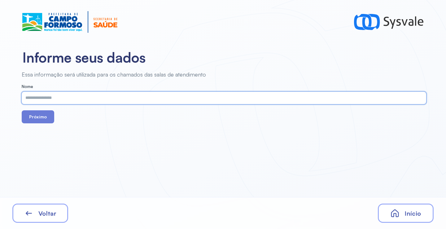
paste input "**********"
type input "**********"
click at [45, 116] on button "Próximo" at bounding box center [38, 116] width 33 height 13
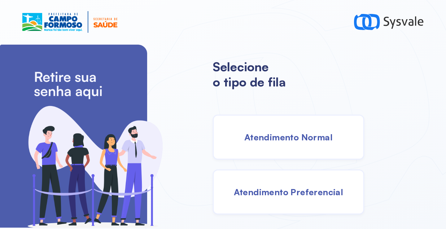
click at [296, 130] on div "Atendimento Normal" at bounding box center [288, 137] width 151 height 45
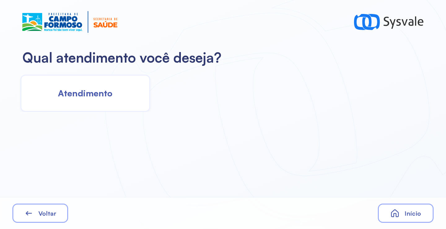
click at [106, 107] on div "Atendimento" at bounding box center [85, 93] width 130 height 37
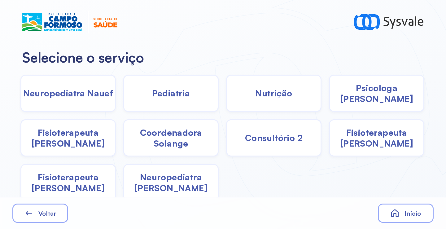
click at [74, 142] on span "Fisioterapeuta Janusia" at bounding box center [68, 138] width 94 height 22
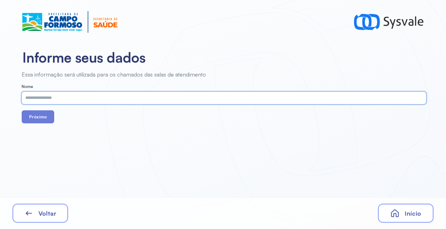
paste input "**********"
type input "**********"
click at [43, 117] on button "Próximo" at bounding box center [38, 116] width 33 height 13
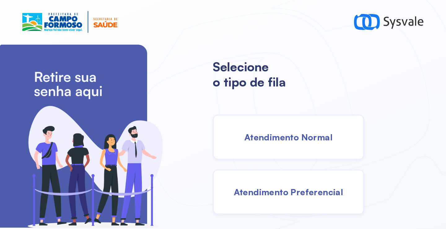
click at [267, 144] on div "Atendimento Normal" at bounding box center [288, 137] width 151 height 45
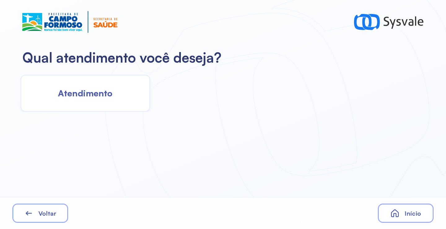
click at [94, 92] on span "Atendimento" at bounding box center [85, 93] width 55 height 11
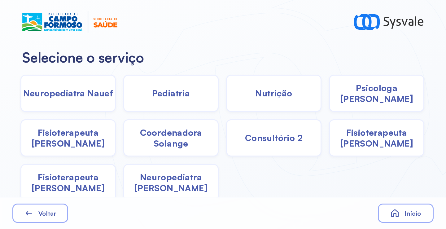
click at [356, 89] on span "Psicologa Alana" at bounding box center [377, 93] width 94 height 22
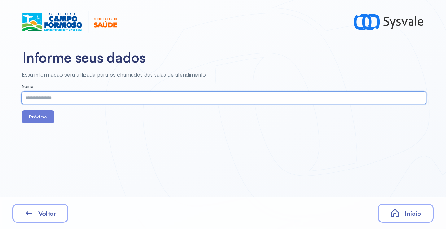
paste input "**********"
type input "**********"
click at [37, 112] on button "Próximo" at bounding box center [38, 116] width 33 height 13
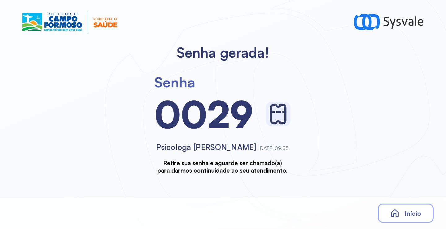
click at [405, 214] on span "Início" at bounding box center [413, 213] width 16 height 8
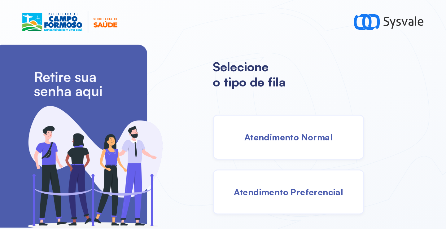
click at [300, 133] on span "Atendimento Normal" at bounding box center [288, 137] width 88 height 11
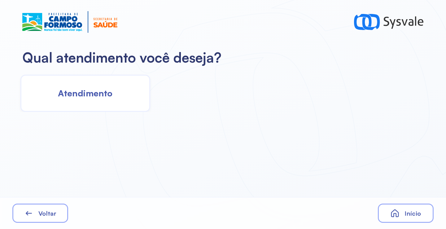
click at [119, 99] on div "Atendimento" at bounding box center [85, 93] width 130 height 37
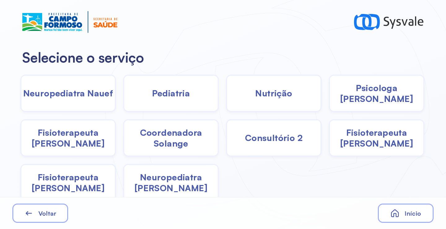
click at [374, 100] on div "Psicologa Alana" at bounding box center [376, 93] width 95 height 37
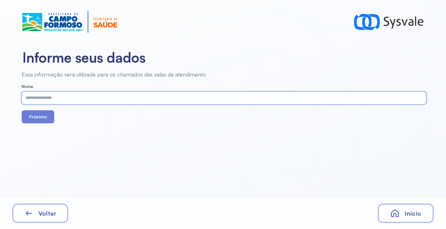
paste input "**********"
type input "**********"
click at [34, 118] on button "Próximo" at bounding box center [38, 116] width 33 height 13
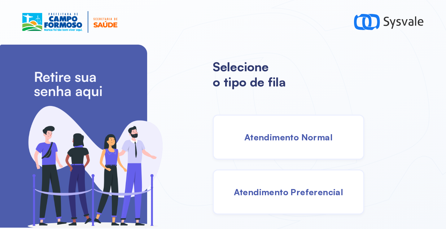
click at [302, 133] on span "Atendimento Normal" at bounding box center [288, 137] width 88 height 11
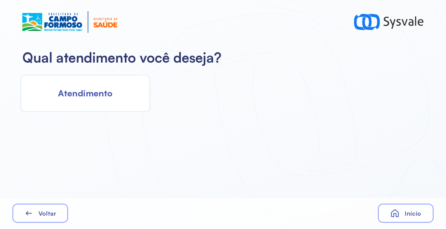
click at [82, 81] on div "Atendimento" at bounding box center [85, 93] width 130 height 37
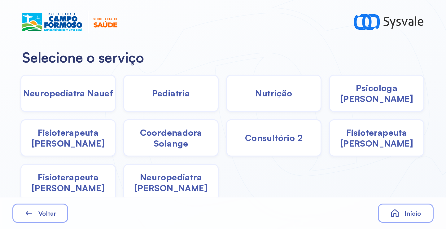
click at [262, 99] on span "Nutrição" at bounding box center [273, 93] width 37 height 11
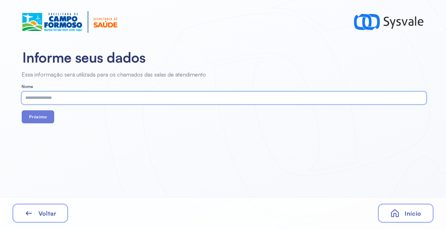
paste input "**********"
type input "**********"
click at [42, 118] on button "Próximo" at bounding box center [38, 116] width 33 height 13
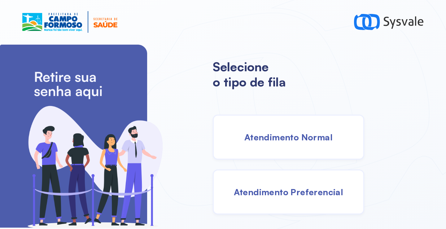
click at [283, 136] on span "Atendimento Normal" at bounding box center [288, 137] width 88 height 11
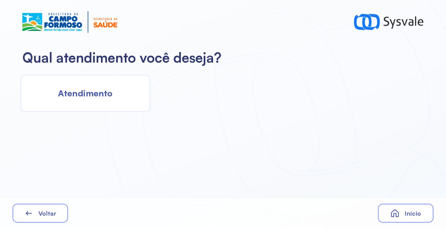
click at [112, 93] on span "Atendimento" at bounding box center [85, 93] width 55 height 11
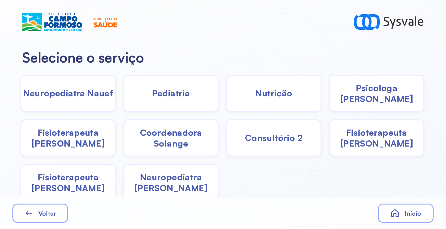
drag, startPoint x: 174, startPoint y: 143, endPoint x: 168, endPoint y: 139, distance: 7.6
click at [168, 139] on span "Coordenadora Solange" at bounding box center [171, 138] width 94 height 22
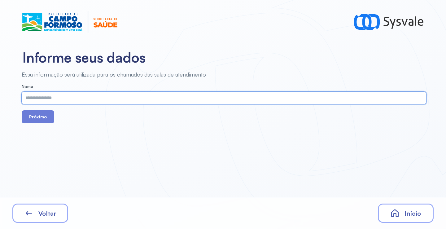
paste input "**********"
type input "**********"
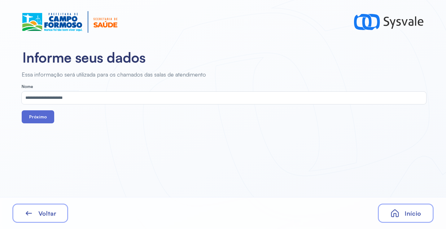
click at [42, 121] on button "Próximo" at bounding box center [38, 116] width 33 height 13
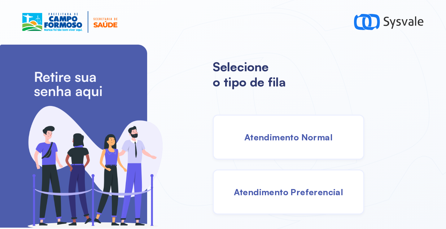
click at [268, 125] on div "Atendimento Normal" at bounding box center [288, 137] width 151 height 45
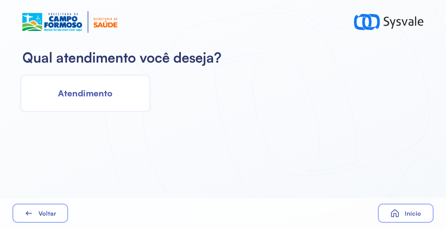
click at [96, 99] on div "Atendimento" at bounding box center [85, 93] width 130 height 37
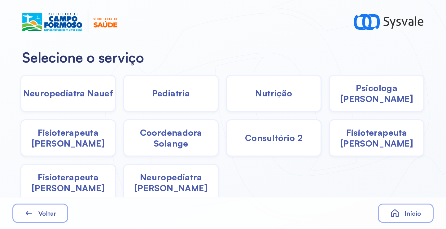
click at [165, 136] on span "Coordenadora Solange" at bounding box center [171, 138] width 94 height 22
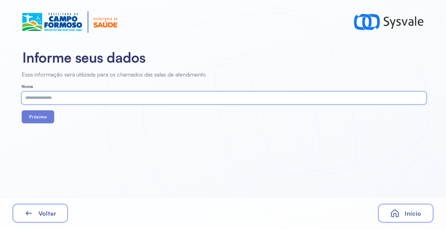
paste input "**********"
type input "**********"
click at [40, 119] on button "Próximo" at bounding box center [38, 116] width 33 height 13
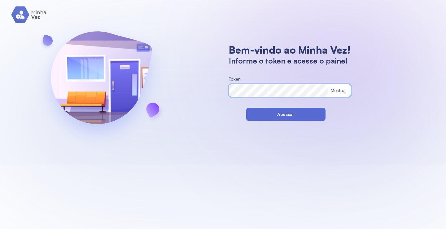
click at [250, 115] on button "Acessar" at bounding box center [285, 114] width 79 height 13
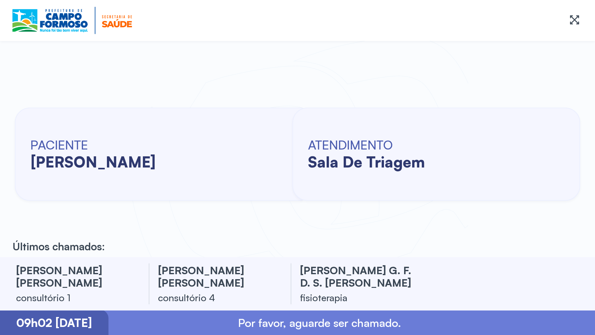
drag, startPoint x: 0, startPoint y: 217, endPoint x: 7, endPoint y: 177, distance: 41.1
click at [7, 177] on div "PACIENTE bernardo carvalho freitas ATENDIMENTO sala de triagem" at bounding box center [297, 154] width 595 height 206
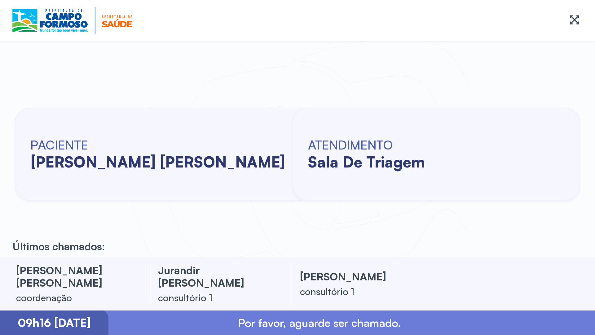
drag, startPoint x: 21, startPoint y: 110, endPoint x: 53, endPoint y: 115, distance: 31.9
click at [22, 110] on div "PACIENTE maria laura araujo da silva" at bounding box center [158, 153] width 287 height 93
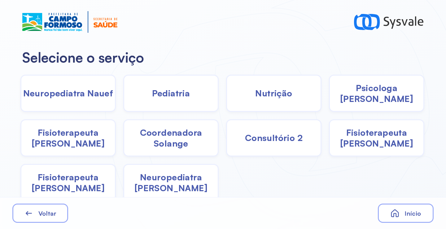
click at [338, 93] on div "Psicologa Alana" at bounding box center [376, 93] width 95 height 37
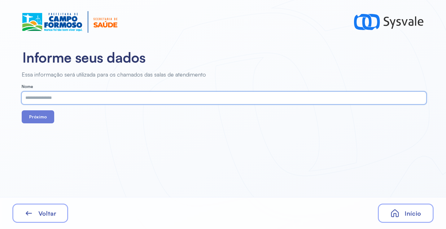
paste input "**********"
type input "**********"
click at [42, 120] on button "Próximo" at bounding box center [38, 116] width 33 height 13
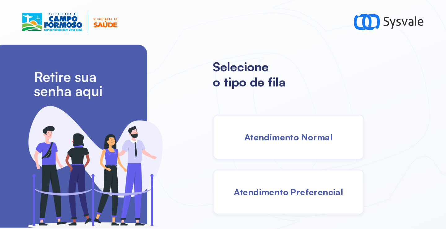
click at [297, 132] on span "Atendimento Normal" at bounding box center [288, 137] width 88 height 11
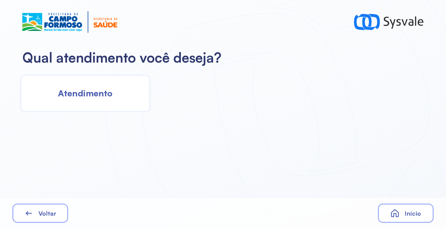
click at [104, 88] on span "Atendimento" at bounding box center [85, 93] width 55 height 11
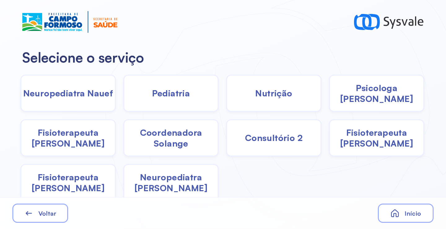
click at [168, 132] on span "Coordenadora Solange" at bounding box center [171, 138] width 94 height 22
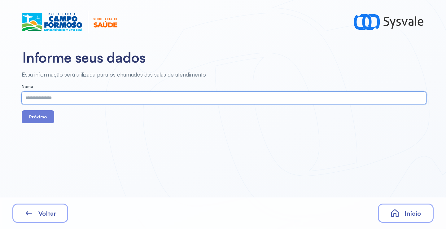
paste input "**********"
type input "**********"
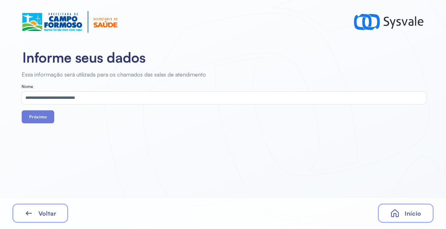
click at [46, 109] on form "**********" at bounding box center [224, 103] width 405 height 39
click at [45, 114] on button "Próximo" at bounding box center [38, 116] width 33 height 13
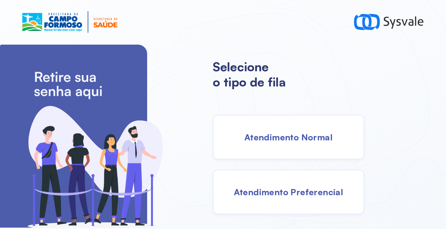
click at [285, 144] on div "Atendimento Normal" at bounding box center [288, 137] width 151 height 45
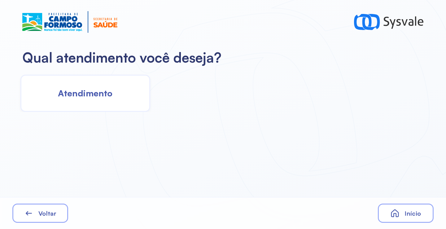
click at [90, 87] on div "Atendimento" at bounding box center [85, 93] width 130 height 37
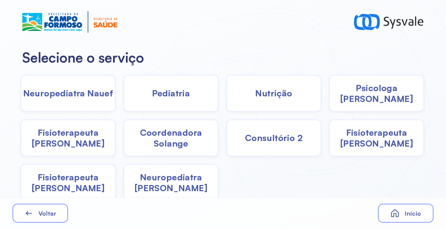
click at [142, 140] on span "Coordenadora Solange" at bounding box center [171, 138] width 94 height 22
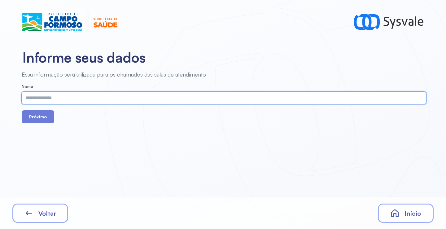
paste input "**********"
type input "**********"
click at [25, 121] on button "Próximo" at bounding box center [38, 116] width 33 height 13
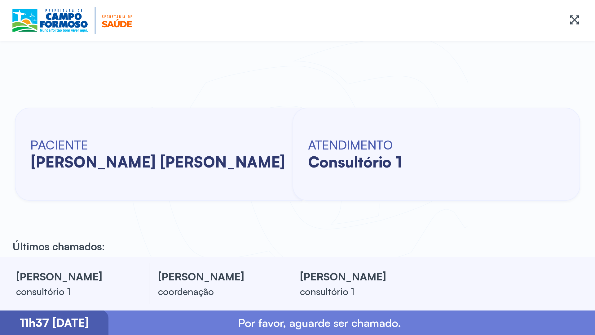
drag, startPoint x: 2, startPoint y: 190, endPoint x: 3, endPoint y: 179, distance: 11.2
click at [3, 179] on div "PACIENTE [PERSON_NAME] [PERSON_NAME] ATENDIMENTO consultório 1" at bounding box center [297, 154] width 595 height 206
drag, startPoint x: 0, startPoint y: 172, endPoint x: -3, endPoint y: 133, distance: 39.5
click at [0, 133] on html "Iremos iniciar os atendimentos em breve. Obrigado pela paciência. PACIENTE [PER…" at bounding box center [297, 167] width 595 height 335
